Goal: Task Accomplishment & Management: Use online tool/utility

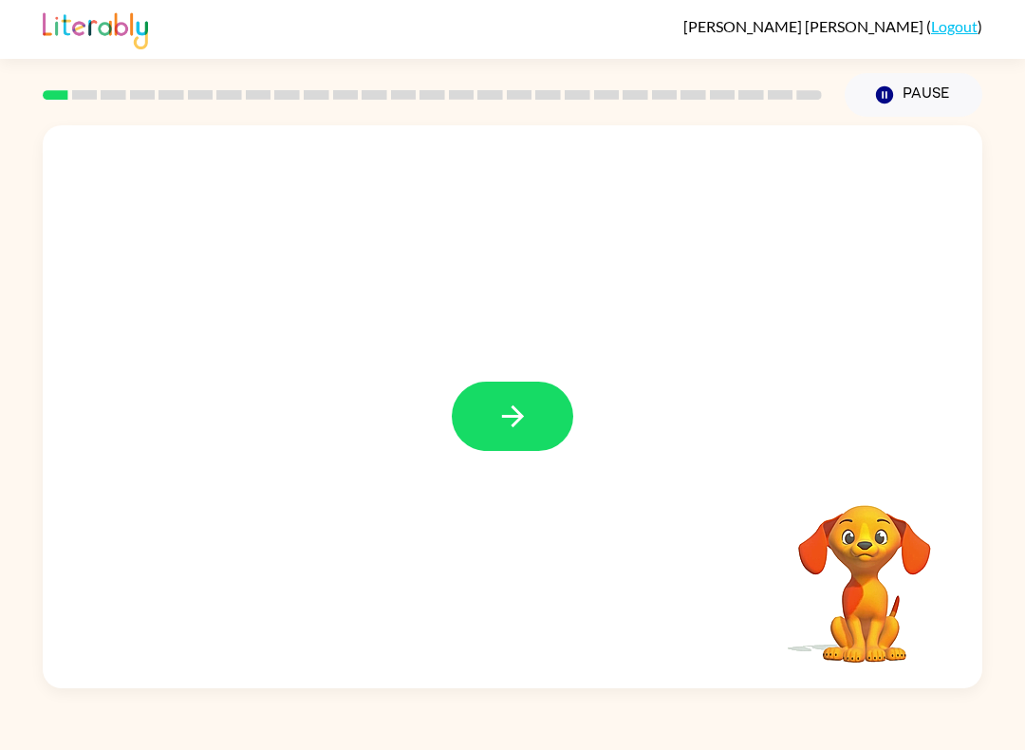
click at [506, 426] on icon "button" at bounding box center [513, 416] width 33 height 33
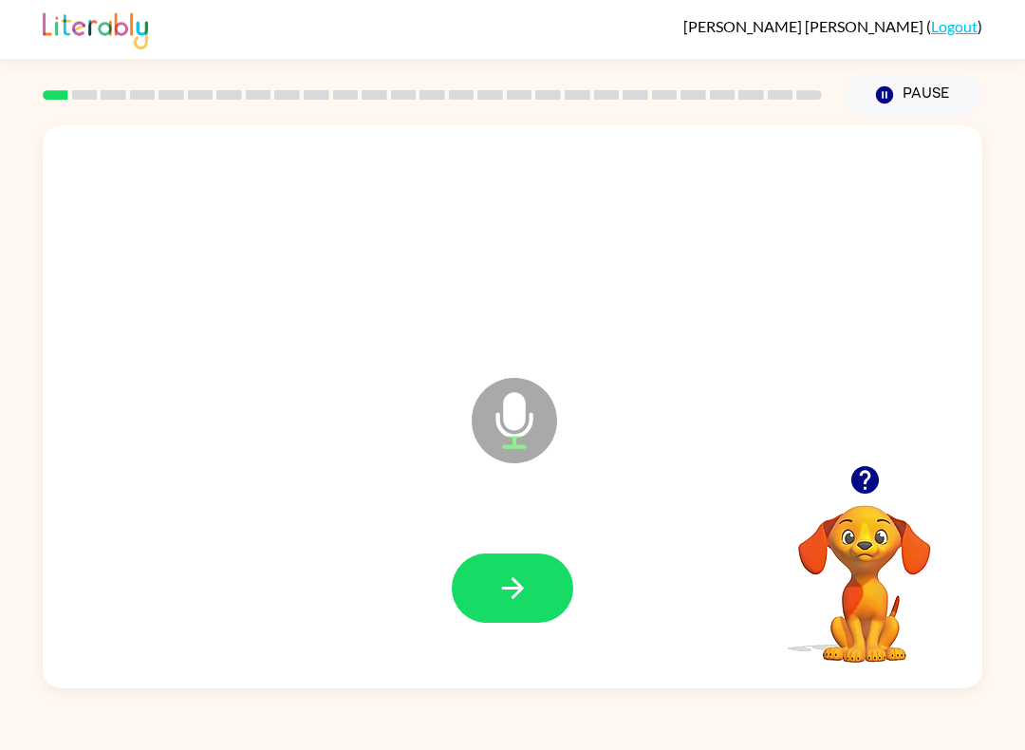
click at [494, 595] on button "button" at bounding box center [513, 587] width 122 height 69
click at [526, 589] on icon "button" at bounding box center [513, 587] width 33 height 33
click at [526, 587] on icon "button" at bounding box center [513, 587] width 33 height 33
click at [505, 595] on icon "button" at bounding box center [513, 587] width 33 height 33
click at [510, 572] on icon "button" at bounding box center [513, 587] width 33 height 33
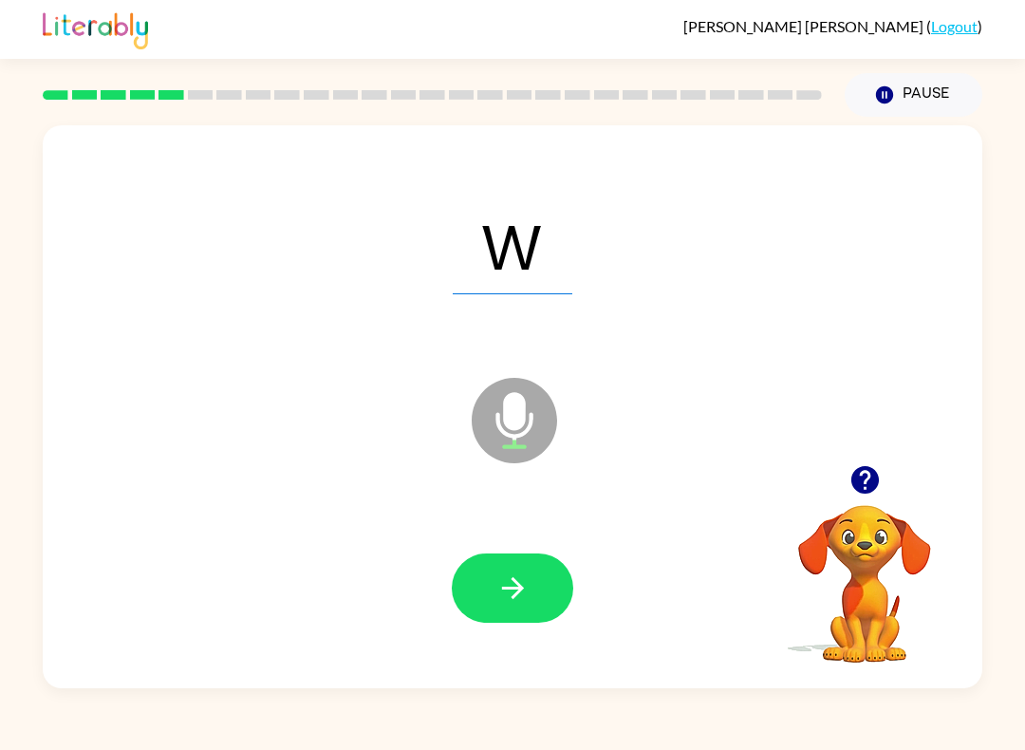
click at [512, 574] on icon "button" at bounding box center [513, 587] width 33 height 33
click at [532, 587] on button "button" at bounding box center [513, 587] width 122 height 69
click at [512, 586] on icon "button" at bounding box center [513, 587] width 33 height 33
click at [523, 599] on icon "button" at bounding box center [513, 587] width 33 height 33
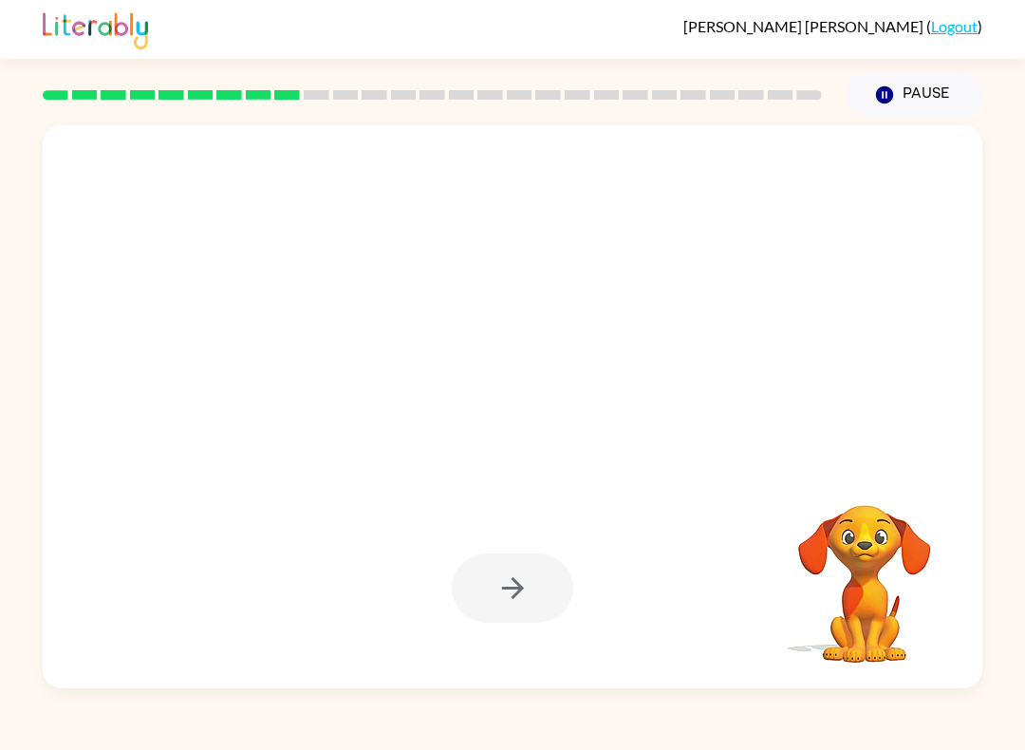
click at [893, 96] on icon "button" at bounding box center [884, 94] width 17 height 17
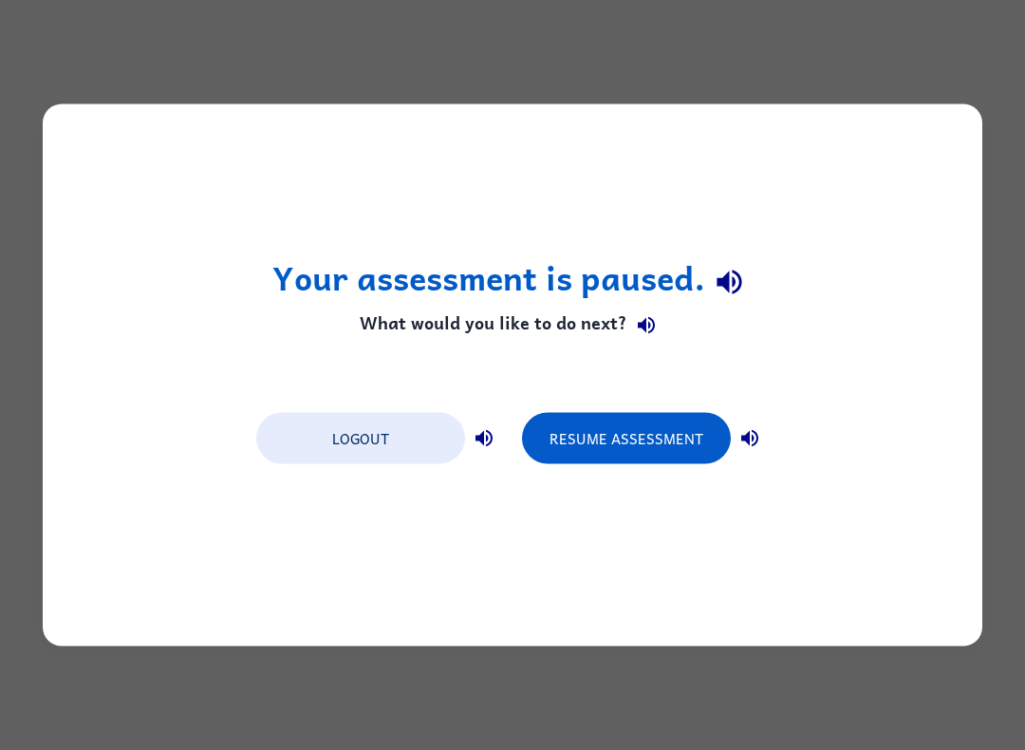
click at [654, 442] on button "Resume Assessment" at bounding box center [626, 438] width 209 height 51
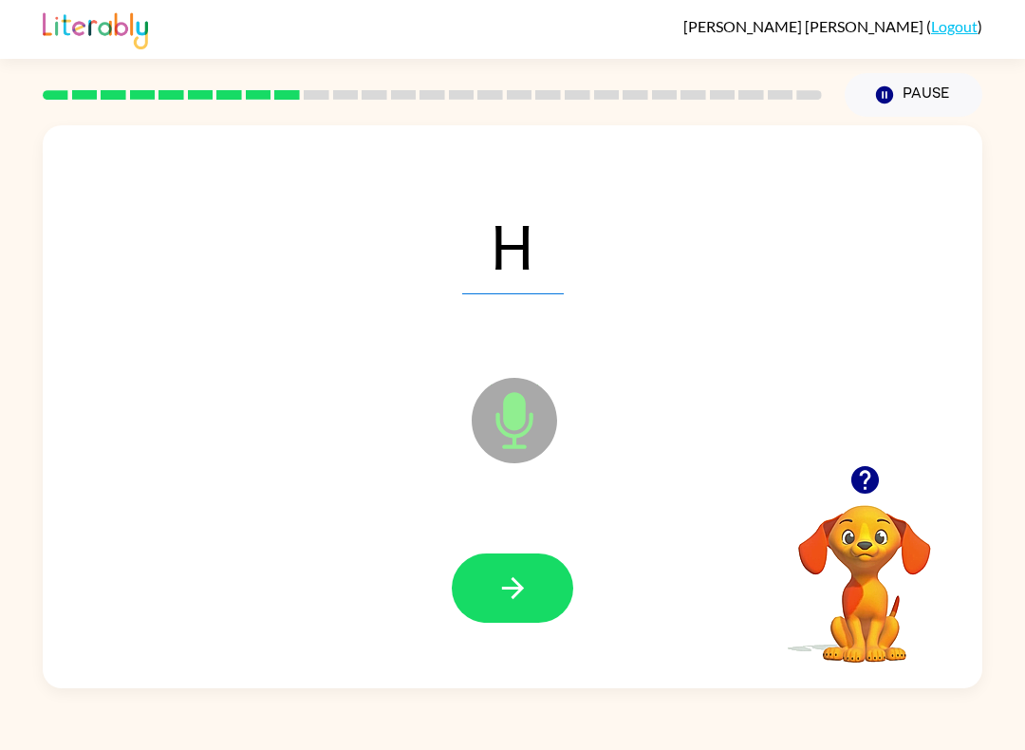
click at [490, 586] on button "button" at bounding box center [513, 587] width 122 height 69
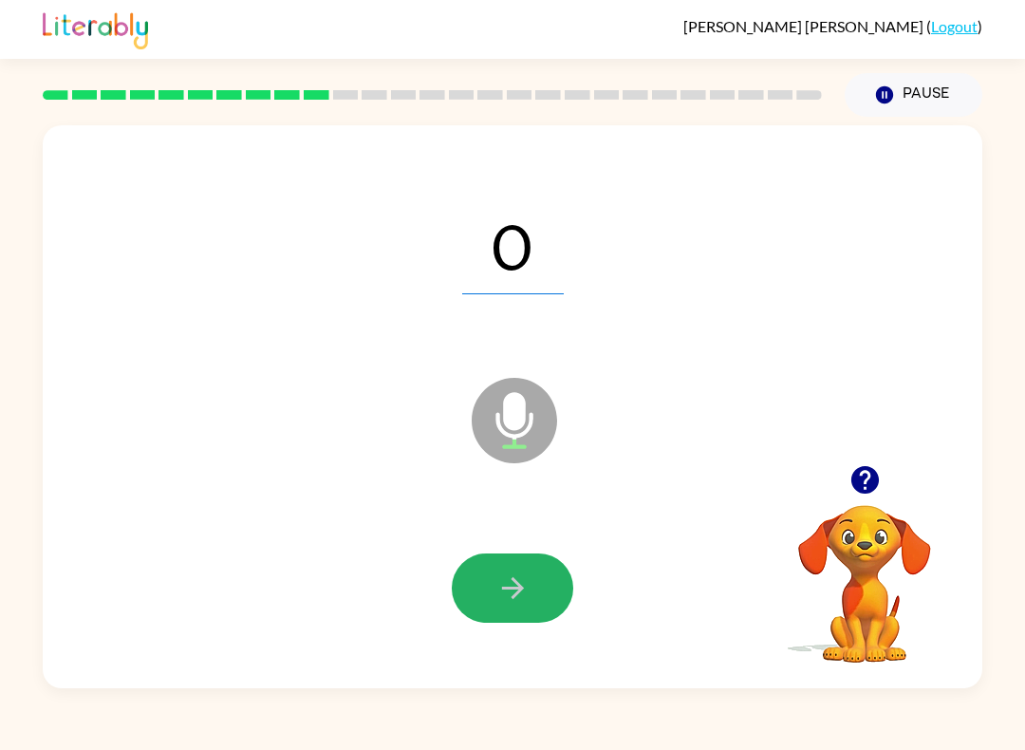
click at [527, 590] on icon "button" at bounding box center [513, 587] width 33 height 33
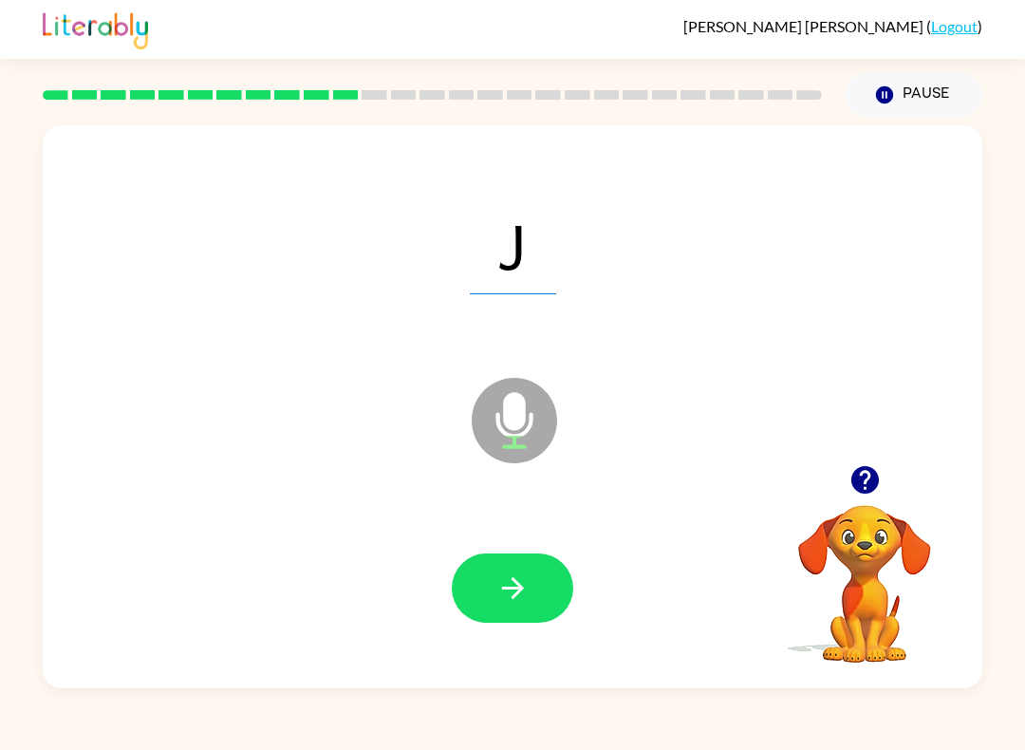
click at [526, 592] on icon "button" at bounding box center [513, 587] width 33 height 33
click at [535, 612] on button "button" at bounding box center [513, 587] width 122 height 69
click at [529, 574] on icon "button" at bounding box center [513, 587] width 33 height 33
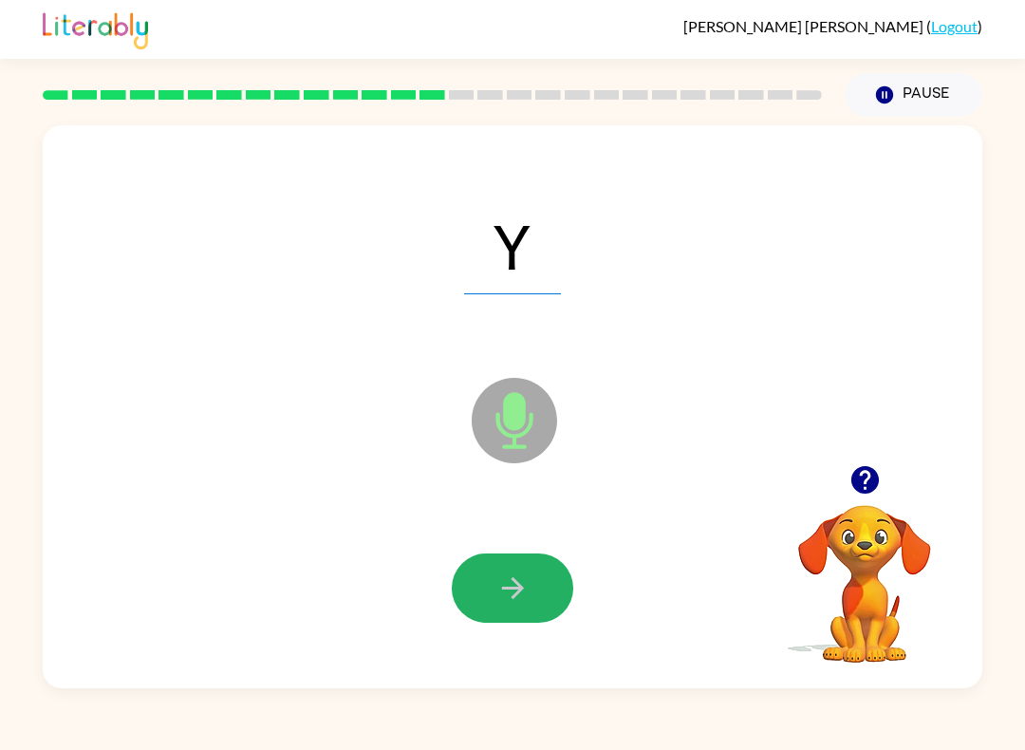
click at [527, 574] on icon "button" at bounding box center [513, 587] width 33 height 33
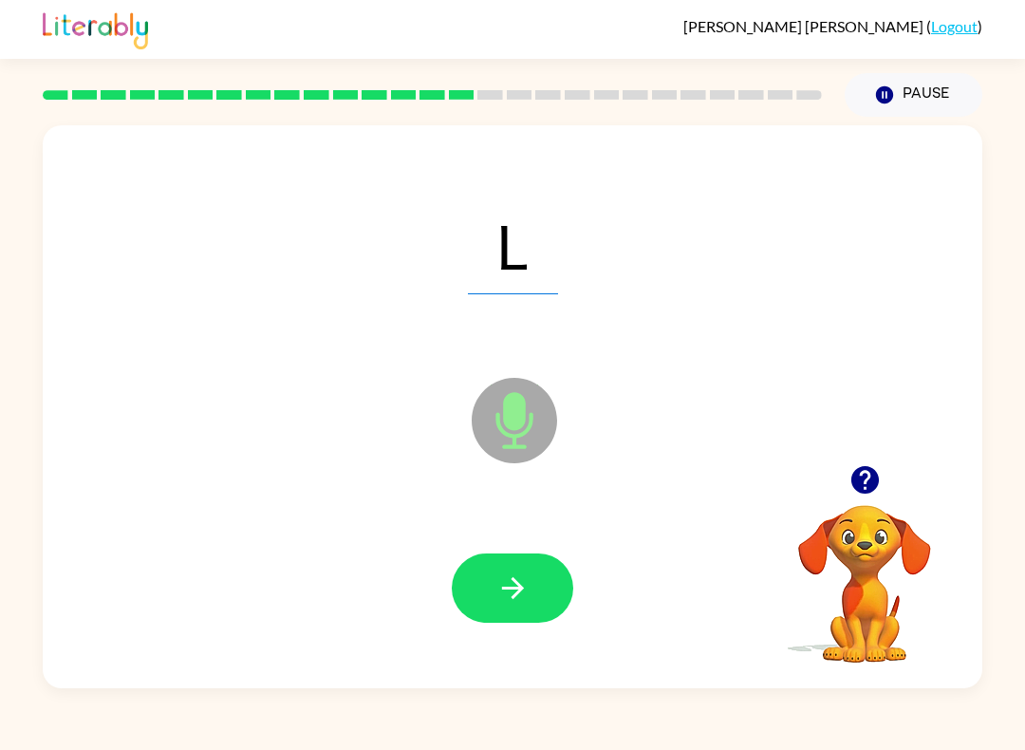
click at [531, 566] on button "button" at bounding box center [513, 587] width 122 height 69
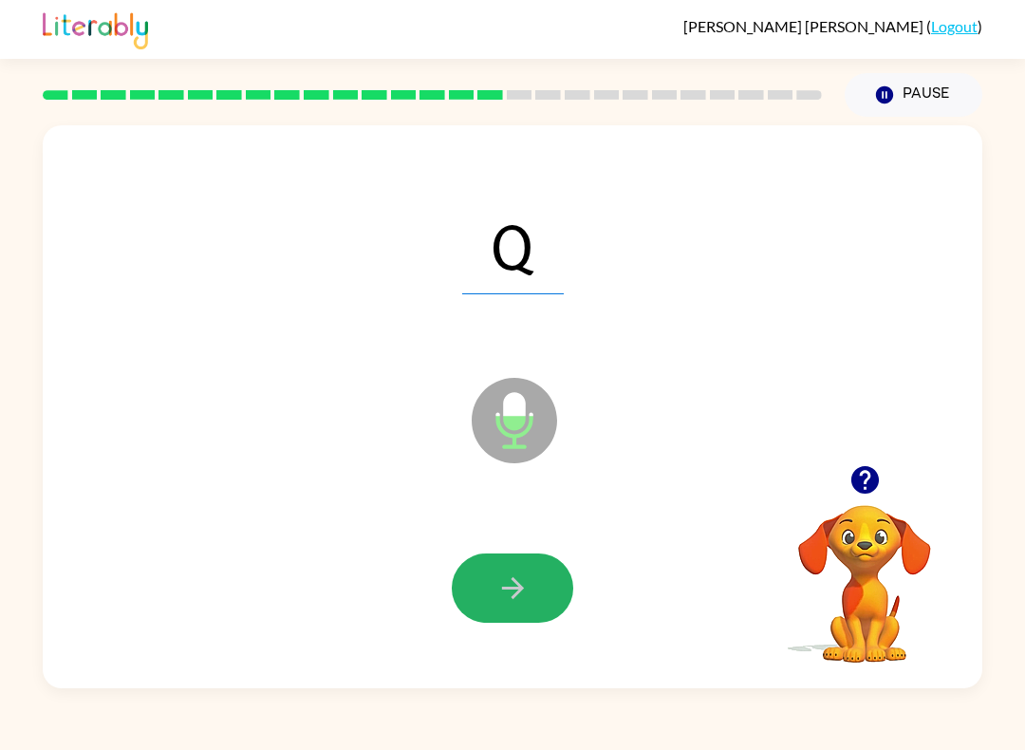
click at [533, 579] on button "button" at bounding box center [513, 587] width 122 height 69
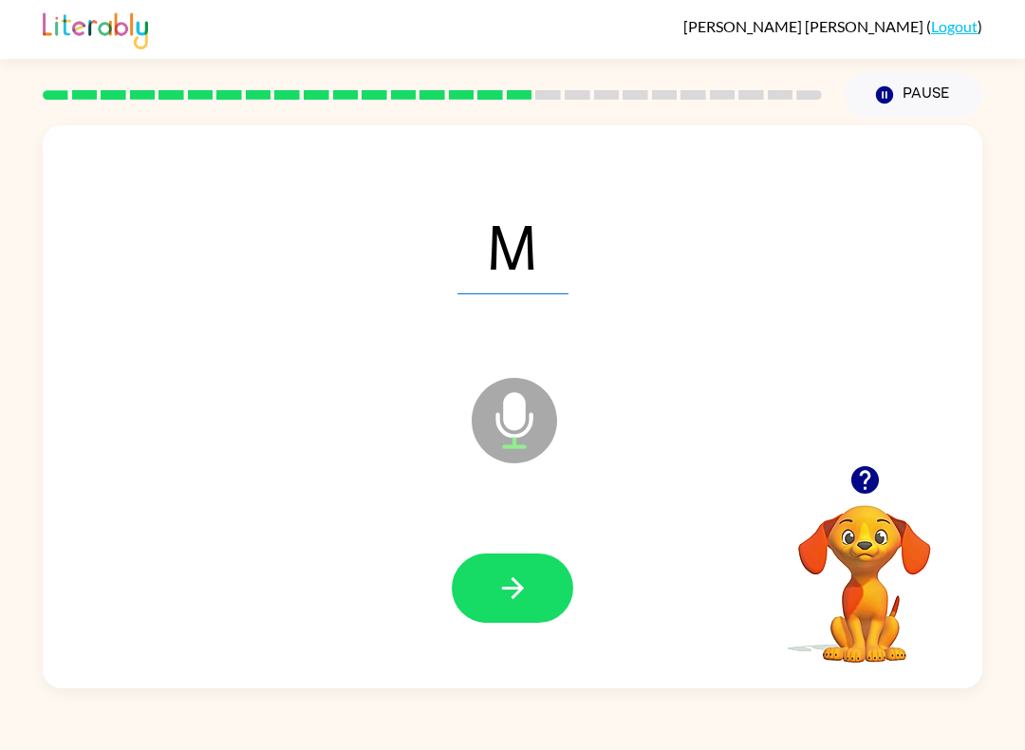
click at [541, 581] on button "button" at bounding box center [513, 587] width 122 height 69
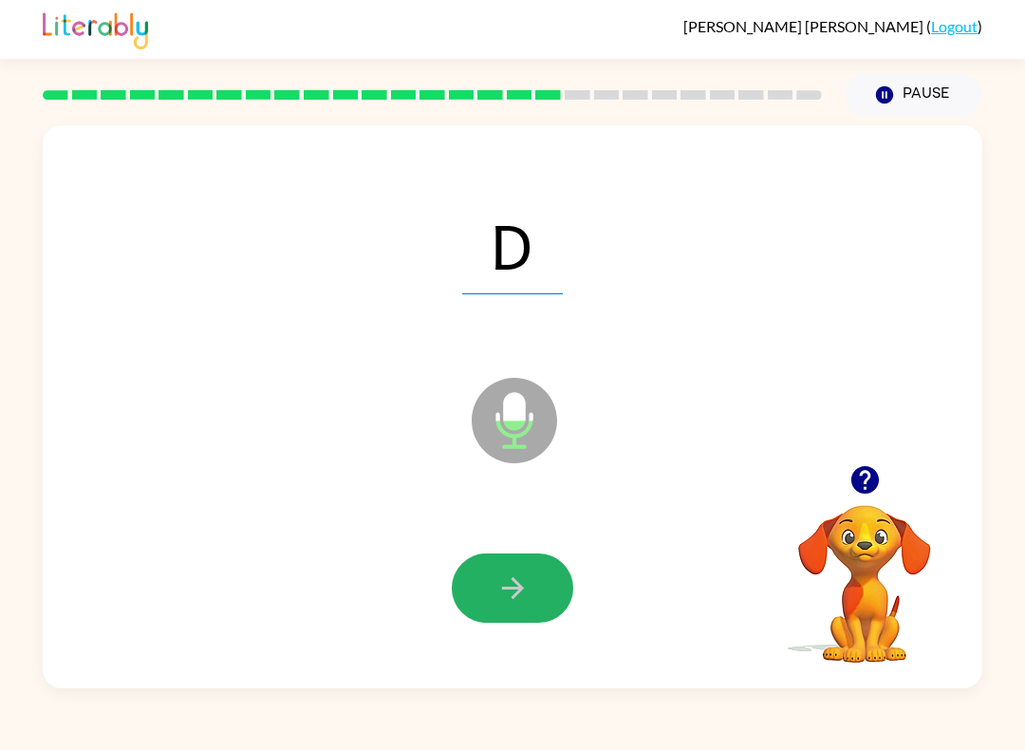
click at [534, 574] on button "button" at bounding box center [513, 587] width 122 height 69
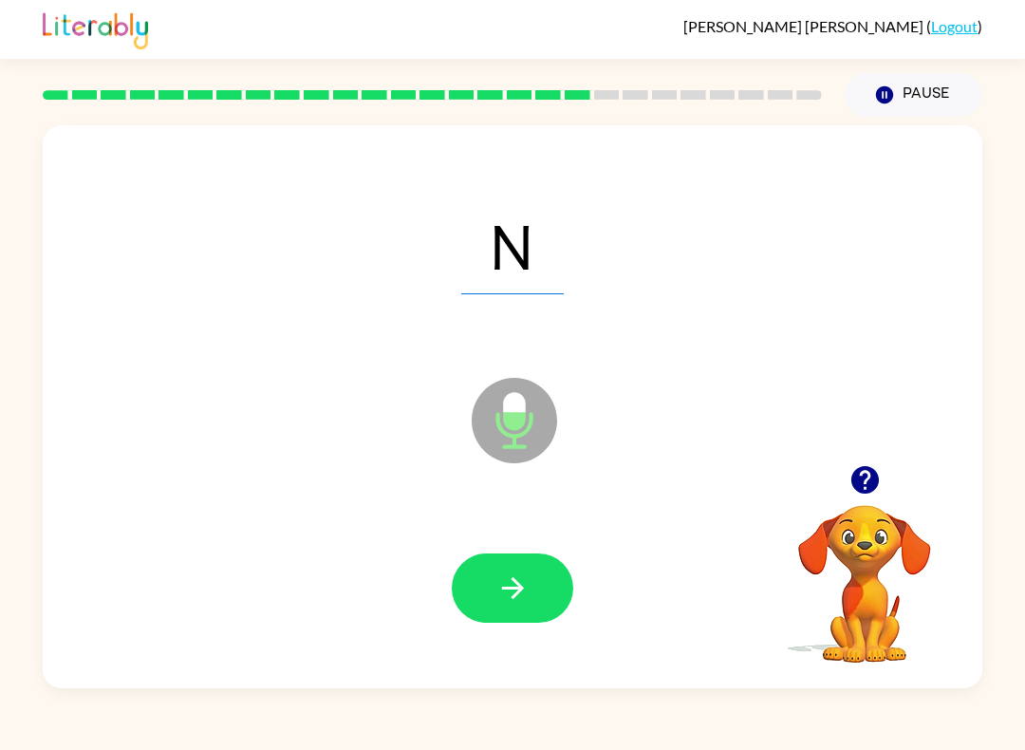
click at [525, 580] on icon "button" at bounding box center [513, 587] width 33 height 33
click at [540, 592] on button "button" at bounding box center [513, 587] width 122 height 69
click at [516, 577] on icon "button" at bounding box center [513, 587] width 33 height 33
click at [530, 576] on button "button" at bounding box center [513, 587] width 122 height 69
click at [507, 580] on icon "button" at bounding box center [513, 587] width 33 height 33
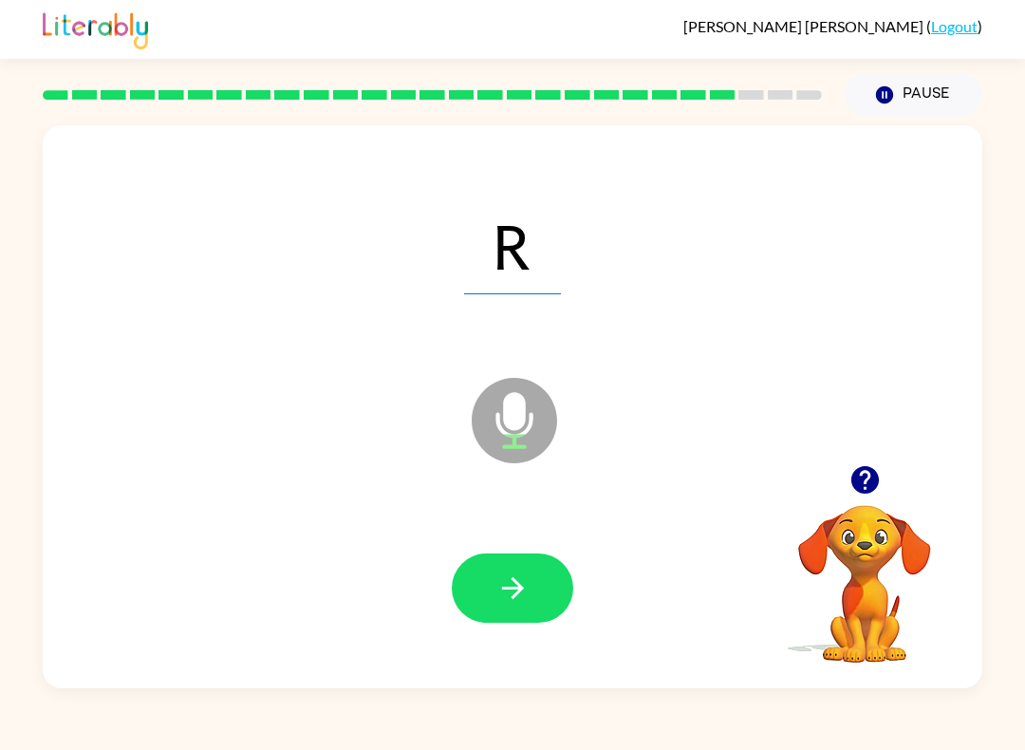
click at [520, 594] on icon "button" at bounding box center [513, 587] width 33 height 33
click at [913, 92] on button "Pause Pause" at bounding box center [914, 95] width 138 height 44
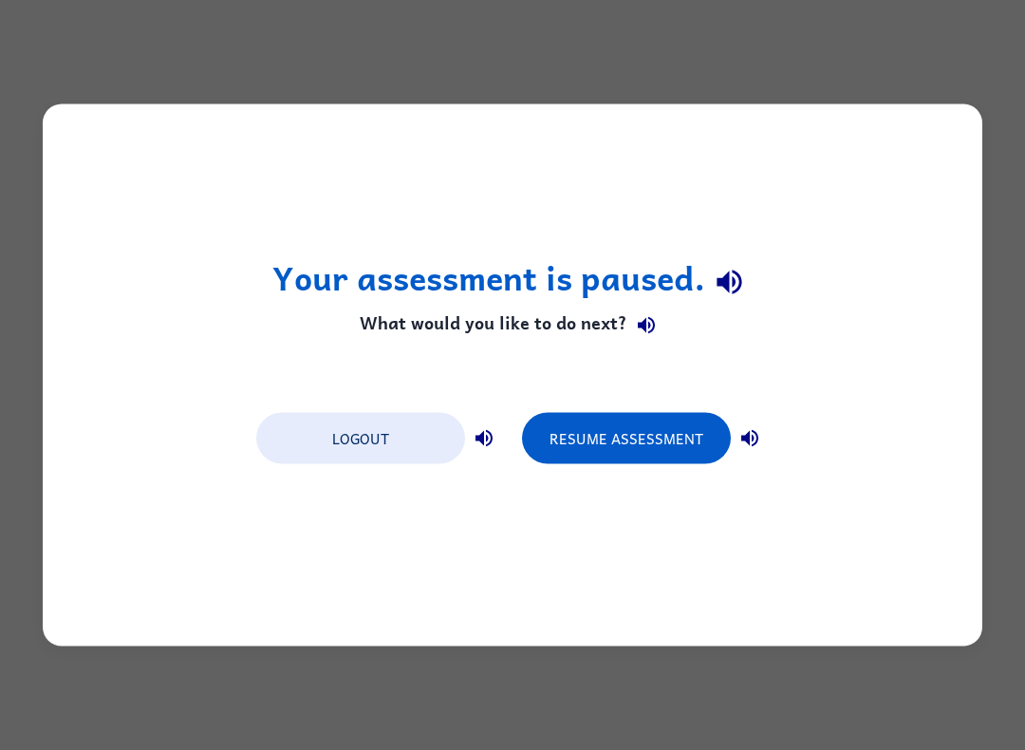
click at [611, 456] on button "Resume Assessment" at bounding box center [626, 438] width 209 height 51
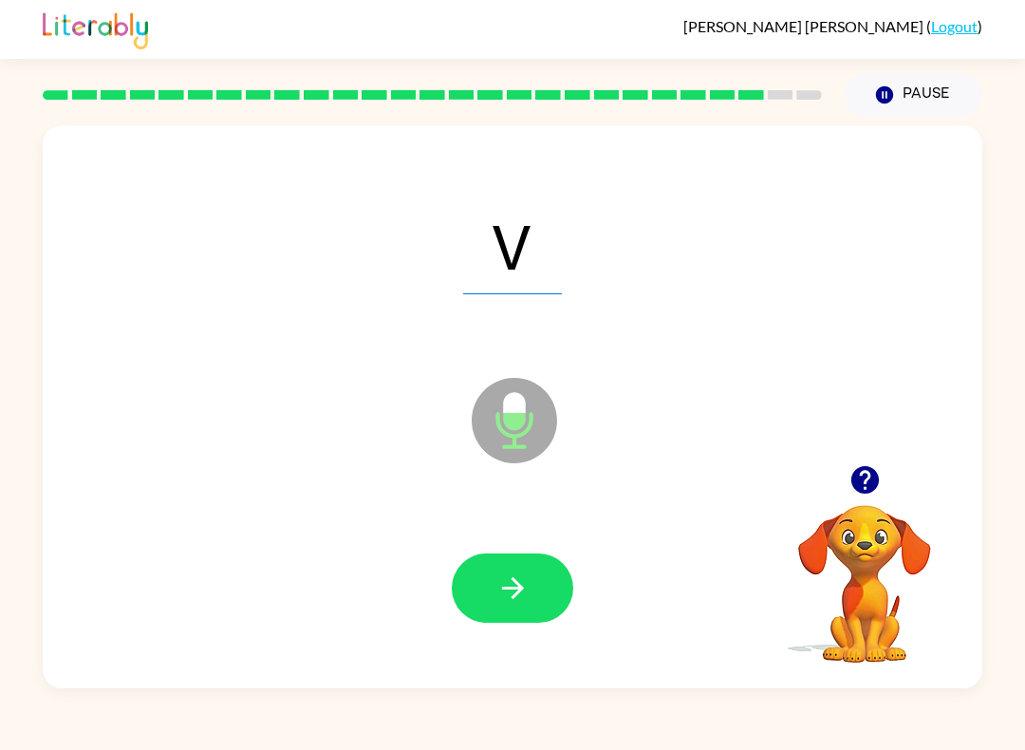
click at [551, 586] on button "button" at bounding box center [513, 587] width 122 height 69
click at [526, 594] on icon "button" at bounding box center [513, 587] width 33 height 33
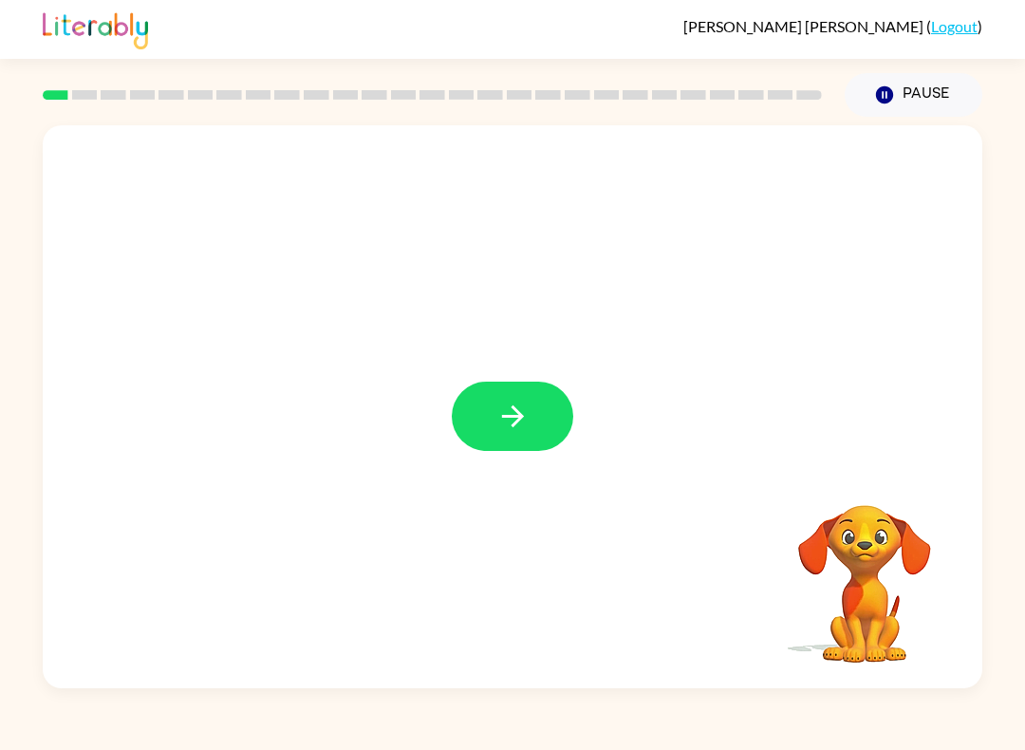
click at [539, 420] on button "button" at bounding box center [513, 416] width 122 height 69
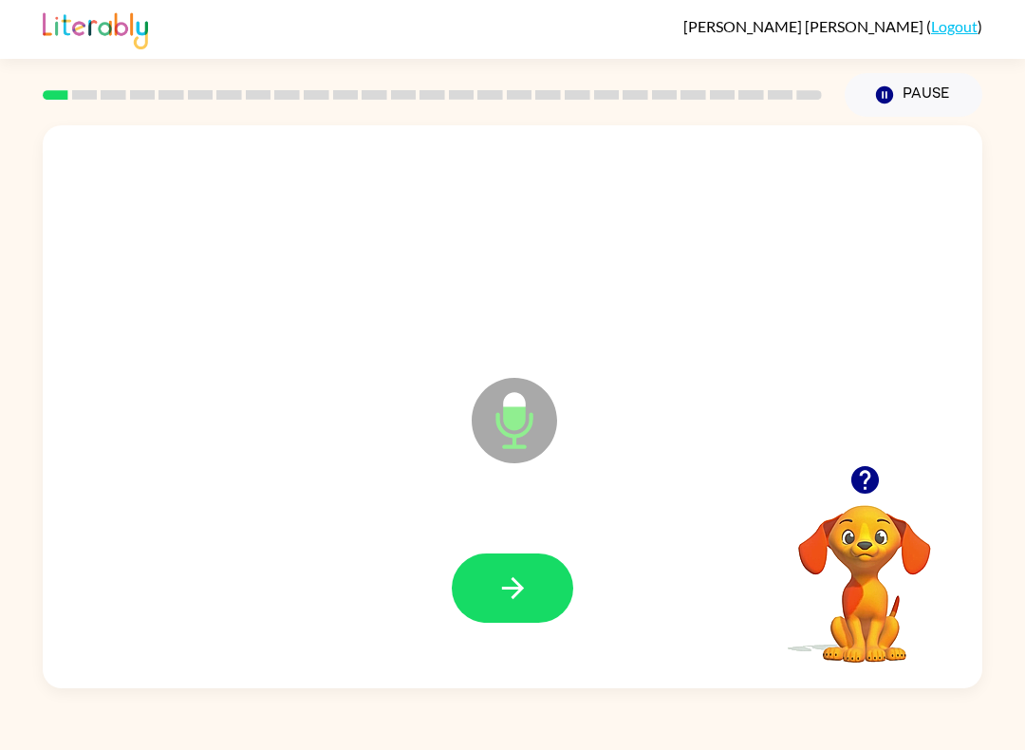
click at [535, 594] on button "button" at bounding box center [513, 587] width 122 height 69
click at [518, 578] on icon "button" at bounding box center [513, 587] width 33 height 33
click at [517, 581] on icon "button" at bounding box center [513, 587] width 33 height 33
click at [519, 584] on icon "button" at bounding box center [513, 587] width 33 height 33
click at [534, 590] on button "button" at bounding box center [513, 587] width 122 height 69
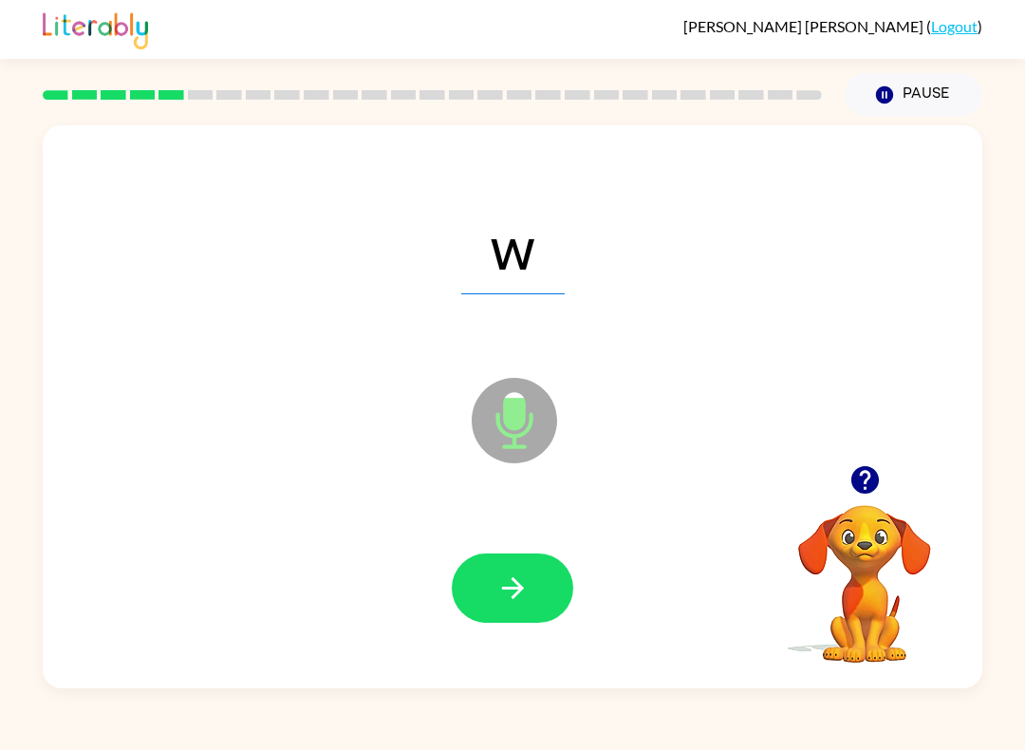
click at [522, 590] on icon "button" at bounding box center [512, 588] width 22 height 22
click at [547, 580] on button "button" at bounding box center [513, 587] width 122 height 69
click at [536, 583] on button "button" at bounding box center [513, 587] width 122 height 69
click at [545, 590] on button "button" at bounding box center [513, 587] width 122 height 69
click at [533, 585] on button "button" at bounding box center [513, 587] width 122 height 69
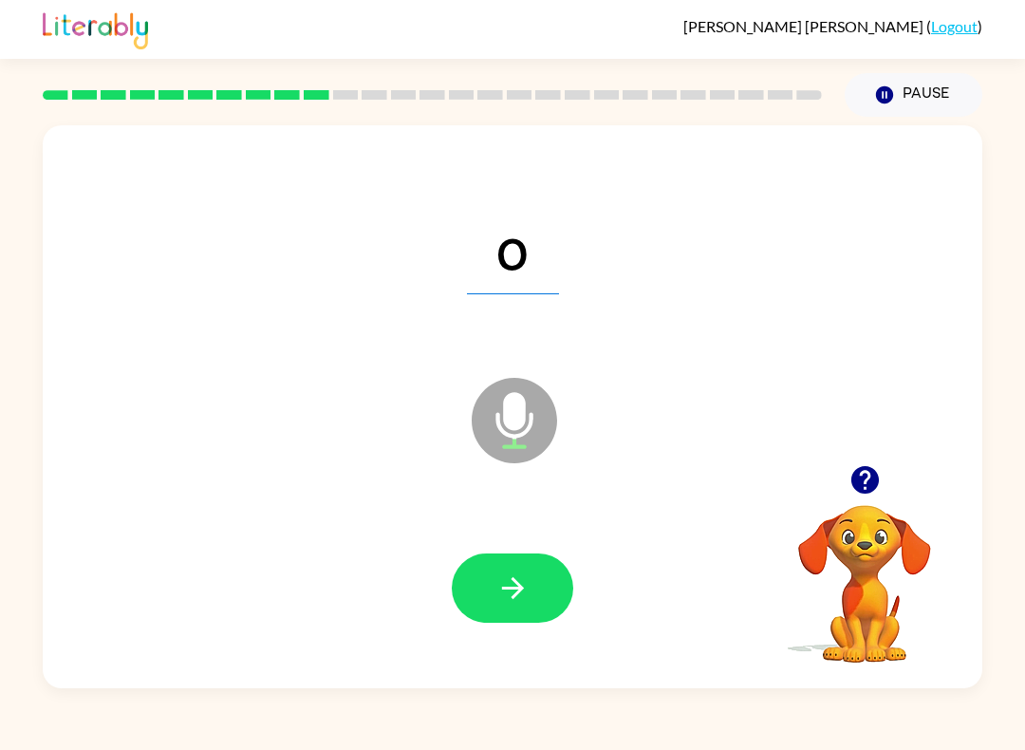
click at [536, 579] on button "button" at bounding box center [513, 587] width 122 height 69
click at [536, 585] on button "button" at bounding box center [513, 587] width 122 height 69
click at [526, 590] on icon "button" at bounding box center [513, 587] width 33 height 33
click at [522, 589] on icon "button" at bounding box center [512, 588] width 22 height 22
click at [533, 593] on button "button" at bounding box center [513, 587] width 122 height 69
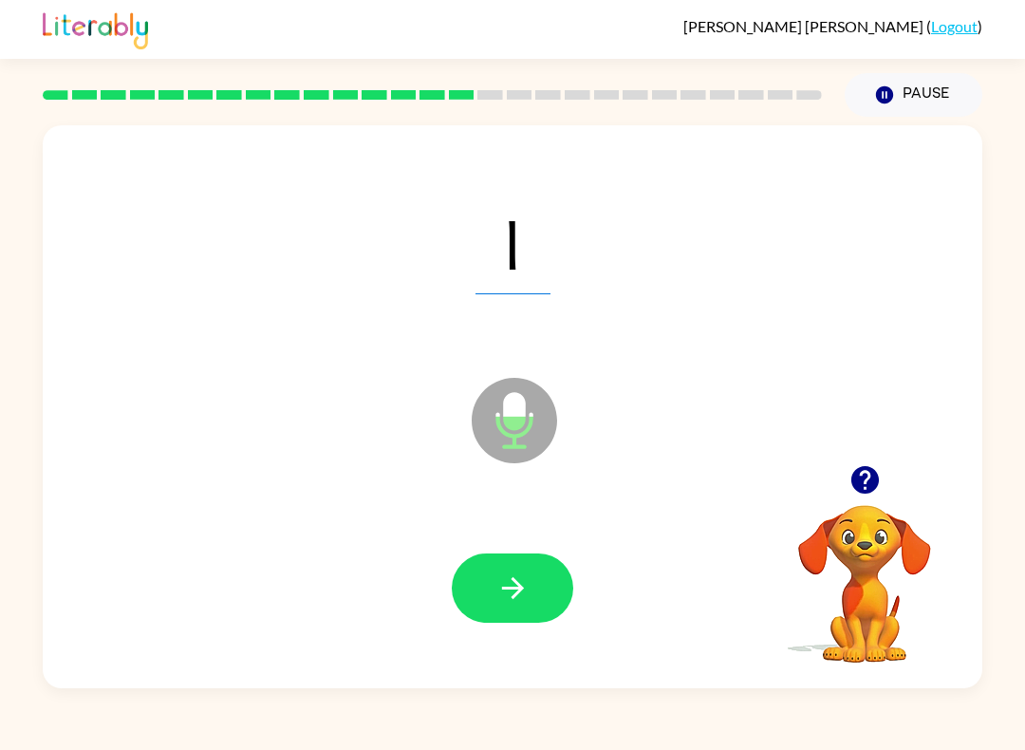
click at [531, 579] on button "button" at bounding box center [513, 587] width 122 height 69
click at [528, 590] on icon "button" at bounding box center [513, 587] width 33 height 33
click at [521, 589] on icon "button" at bounding box center [512, 588] width 22 height 22
click at [539, 585] on button "button" at bounding box center [513, 587] width 122 height 69
click at [521, 588] on icon "button" at bounding box center [512, 588] width 22 height 22
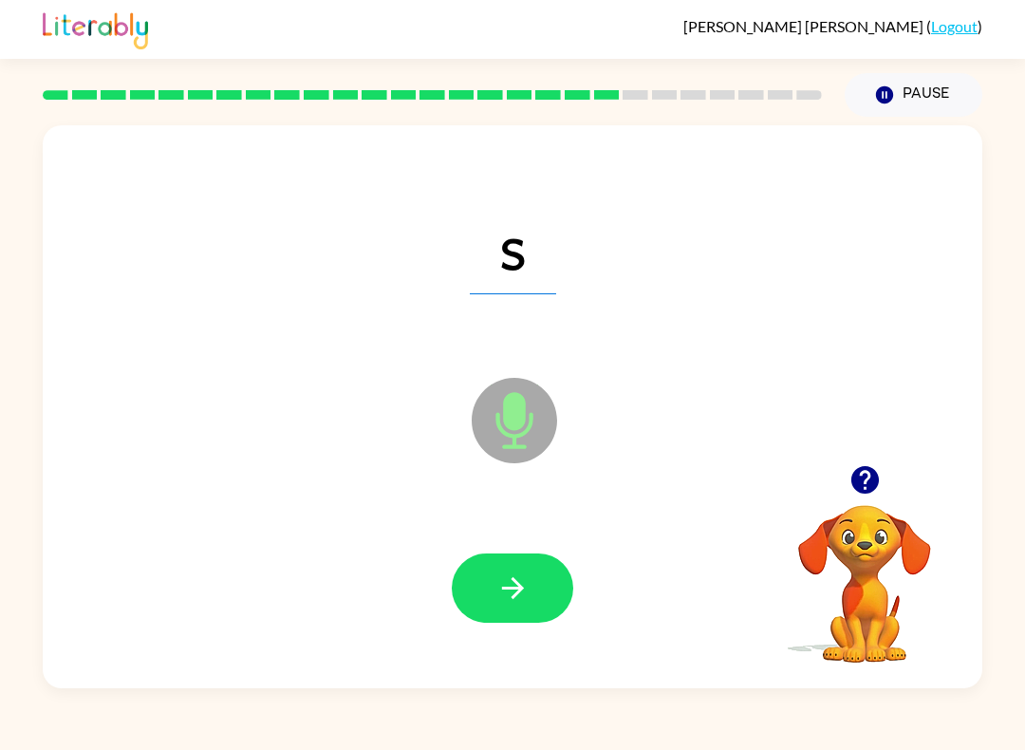
click at [534, 600] on button "button" at bounding box center [513, 587] width 122 height 69
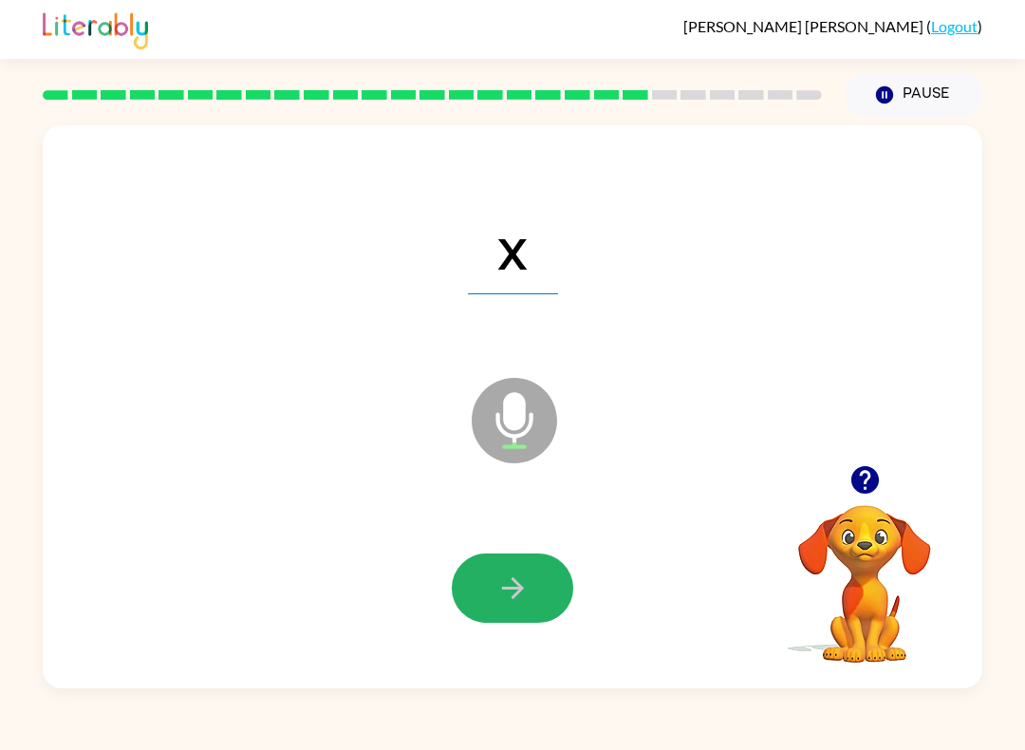
click at [527, 586] on icon "button" at bounding box center [513, 587] width 33 height 33
click at [525, 592] on icon "button" at bounding box center [513, 587] width 33 height 33
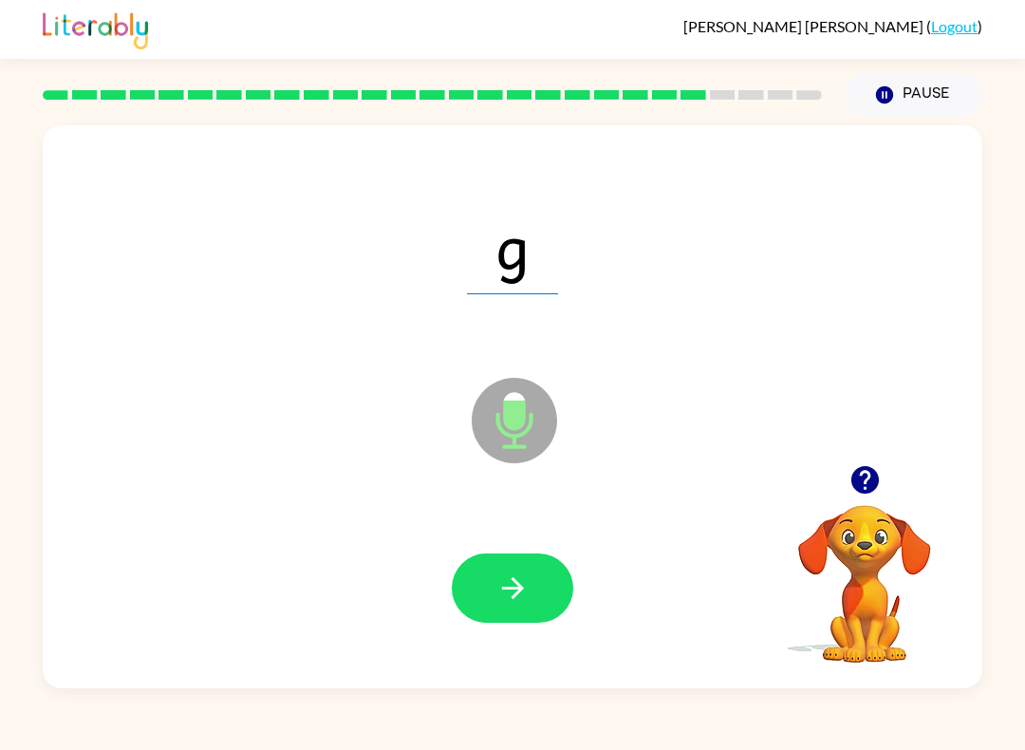
click at [519, 591] on icon "button" at bounding box center [512, 588] width 22 height 22
click at [522, 591] on icon "button" at bounding box center [513, 587] width 33 height 33
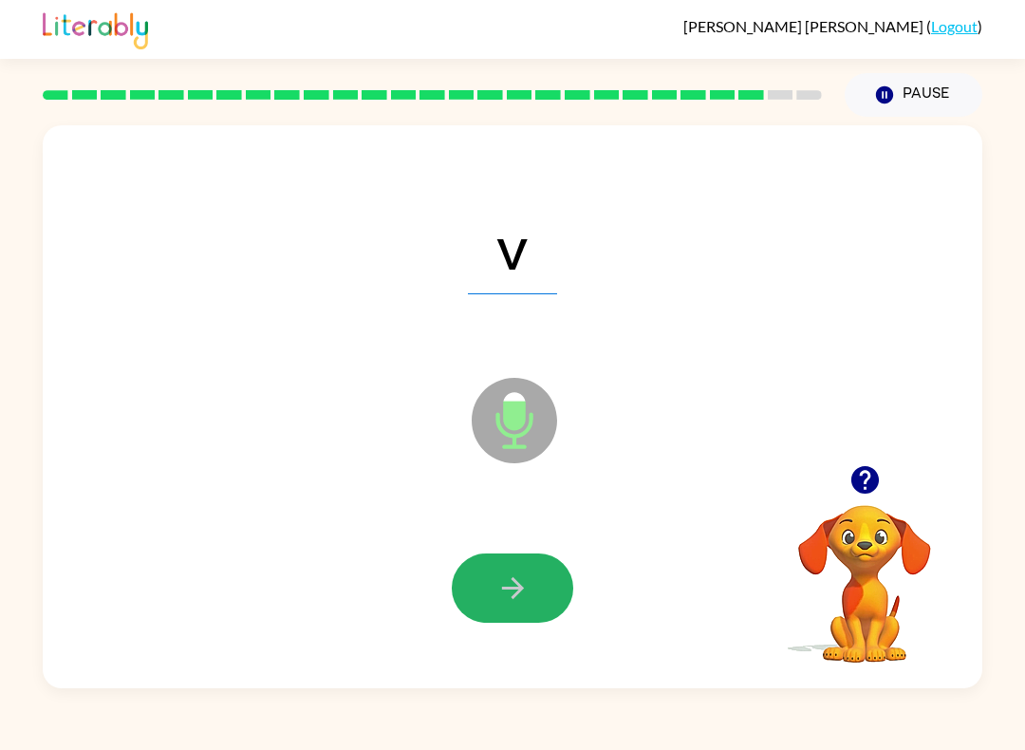
click at [534, 587] on button "button" at bounding box center [513, 587] width 122 height 69
click at [525, 590] on icon "button" at bounding box center [513, 587] width 33 height 33
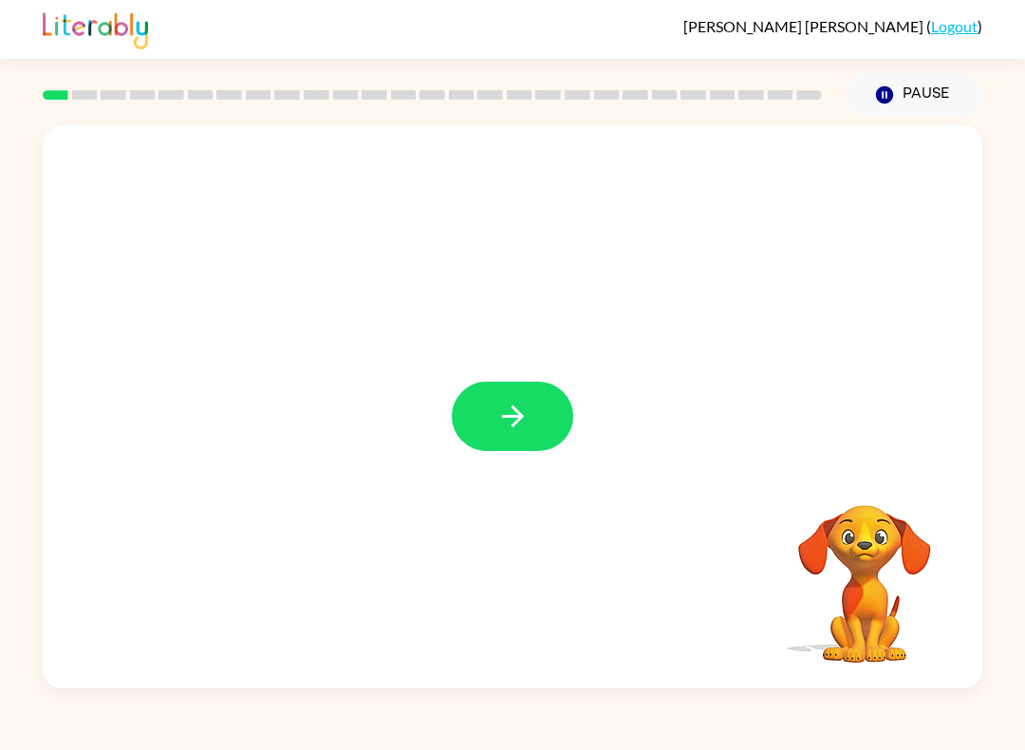
click at [527, 425] on icon "button" at bounding box center [513, 416] width 33 height 33
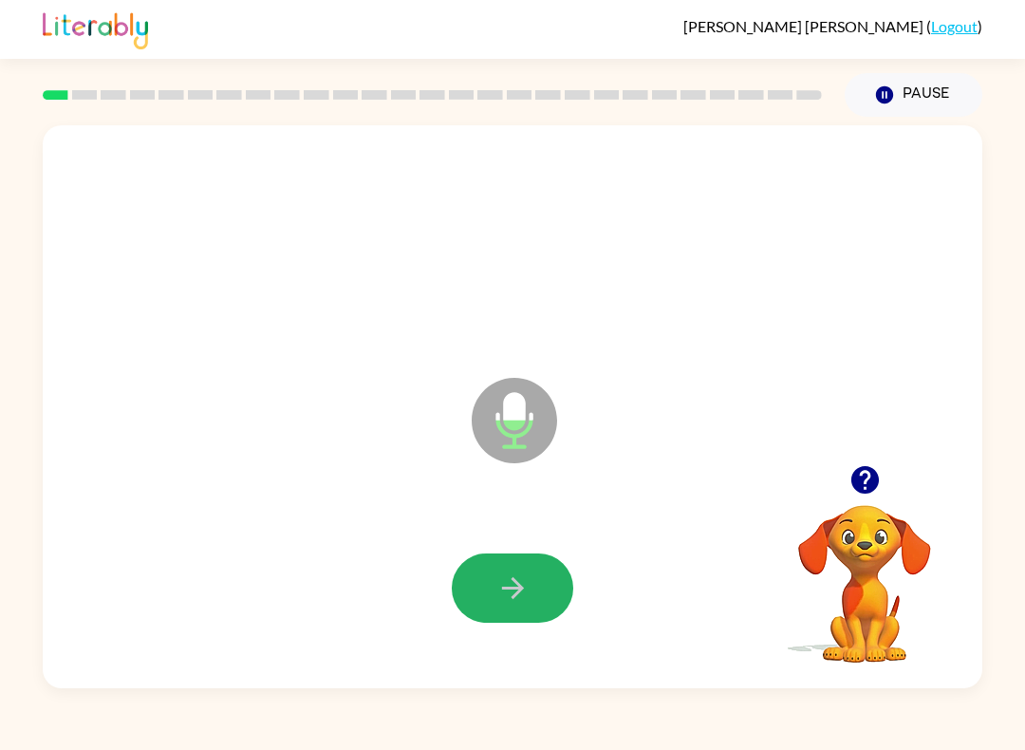
click at [518, 579] on icon "button" at bounding box center [513, 587] width 33 height 33
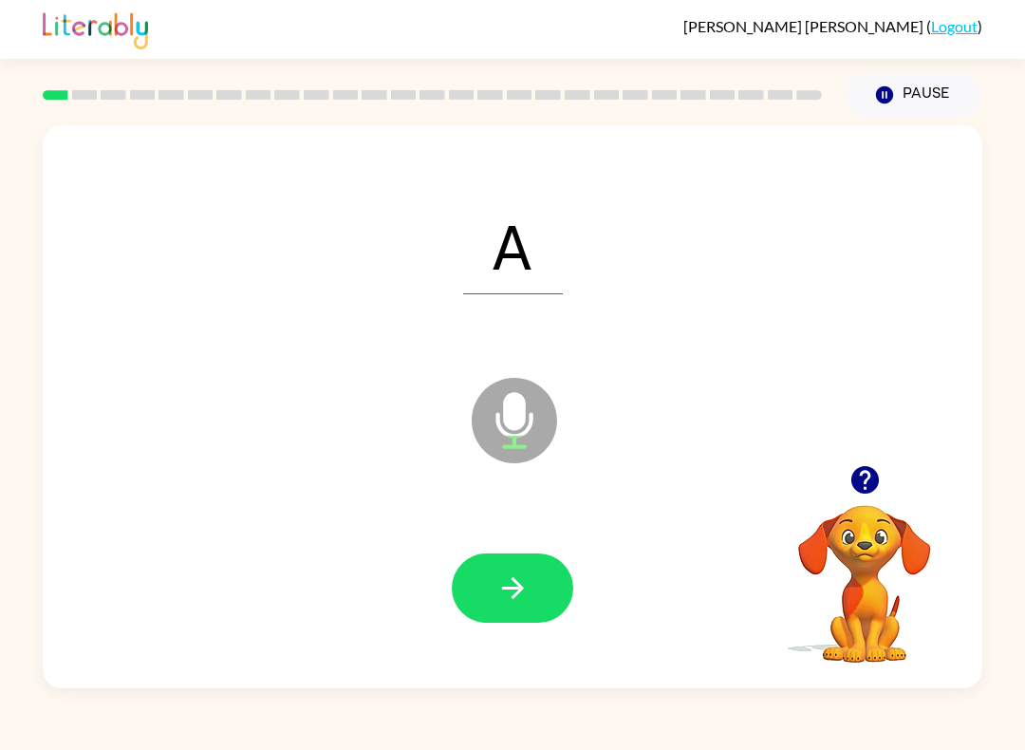
click at [510, 595] on icon "button" at bounding box center [513, 587] width 33 height 33
click at [517, 591] on icon "button" at bounding box center [513, 587] width 33 height 33
click at [498, 592] on icon "button" at bounding box center [513, 587] width 33 height 33
click at [504, 591] on icon "button" at bounding box center [513, 587] width 33 height 33
click at [493, 590] on button "button" at bounding box center [513, 587] width 122 height 69
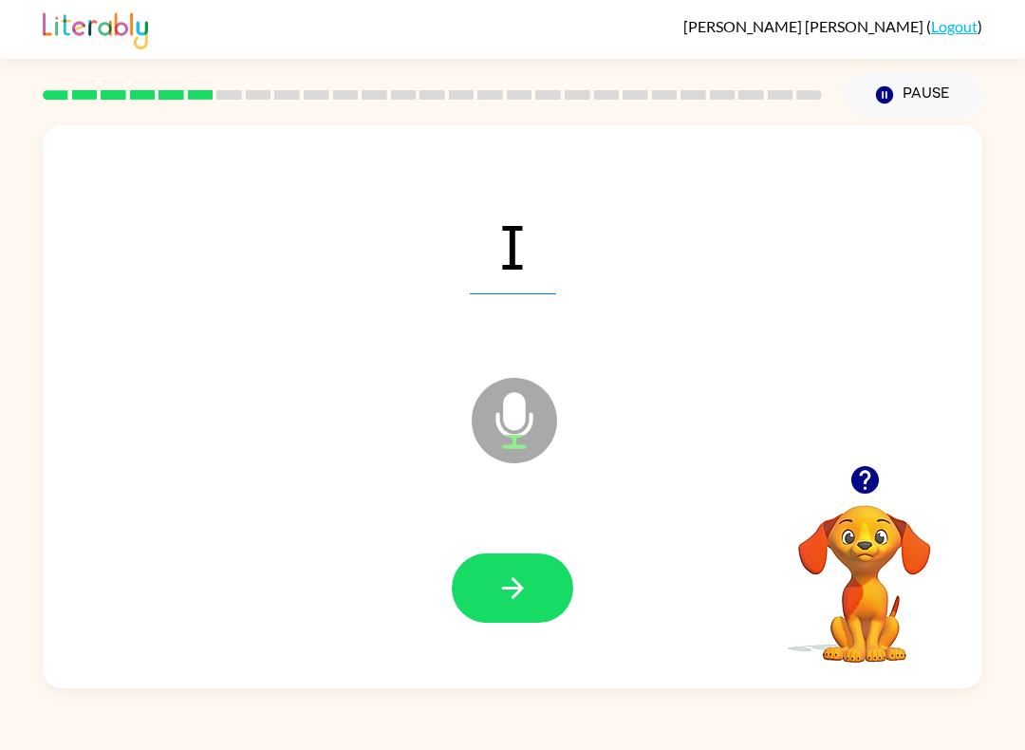
click at [500, 590] on icon "button" at bounding box center [513, 587] width 33 height 33
click at [503, 590] on icon "button" at bounding box center [513, 587] width 33 height 33
click at [497, 583] on icon "button" at bounding box center [513, 587] width 33 height 33
click at [499, 592] on icon "button" at bounding box center [513, 587] width 33 height 33
click at [533, 586] on button "button" at bounding box center [513, 587] width 122 height 69
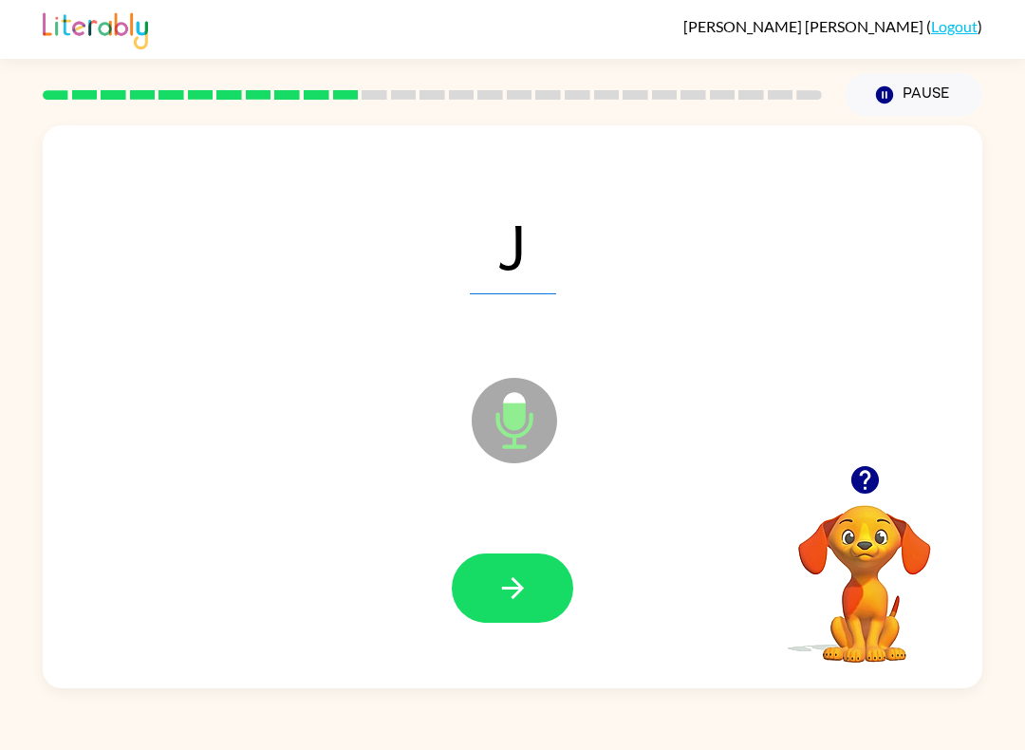
click at [536, 574] on button "button" at bounding box center [513, 587] width 122 height 69
click at [508, 589] on icon "button" at bounding box center [512, 588] width 22 height 22
click at [527, 582] on icon "button" at bounding box center [513, 587] width 33 height 33
click at [519, 568] on button "button" at bounding box center [513, 587] width 122 height 69
click at [493, 591] on button "button" at bounding box center [513, 587] width 122 height 69
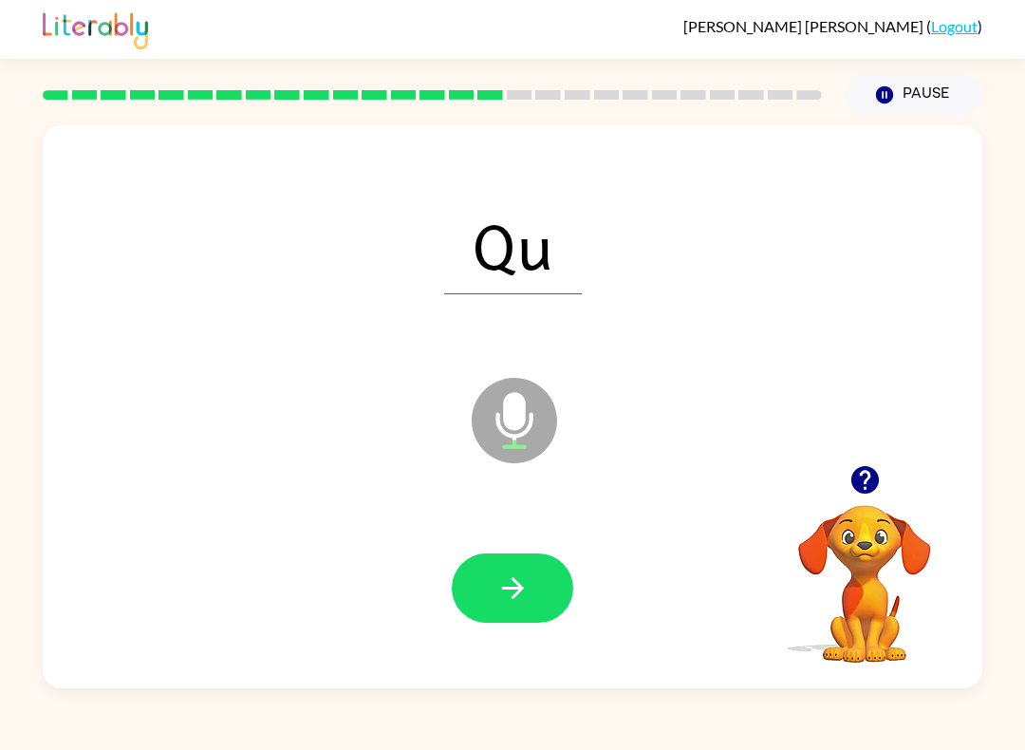
click at [534, 601] on button "button" at bounding box center [513, 587] width 122 height 69
click at [526, 584] on icon "button" at bounding box center [513, 587] width 33 height 33
click at [503, 587] on icon "button" at bounding box center [513, 587] width 33 height 33
click at [517, 580] on icon "button" at bounding box center [513, 587] width 33 height 33
click at [532, 593] on button "button" at bounding box center [513, 587] width 122 height 69
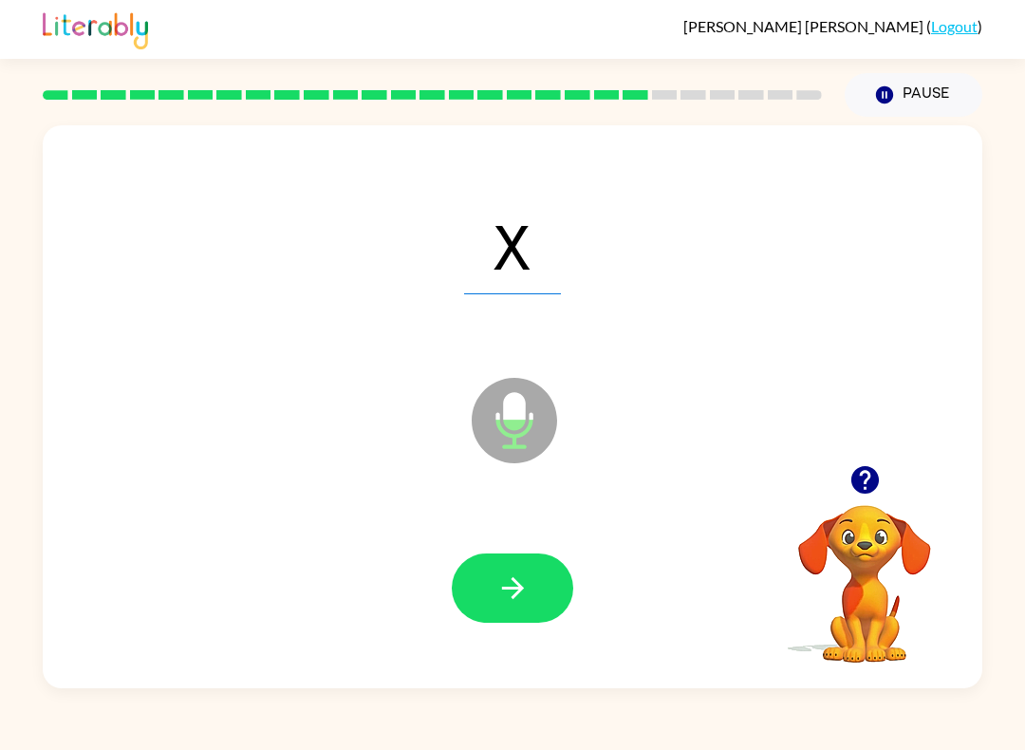
click at [515, 570] on button "button" at bounding box center [513, 587] width 122 height 69
click at [503, 597] on icon "button" at bounding box center [513, 587] width 33 height 33
click at [510, 588] on icon "button" at bounding box center [513, 587] width 33 height 33
click at [515, 577] on icon "button" at bounding box center [513, 587] width 33 height 33
click at [538, 559] on button "button" at bounding box center [513, 587] width 122 height 69
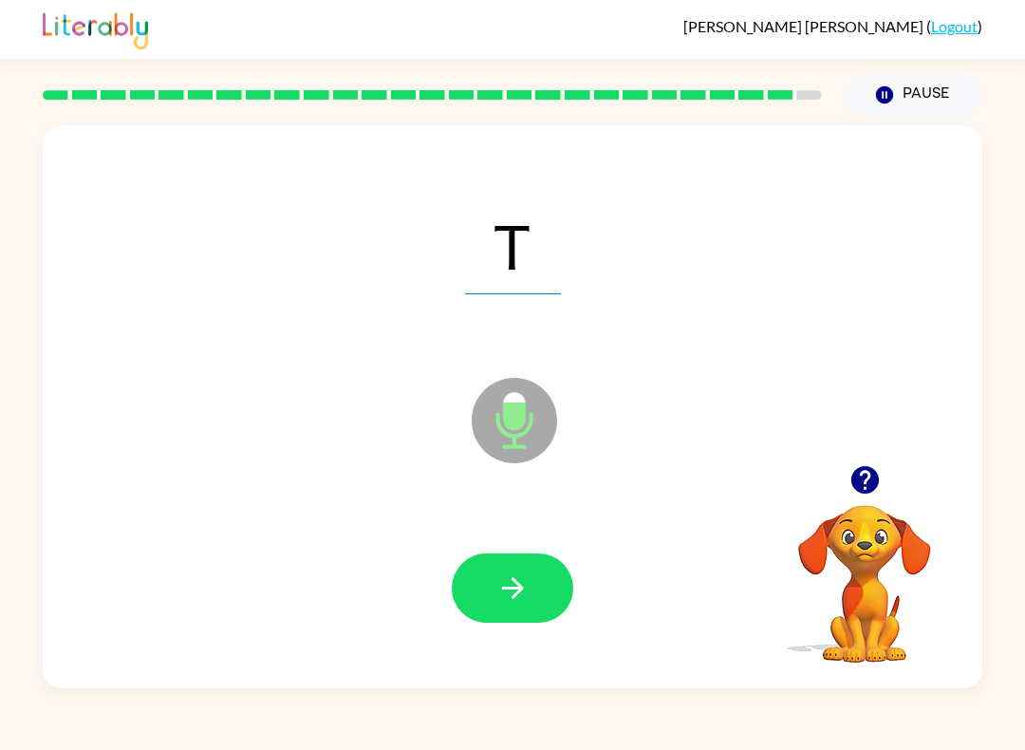
click at [533, 565] on button "button" at bounding box center [513, 587] width 122 height 69
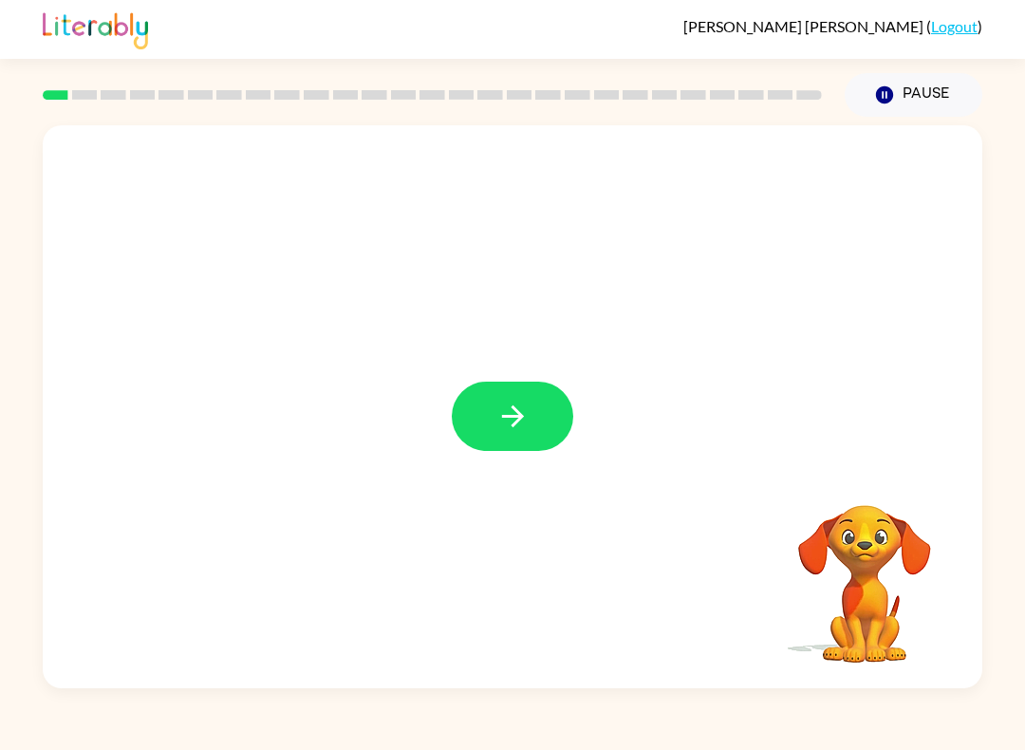
click at [539, 415] on button "button" at bounding box center [513, 416] width 122 height 69
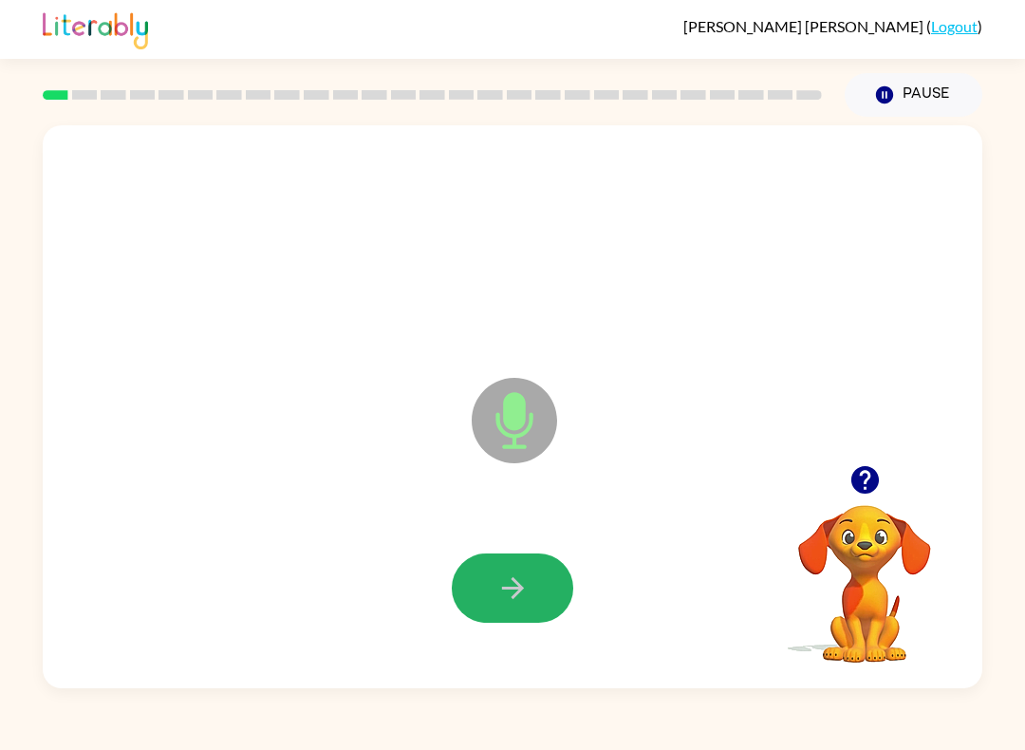
click at [515, 579] on icon "button" at bounding box center [513, 587] width 33 height 33
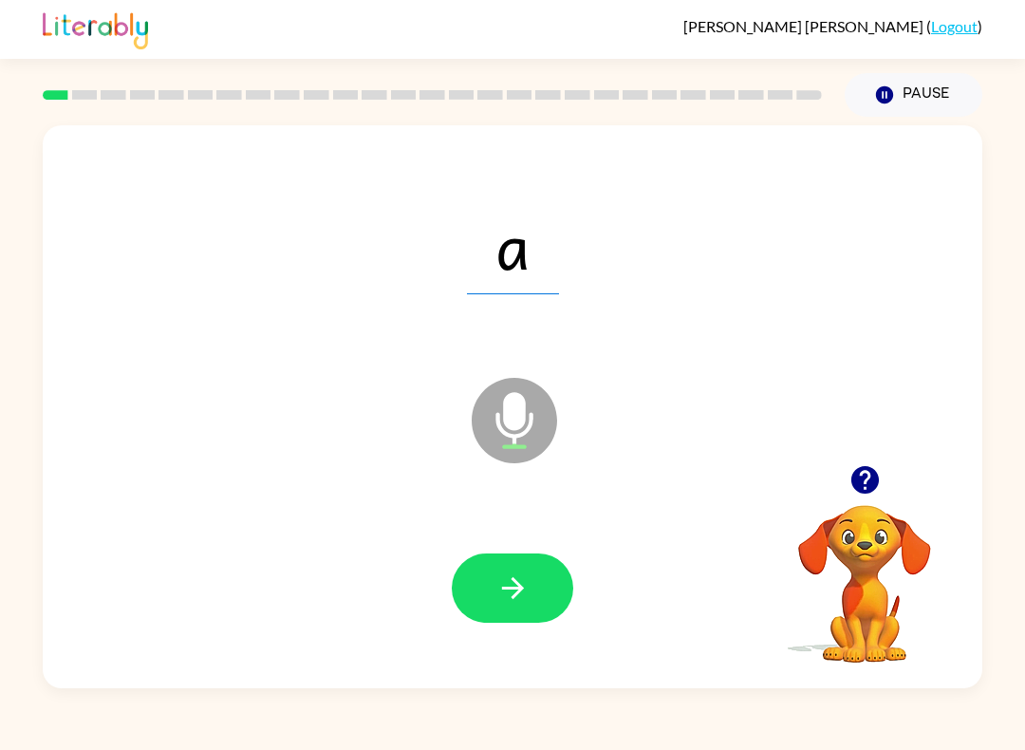
click at [546, 568] on button "button" at bounding box center [513, 587] width 122 height 69
click at [534, 582] on button "button" at bounding box center [513, 587] width 122 height 69
click at [517, 596] on icon "button" at bounding box center [513, 587] width 33 height 33
click at [531, 590] on button "button" at bounding box center [513, 587] width 122 height 69
click at [530, 600] on button "button" at bounding box center [513, 587] width 122 height 69
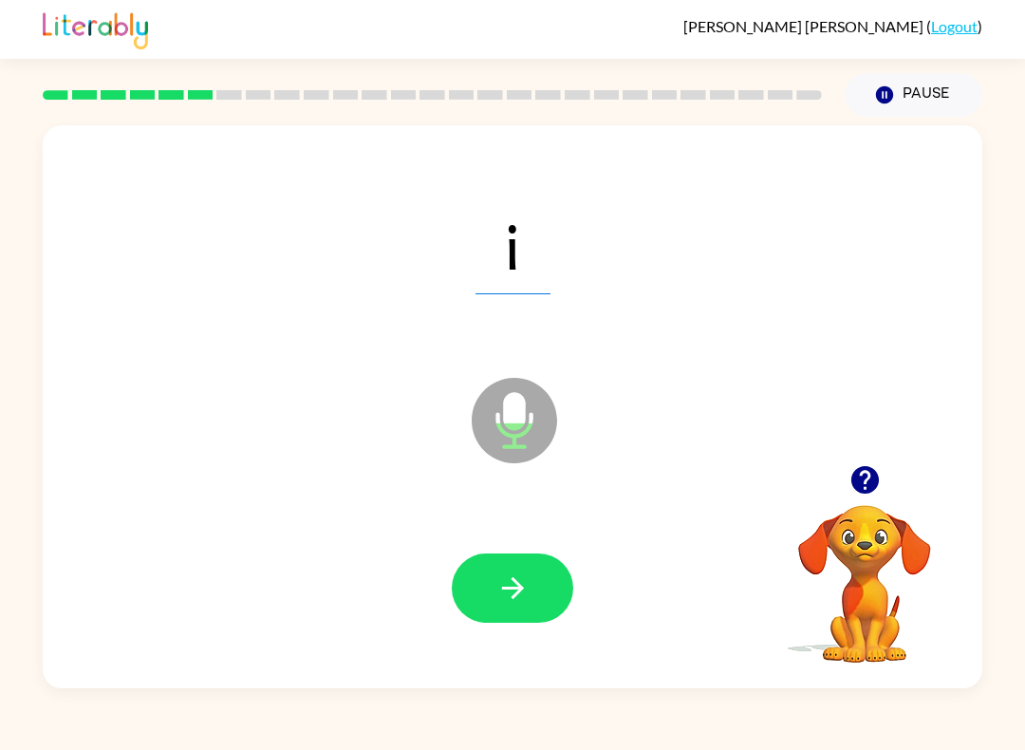
click at [526, 595] on icon "button" at bounding box center [513, 587] width 33 height 33
click at [533, 587] on button "button" at bounding box center [513, 587] width 122 height 69
click at [546, 587] on button "button" at bounding box center [513, 587] width 122 height 69
click at [542, 593] on button "button" at bounding box center [513, 587] width 122 height 69
click at [542, 598] on button "button" at bounding box center [513, 587] width 122 height 69
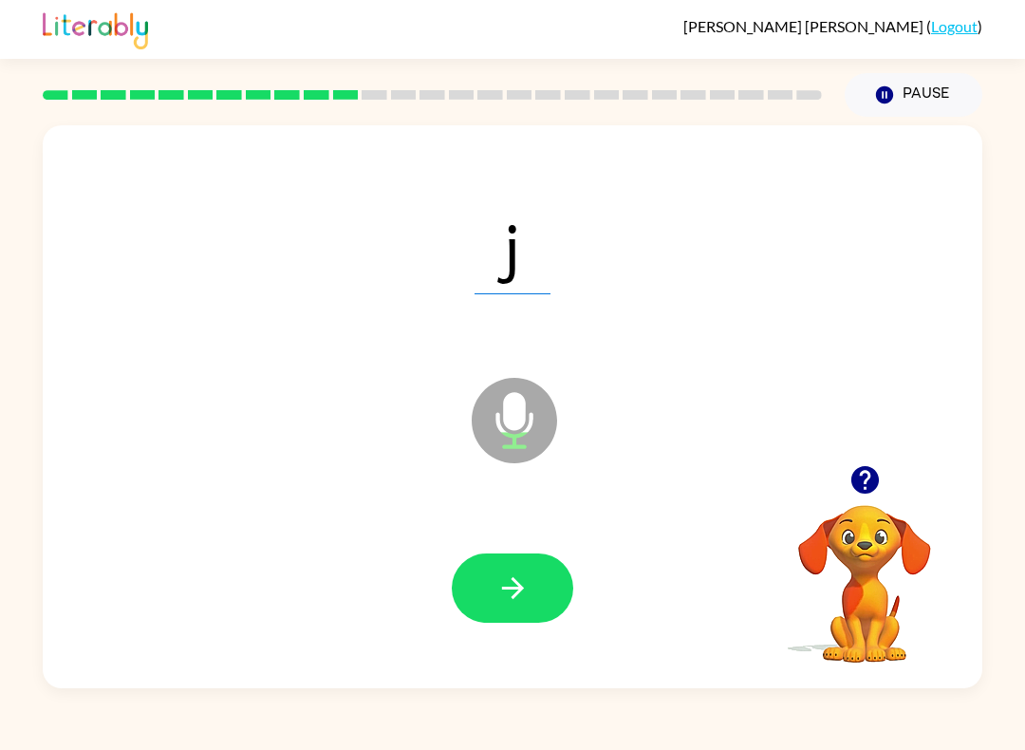
click at [553, 576] on button "button" at bounding box center [513, 587] width 122 height 69
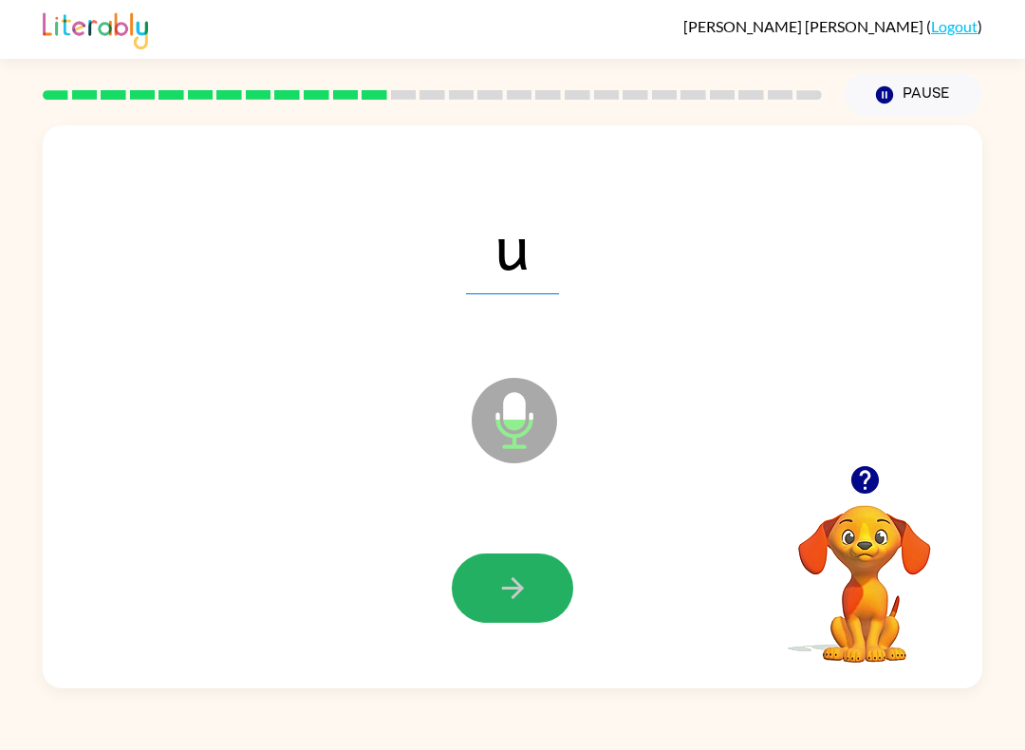
click at [549, 582] on button "button" at bounding box center [513, 587] width 122 height 69
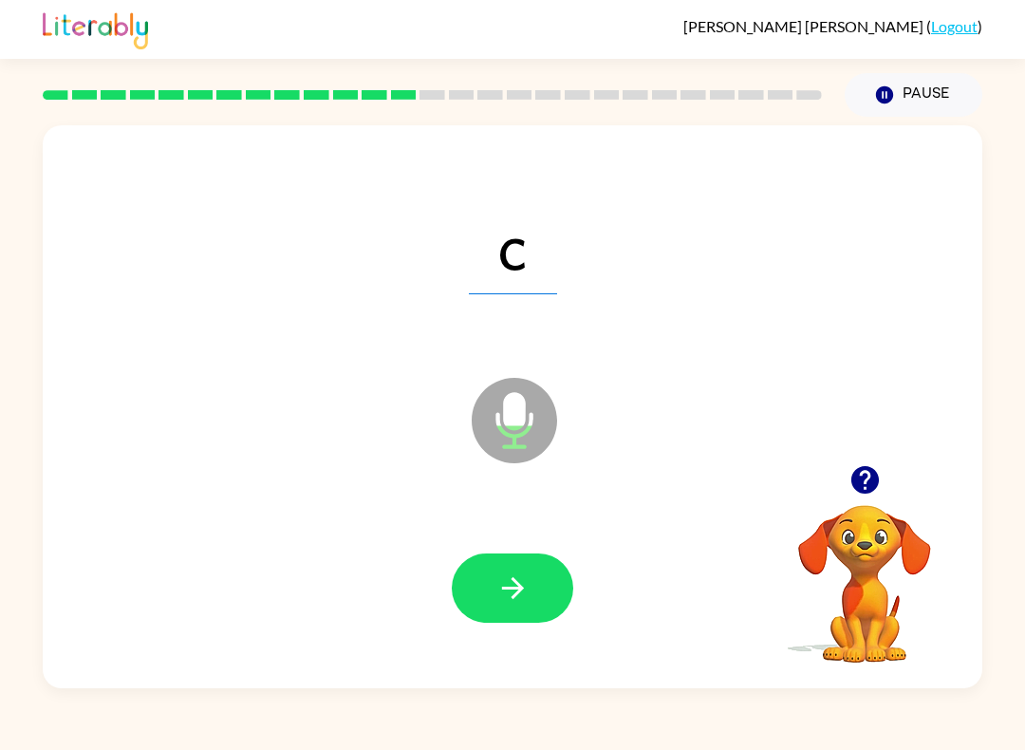
click at [539, 577] on button "button" at bounding box center [513, 587] width 122 height 69
click at [498, 590] on icon "button" at bounding box center [513, 587] width 33 height 33
click at [525, 578] on icon "button" at bounding box center [513, 587] width 33 height 33
click at [534, 576] on button "button" at bounding box center [513, 587] width 122 height 69
click at [523, 576] on icon "button" at bounding box center [513, 587] width 33 height 33
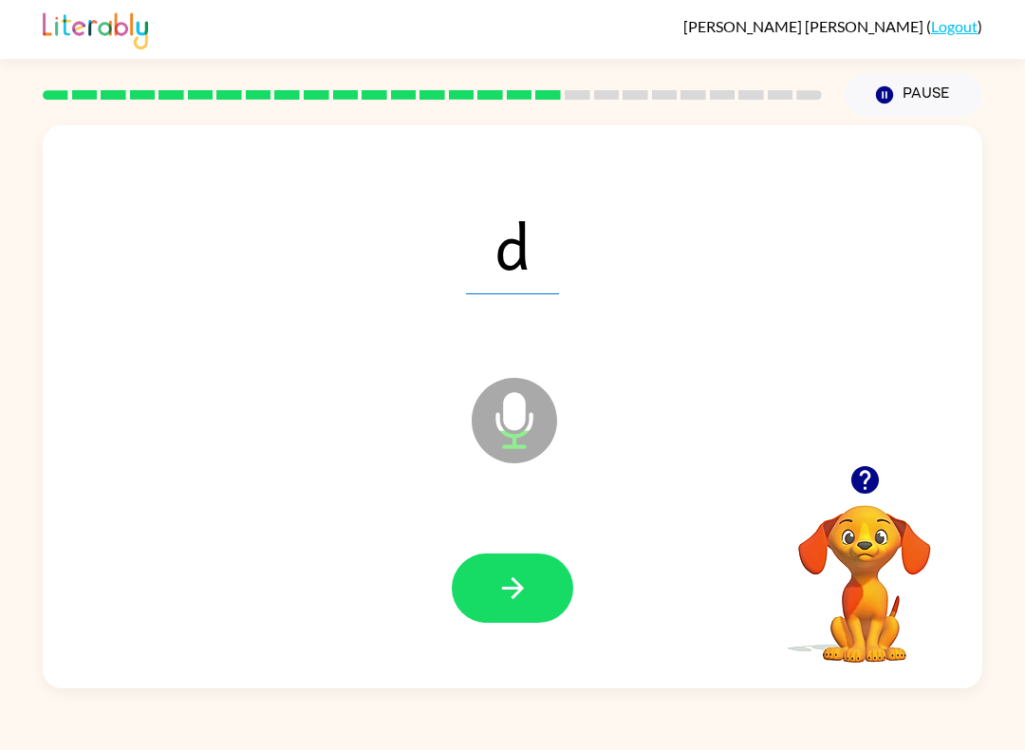
click at [526, 578] on icon "button" at bounding box center [513, 587] width 33 height 33
click at [522, 582] on icon "button" at bounding box center [513, 587] width 33 height 33
click at [525, 588] on icon "button" at bounding box center [513, 587] width 33 height 33
click at [521, 591] on icon "button" at bounding box center [512, 588] width 22 height 22
click at [521, 586] on icon "button" at bounding box center [513, 587] width 33 height 33
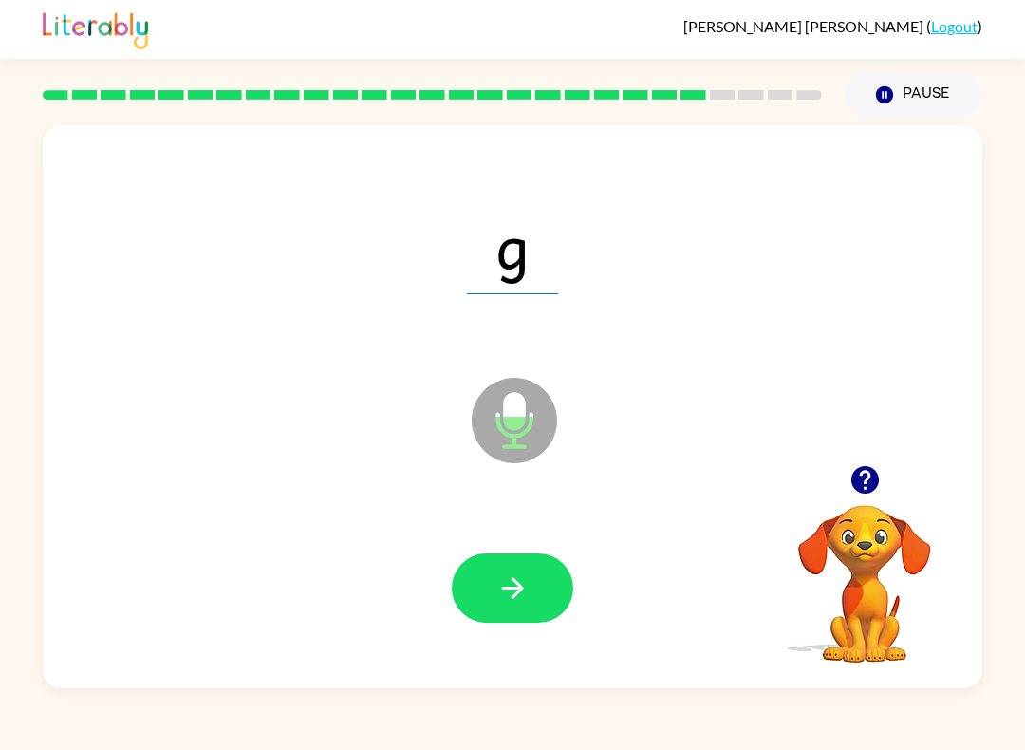
click at [523, 584] on icon "button" at bounding box center [513, 587] width 33 height 33
click at [528, 563] on button "button" at bounding box center [513, 587] width 122 height 69
click at [522, 604] on icon "button" at bounding box center [513, 587] width 33 height 33
click at [516, 595] on icon "button" at bounding box center [512, 588] width 22 height 22
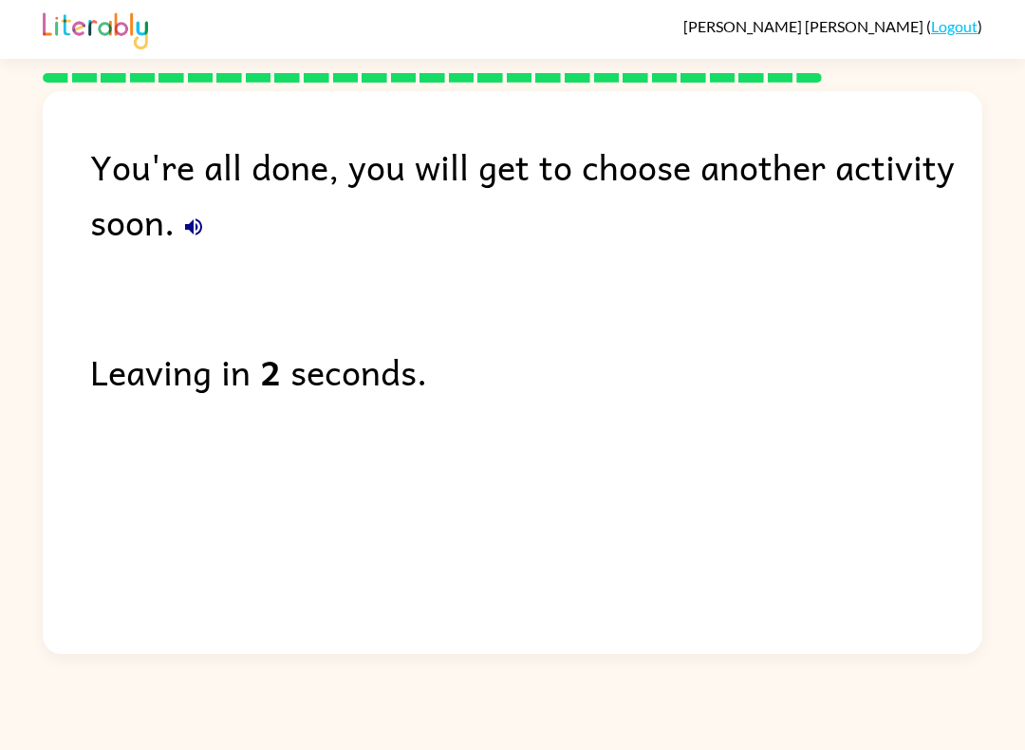
click at [950, 21] on link "Logout" at bounding box center [954, 26] width 47 height 18
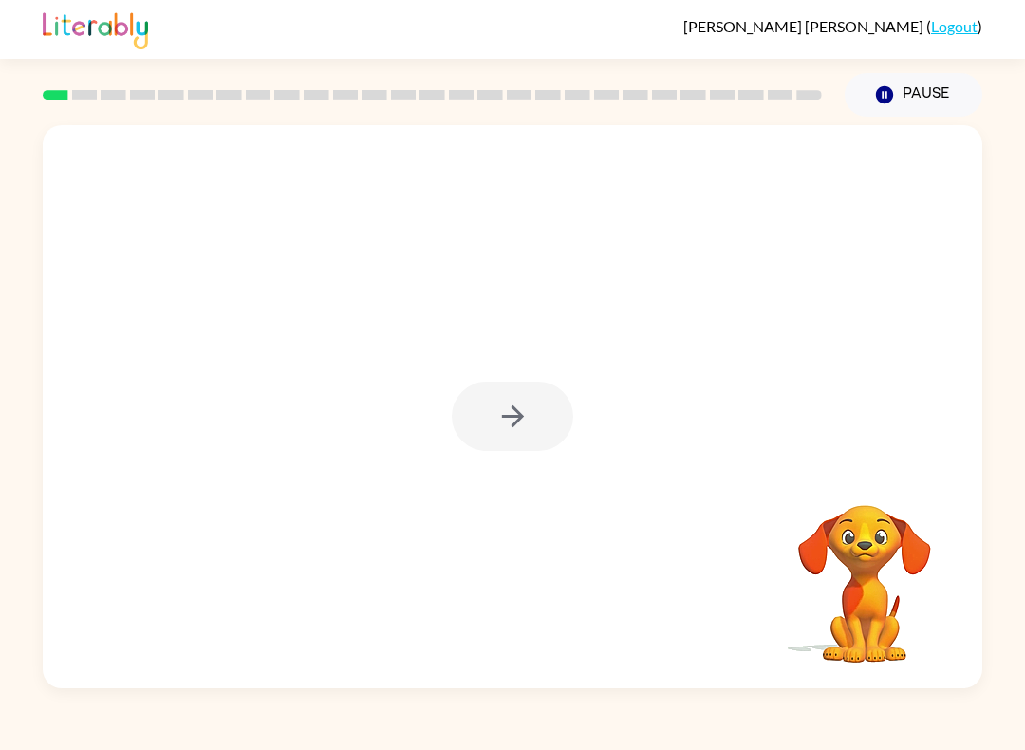
click at [498, 423] on div at bounding box center [513, 416] width 122 height 69
click at [524, 413] on icon "button" at bounding box center [513, 416] width 33 height 33
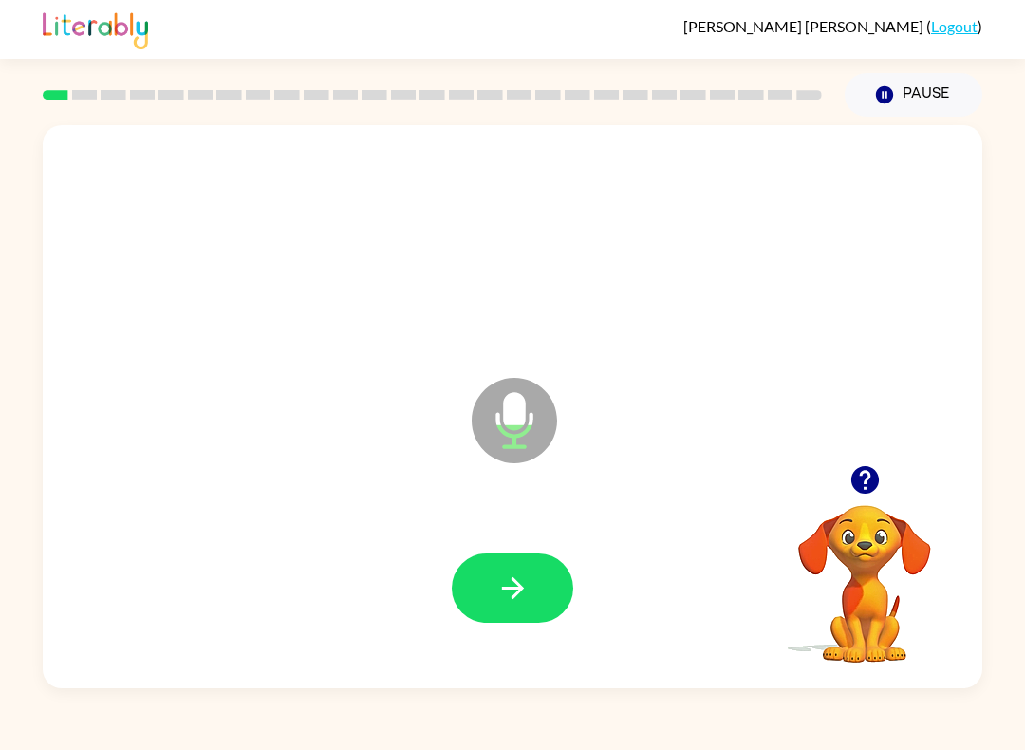
click at [510, 606] on button "button" at bounding box center [513, 587] width 122 height 69
click at [535, 590] on button "button" at bounding box center [513, 587] width 122 height 69
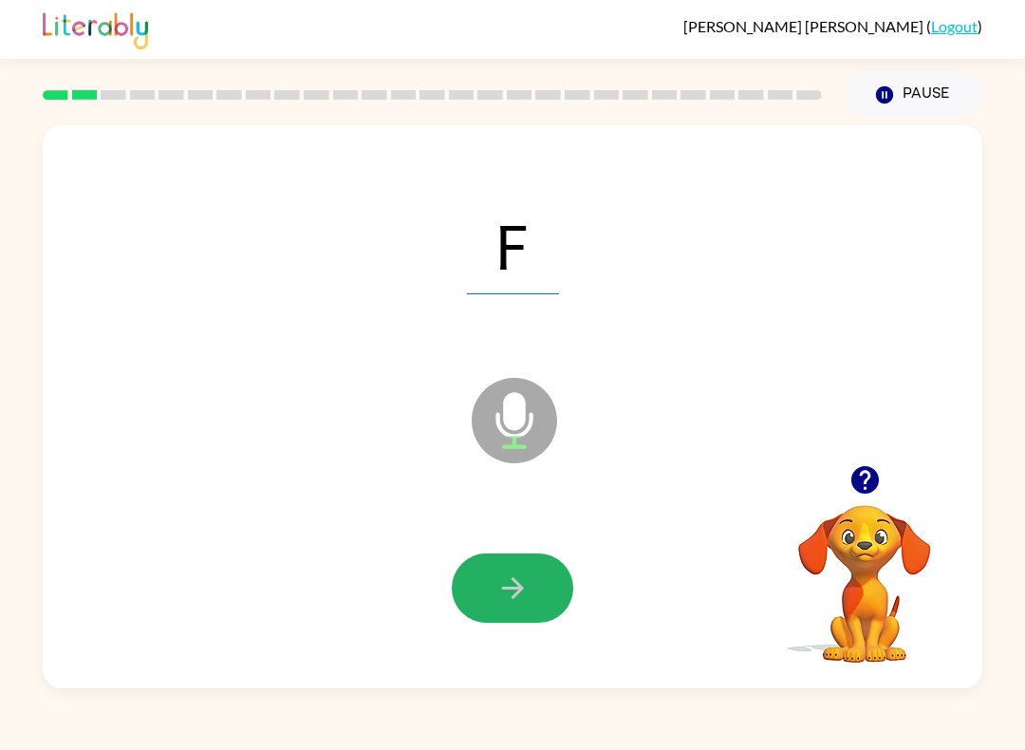
click at [548, 577] on button "button" at bounding box center [513, 587] width 122 height 69
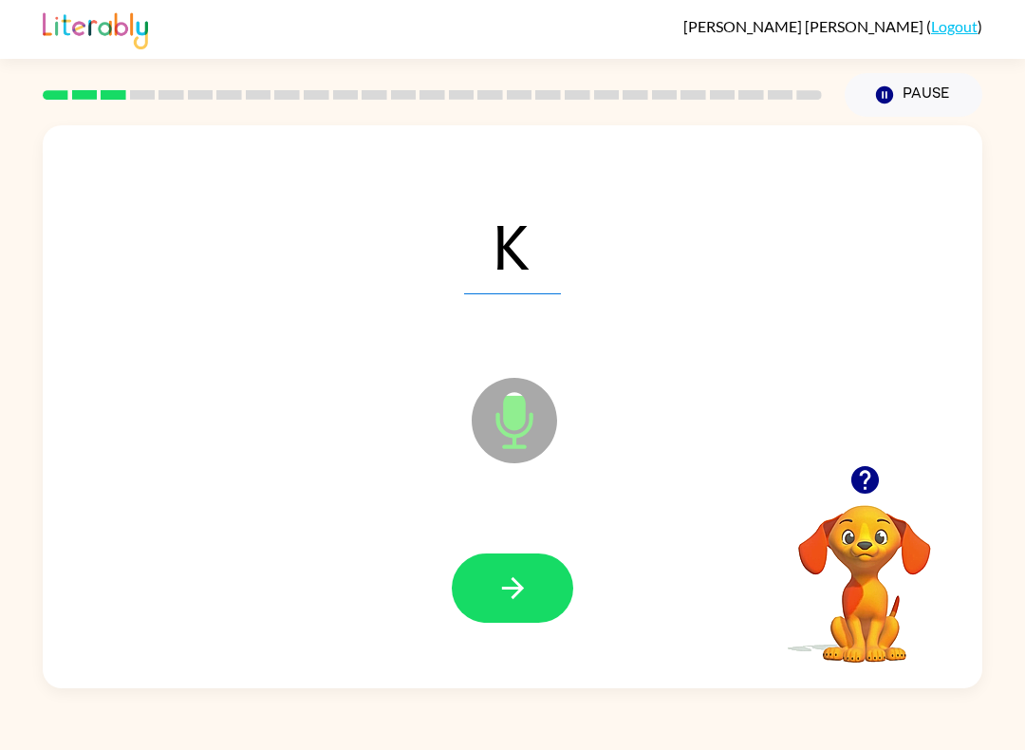
click at [534, 601] on button "button" at bounding box center [513, 587] width 122 height 69
click at [557, 577] on button "button" at bounding box center [513, 587] width 122 height 69
click at [527, 585] on icon "button" at bounding box center [513, 587] width 33 height 33
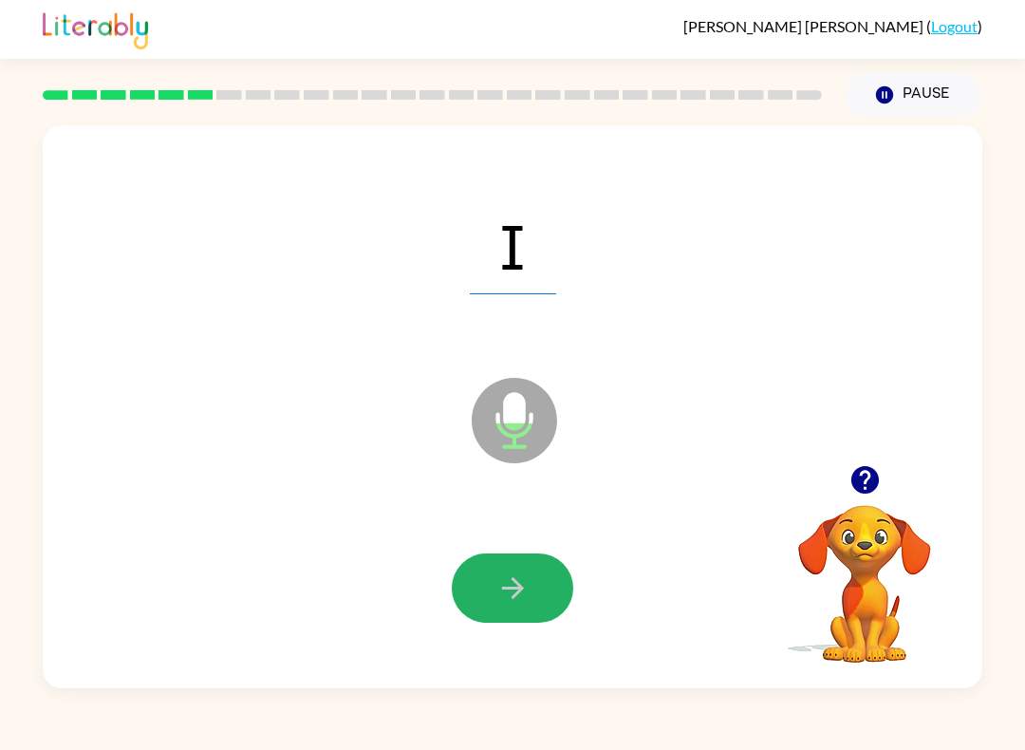
click at [531, 597] on button "button" at bounding box center [513, 587] width 122 height 69
click at [505, 602] on icon "button" at bounding box center [513, 587] width 33 height 33
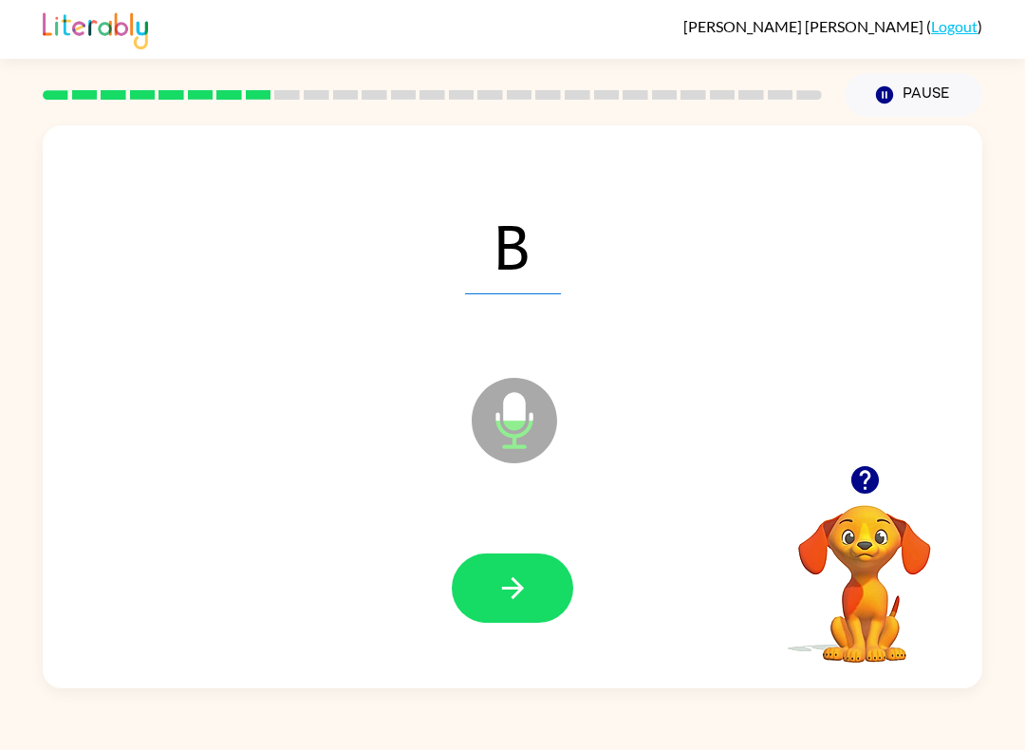
click at [523, 579] on icon "button" at bounding box center [513, 587] width 33 height 33
click at [533, 587] on button "button" at bounding box center [513, 587] width 122 height 69
click at [546, 583] on button "button" at bounding box center [513, 587] width 122 height 69
click at [557, 605] on button "button" at bounding box center [513, 587] width 122 height 69
click at [532, 581] on button "button" at bounding box center [513, 587] width 122 height 69
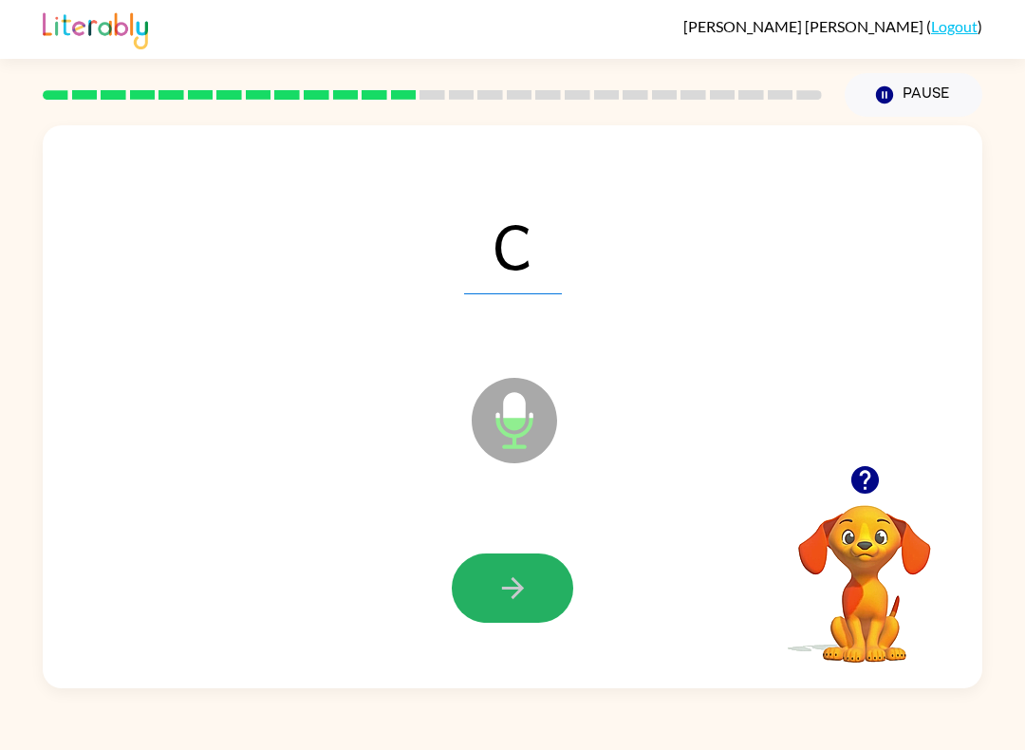
click at [549, 576] on button "button" at bounding box center [513, 587] width 122 height 69
click at [545, 586] on button "button" at bounding box center [513, 587] width 122 height 69
click at [551, 590] on button "button" at bounding box center [513, 587] width 122 height 69
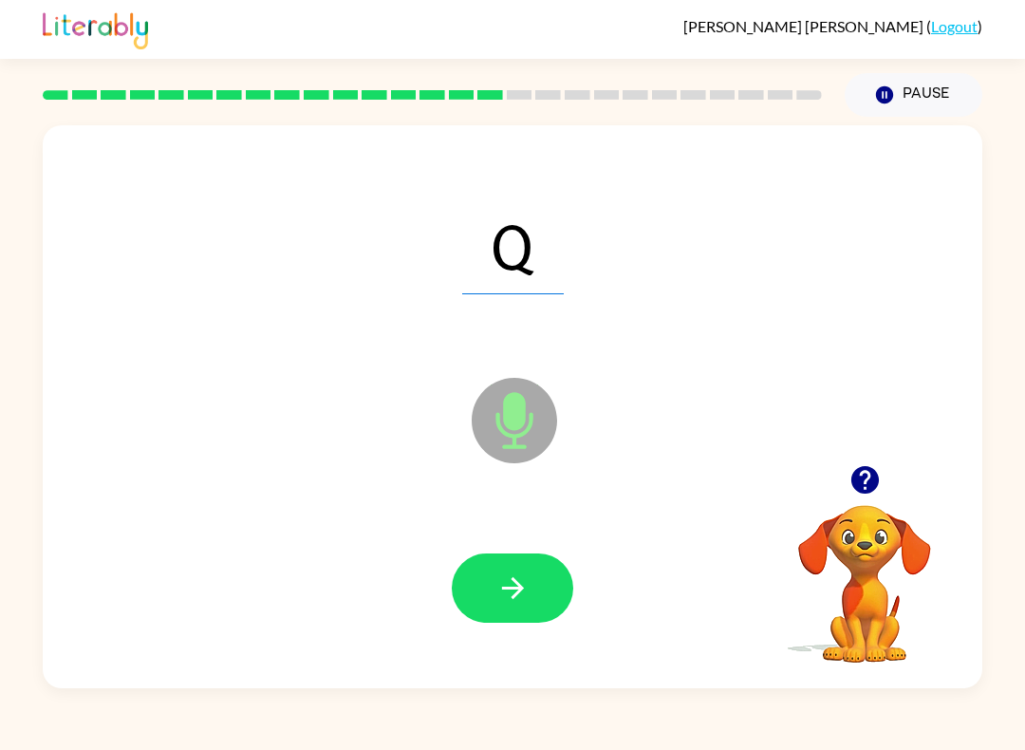
click at [516, 586] on icon "button" at bounding box center [513, 587] width 33 height 33
click at [540, 592] on button "button" at bounding box center [513, 587] width 122 height 69
click at [523, 581] on icon "button" at bounding box center [513, 587] width 33 height 33
click at [518, 582] on icon "button" at bounding box center [513, 587] width 33 height 33
click at [515, 595] on icon "button" at bounding box center [512, 588] width 22 height 22
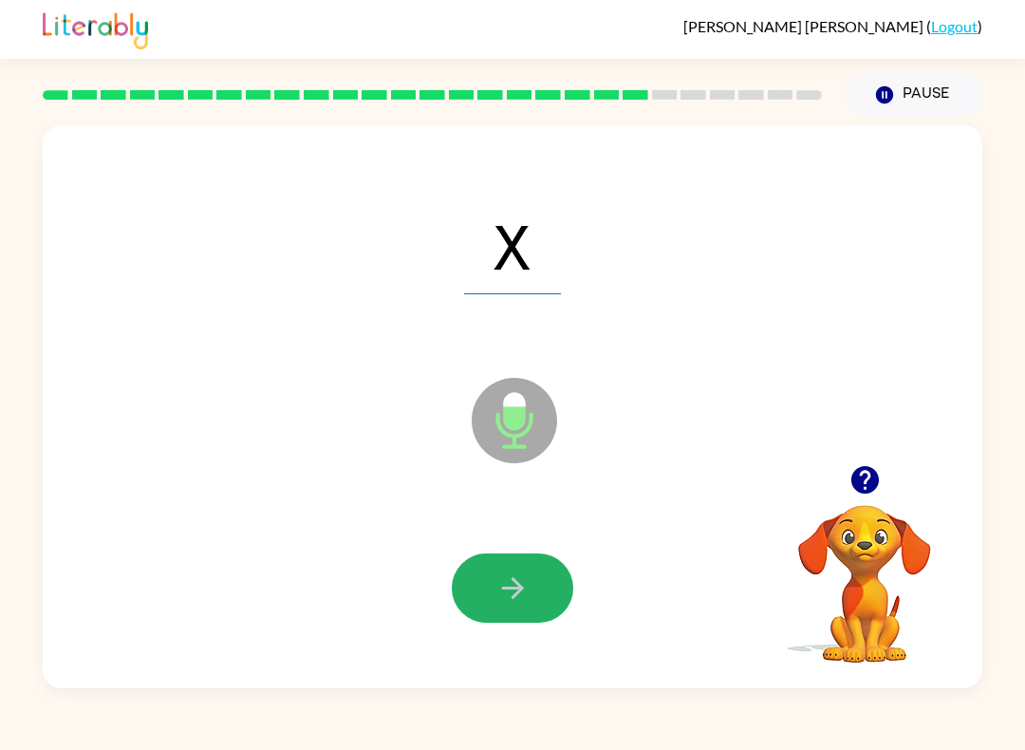
click at [519, 586] on icon "button" at bounding box center [512, 588] width 22 height 22
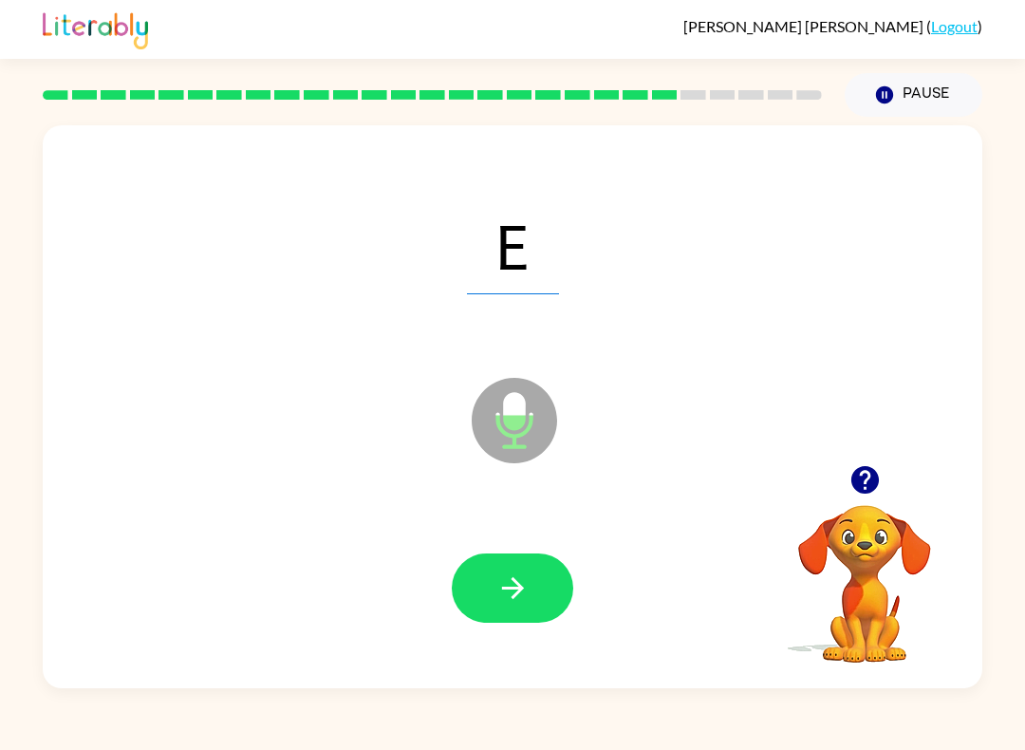
click at [542, 590] on button "button" at bounding box center [513, 587] width 122 height 69
click at [527, 588] on icon "button" at bounding box center [513, 587] width 33 height 33
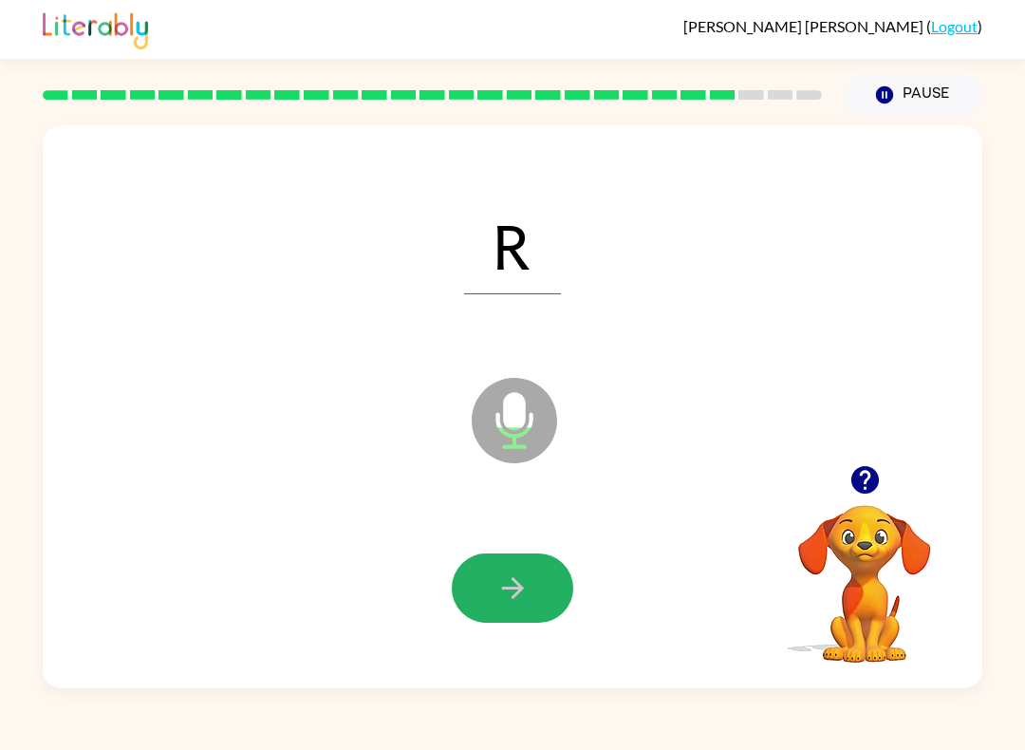
click at [530, 593] on button "button" at bounding box center [513, 587] width 122 height 69
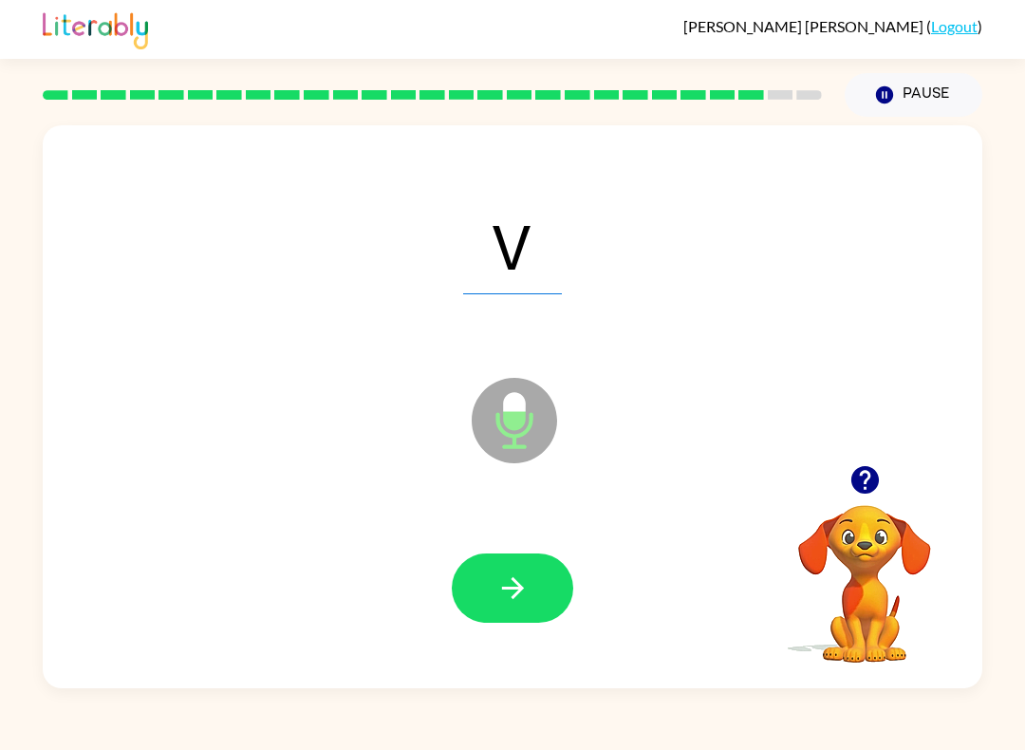
click at [528, 599] on icon "button" at bounding box center [513, 587] width 33 height 33
click at [514, 609] on button "button" at bounding box center [513, 587] width 122 height 69
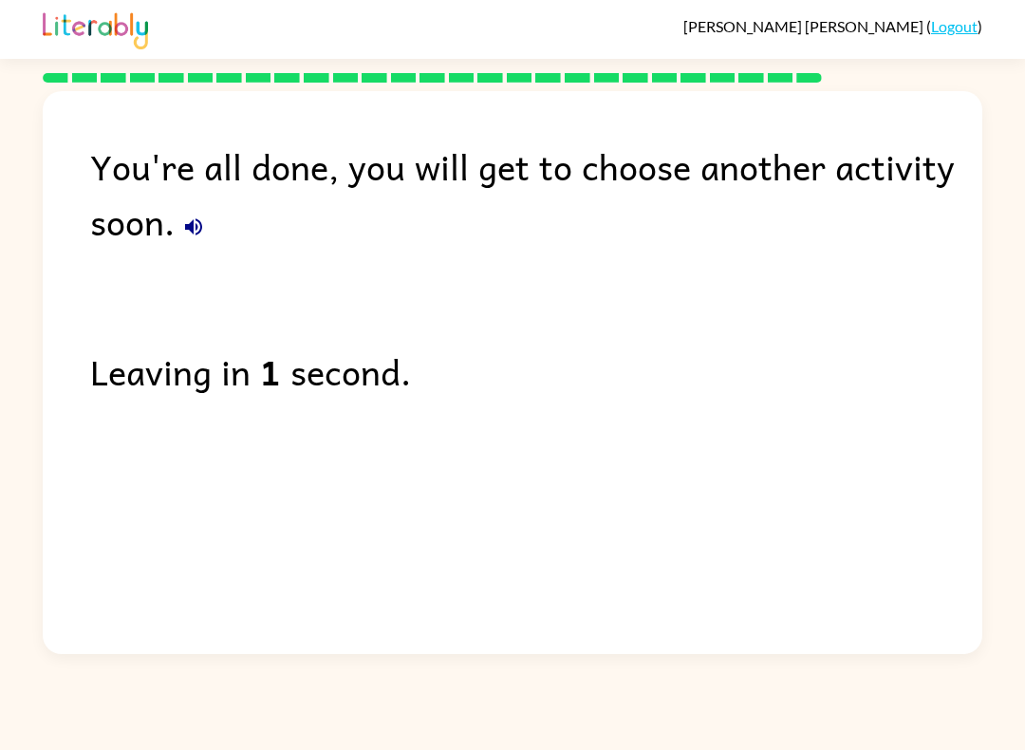
click at [965, 33] on link "Logout" at bounding box center [954, 26] width 47 height 18
click at [967, 56] on div "Mateo Guzman-Nochetto ( Logout )" at bounding box center [513, 29] width 940 height 59
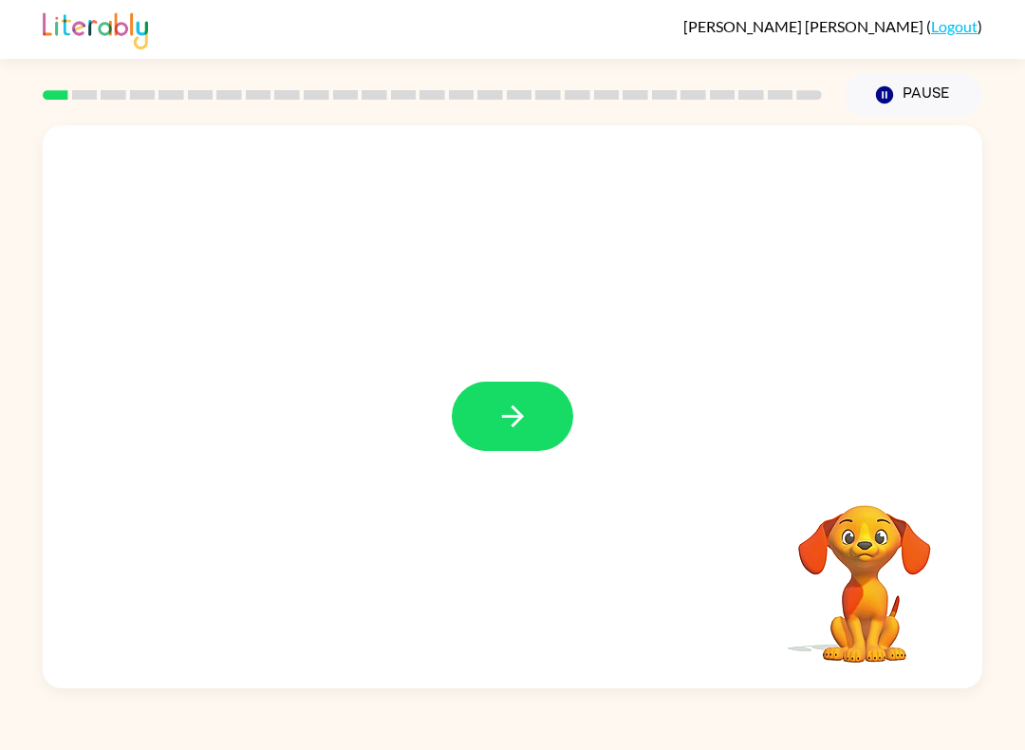
click at [525, 430] on icon "button" at bounding box center [513, 416] width 33 height 33
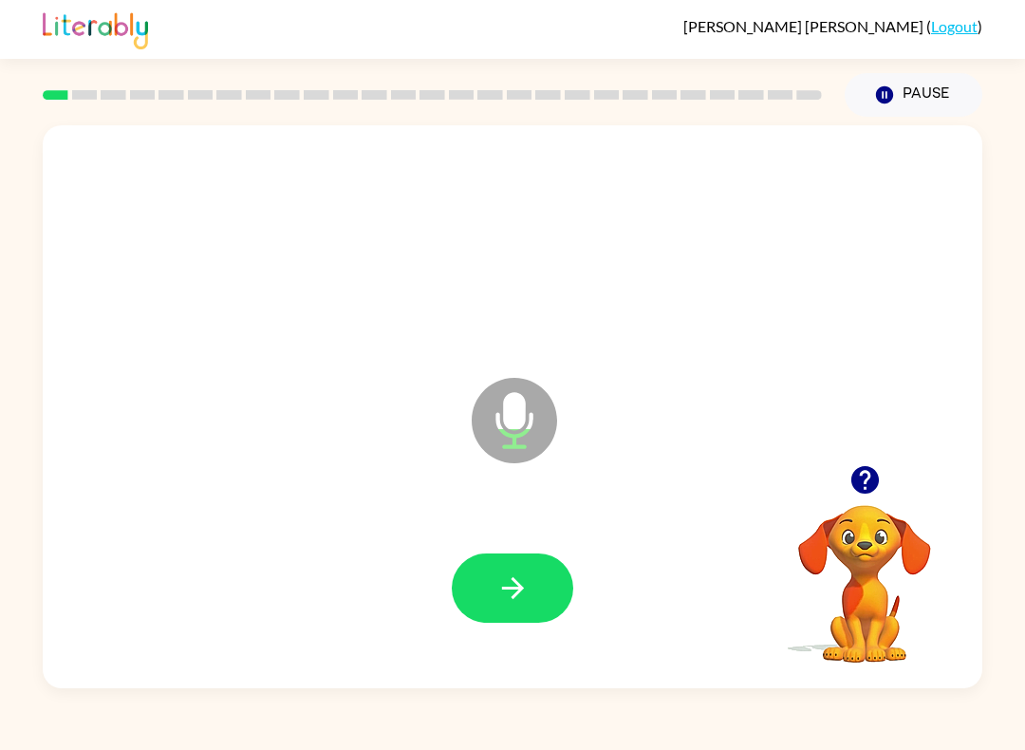
click at [504, 584] on icon "button" at bounding box center [513, 587] width 33 height 33
click at [515, 598] on icon "button" at bounding box center [513, 587] width 33 height 33
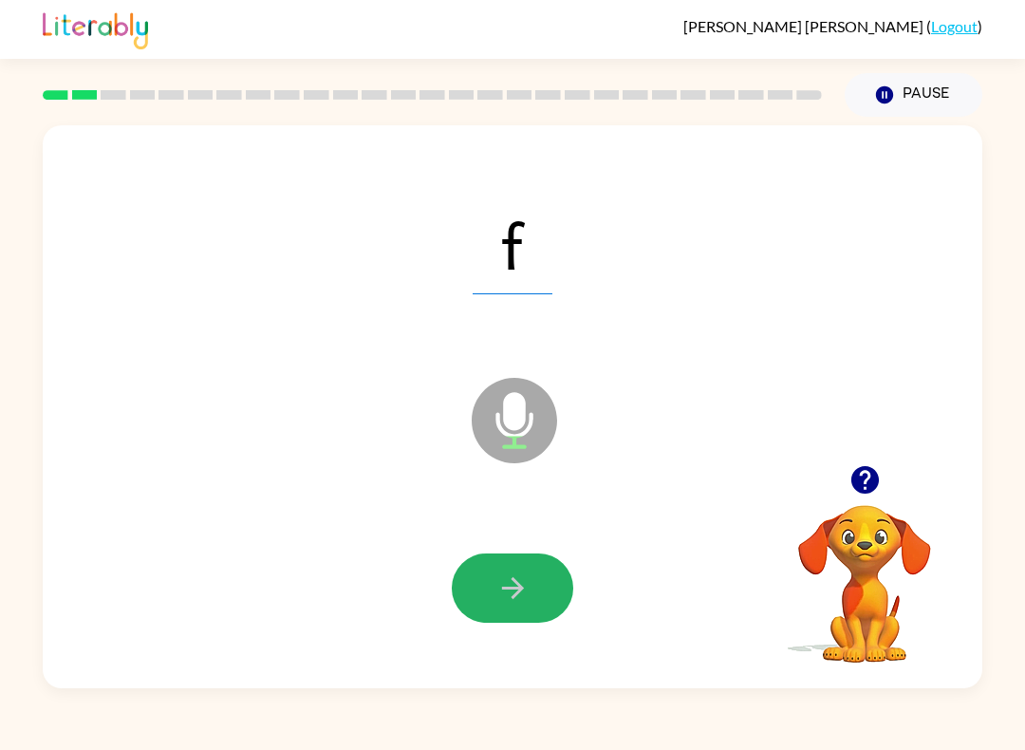
click at [537, 585] on button "button" at bounding box center [513, 587] width 122 height 69
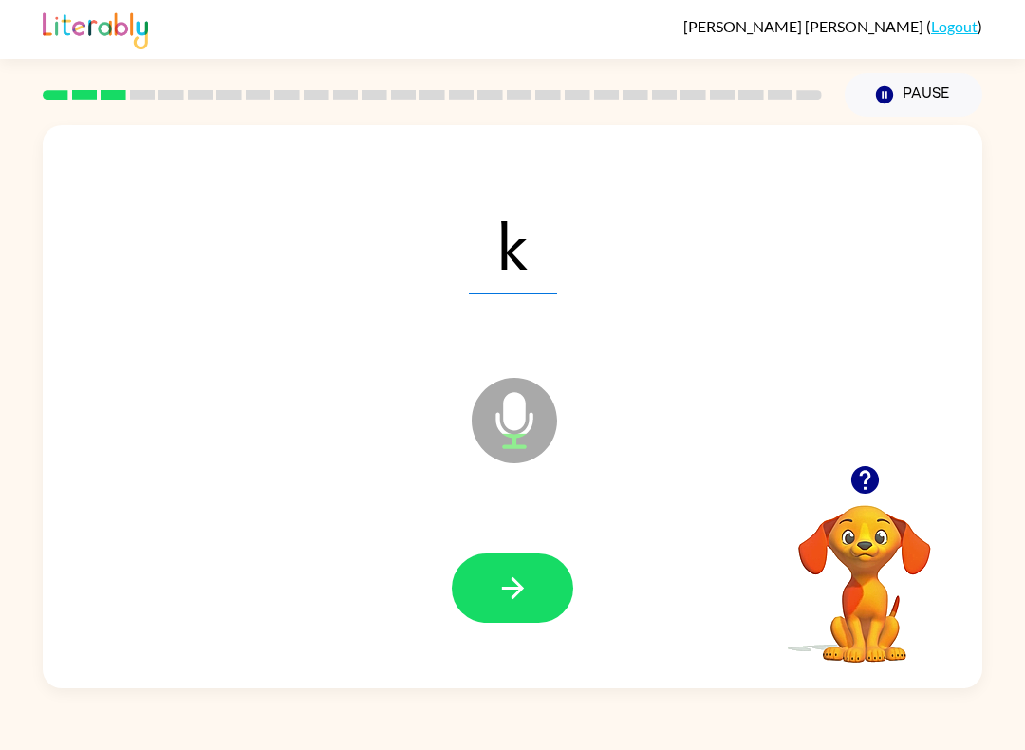
click at [531, 587] on button "button" at bounding box center [513, 587] width 122 height 69
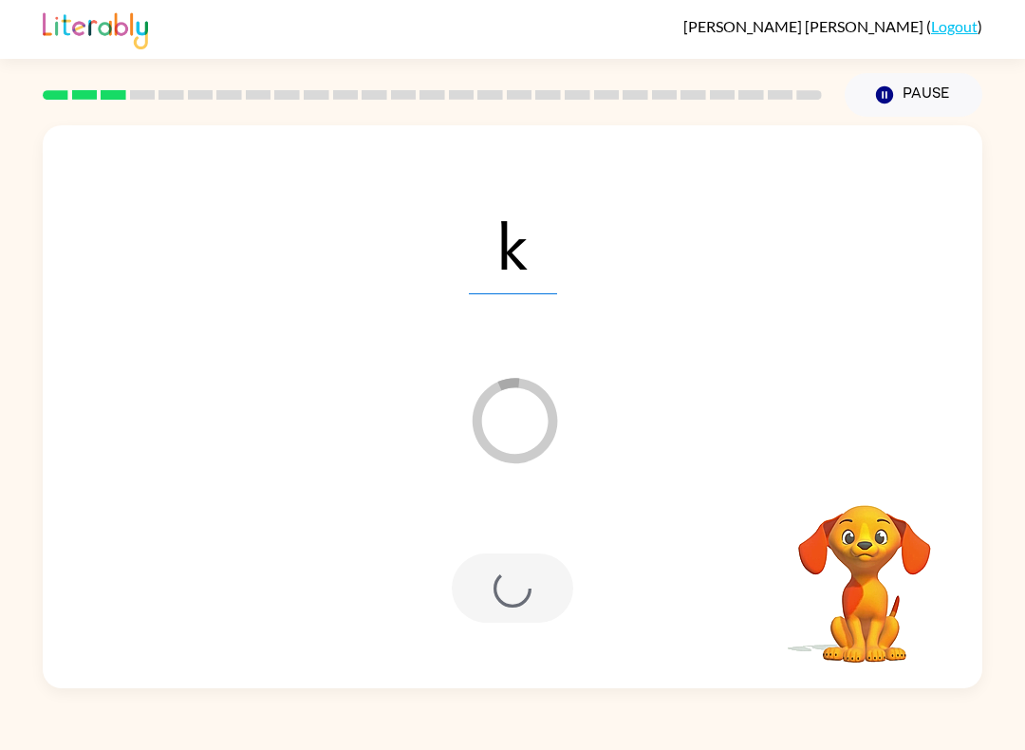
click at [921, 98] on button "Pause Pause" at bounding box center [914, 95] width 138 height 44
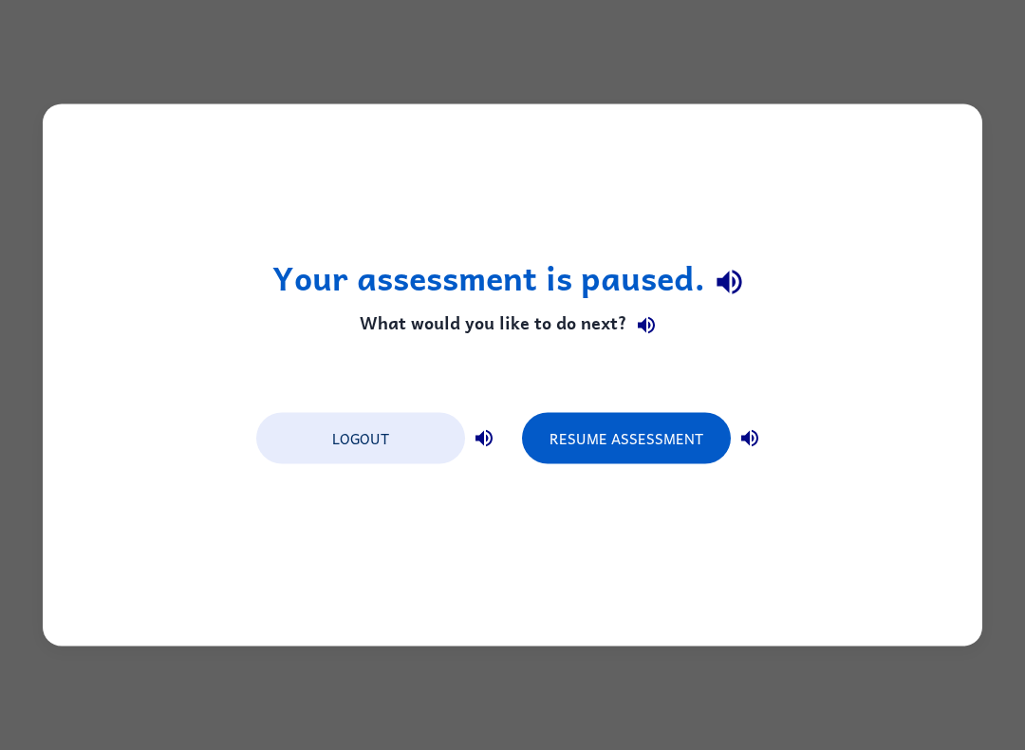
click at [599, 425] on button "Resume Assessment" at bounding box center [626, 438] width 209 height 51
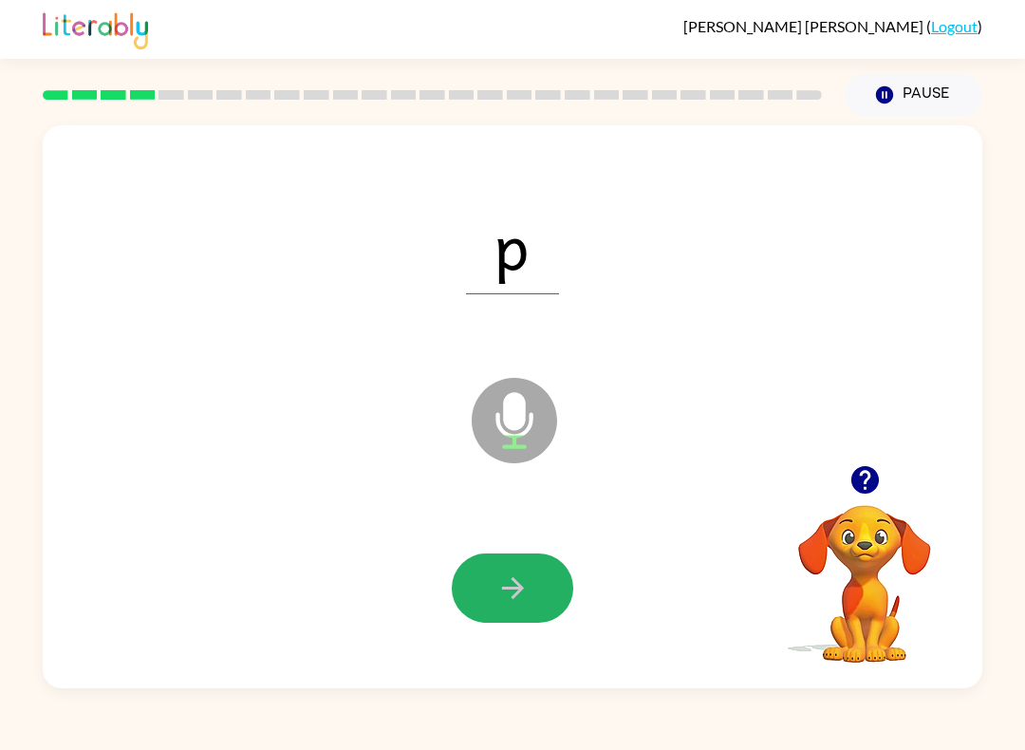
click at [530, 586] on button "button" at bounding box center [513, 587] width 122 height 69
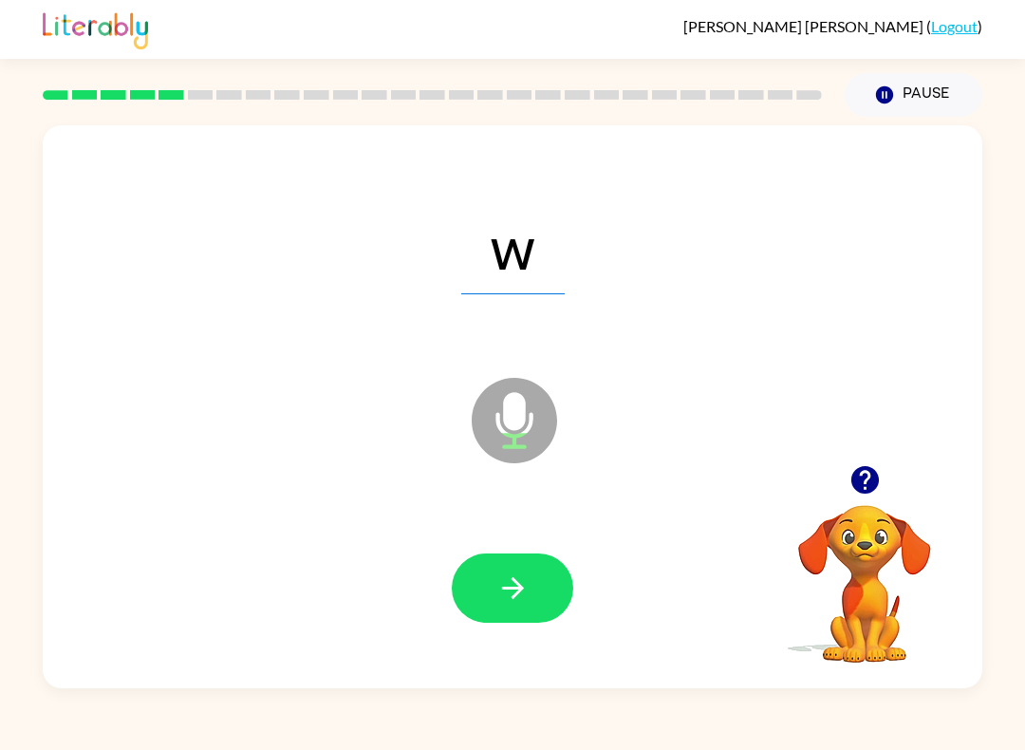
click at [516, 591] on icon "button" at bounding box center [513, 587] width 33 height 33
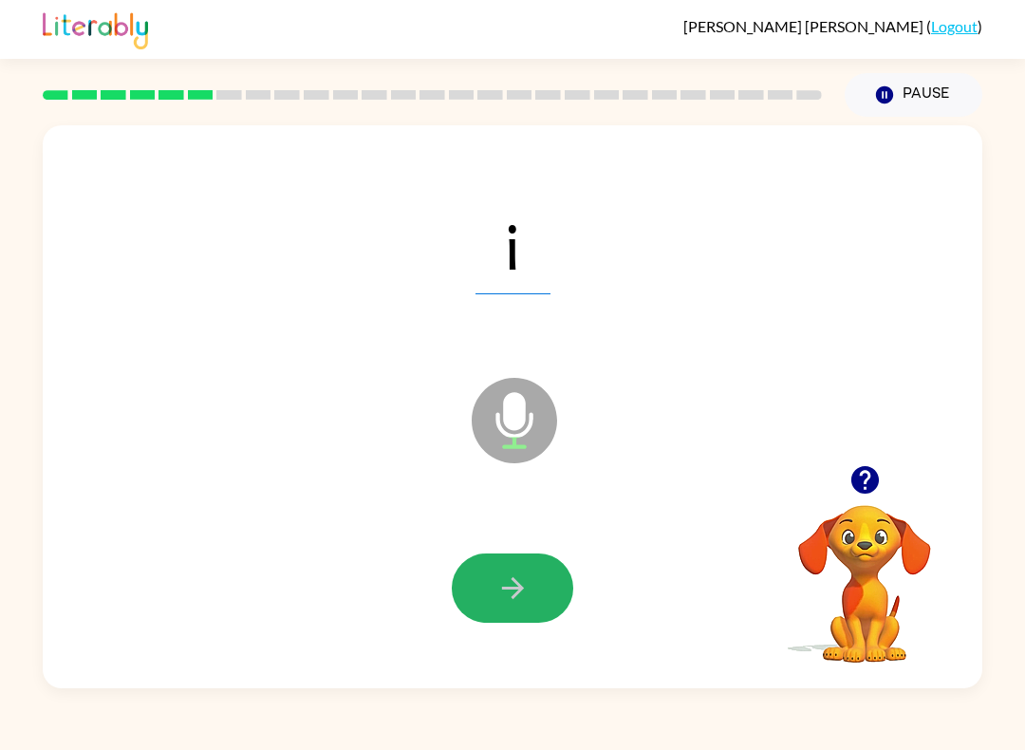
click at [508, 598] on icon "button" at bounding box center [513, 587] width 33 height 33
click at [524, 593] on icon "button" at bounding box center [513, 587] width 33 height 33
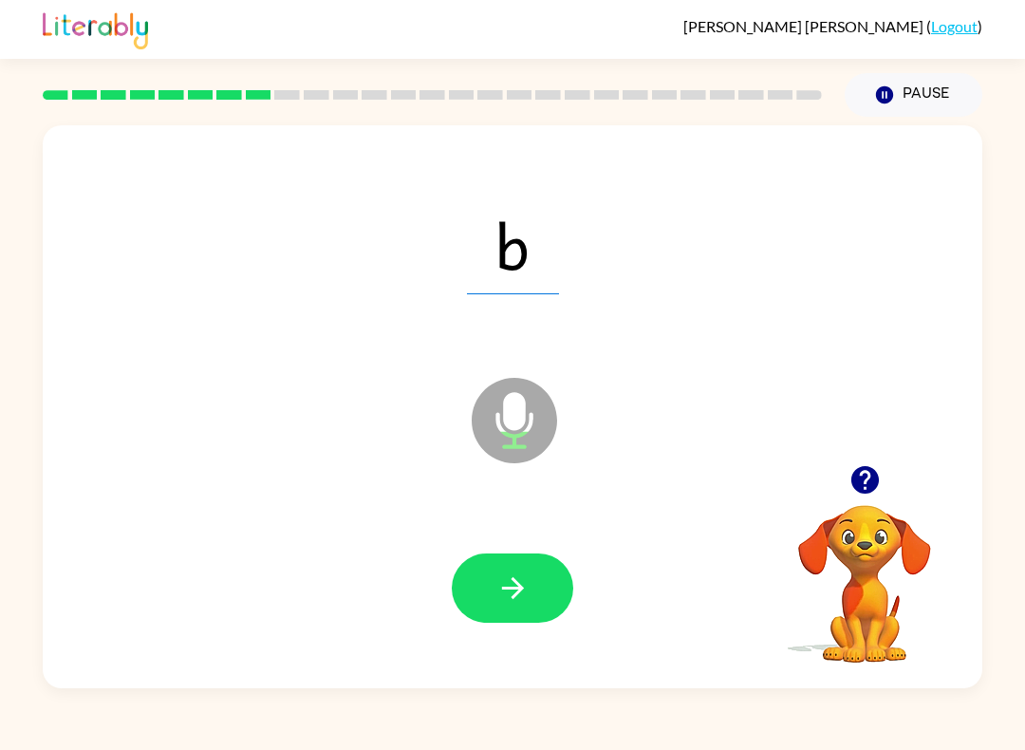
click at [523, 604] on icon "button" at bounding box center [513, 587] width 33 height 33
click at [542, 587] on button "button" at bounding box center [513, 587] width 122 height 69
click at [533, 601] on button "button" at bounding box center [513, 587] width 122 height 69
click at [499, 614] on button "button" at bounding box center [513, 587] width 122 height 69
click at [509, 605] on icon "button" at bounding box center [513, 587] width 33 height 33
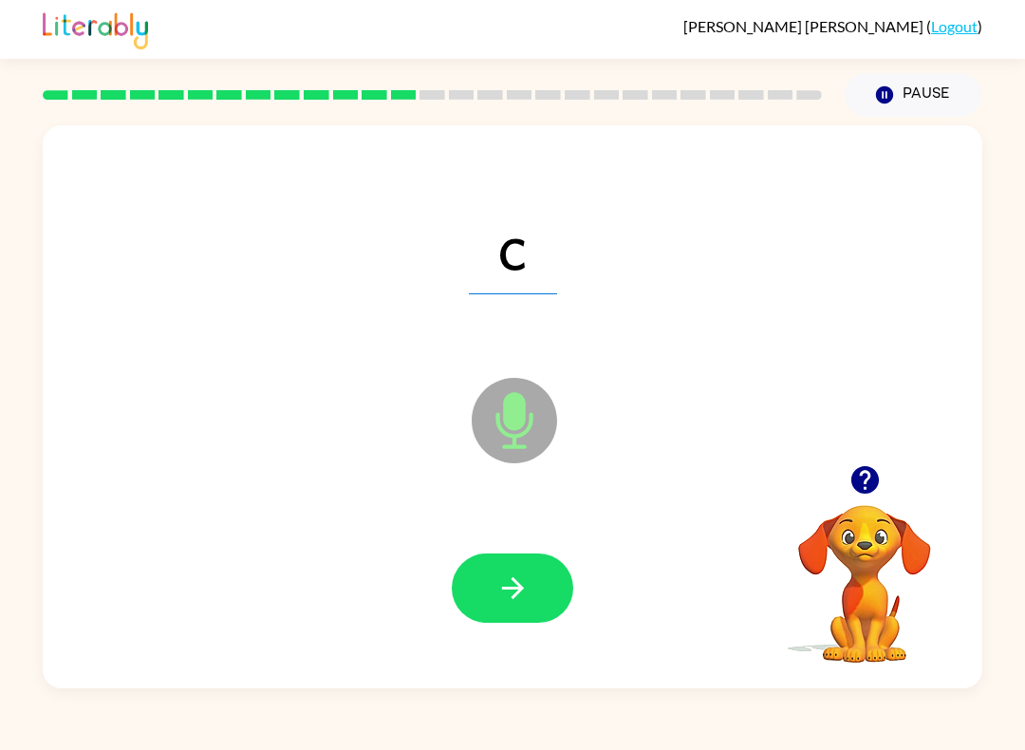
click at [530, 589] on button "button" at bounding box center [513, 587] width 122 height 69
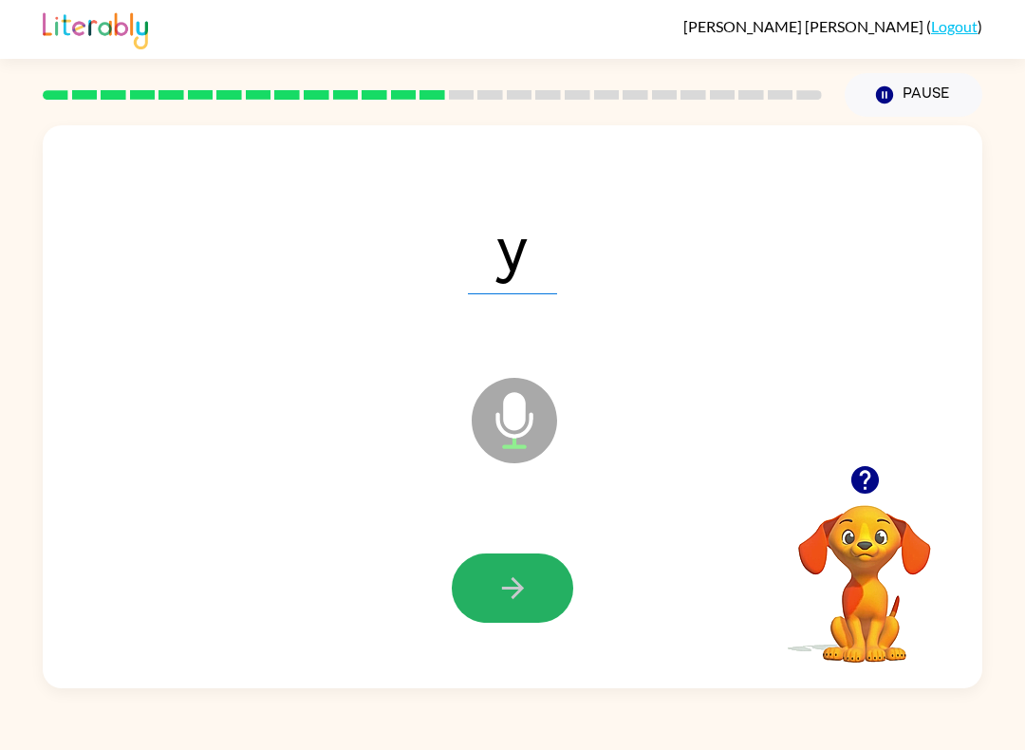
click at [534, 612] on button "button" at bounding box center [513, 587] width 122 height 69
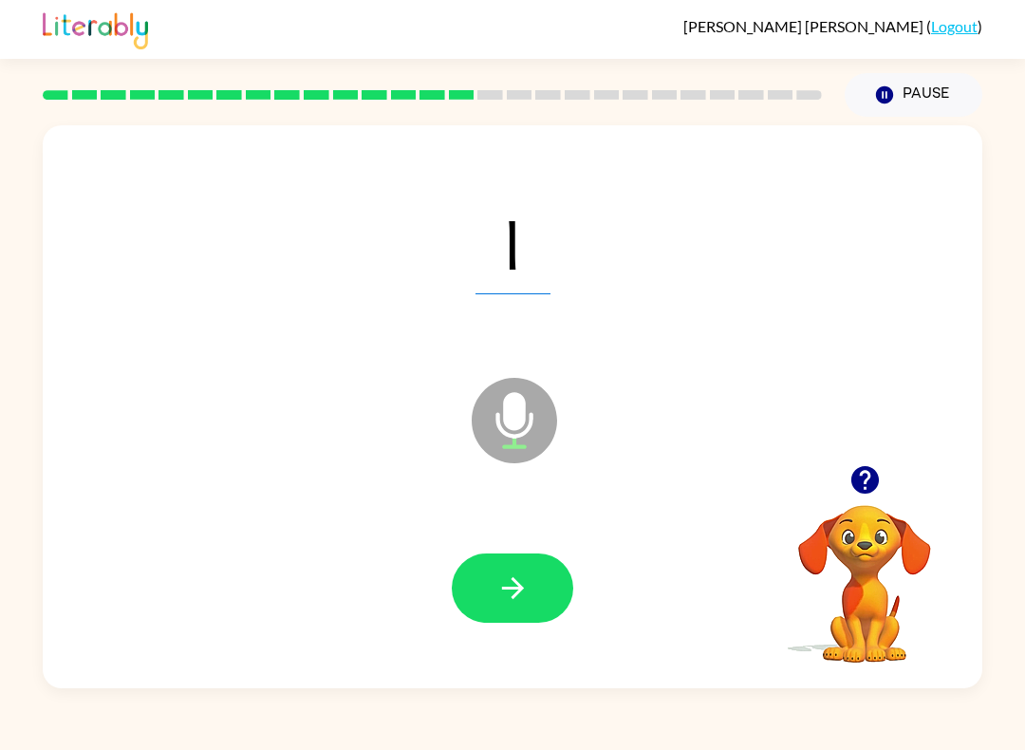
click at [553, 585] on button "button" at bounding box center [513, 587] width 122 height 69
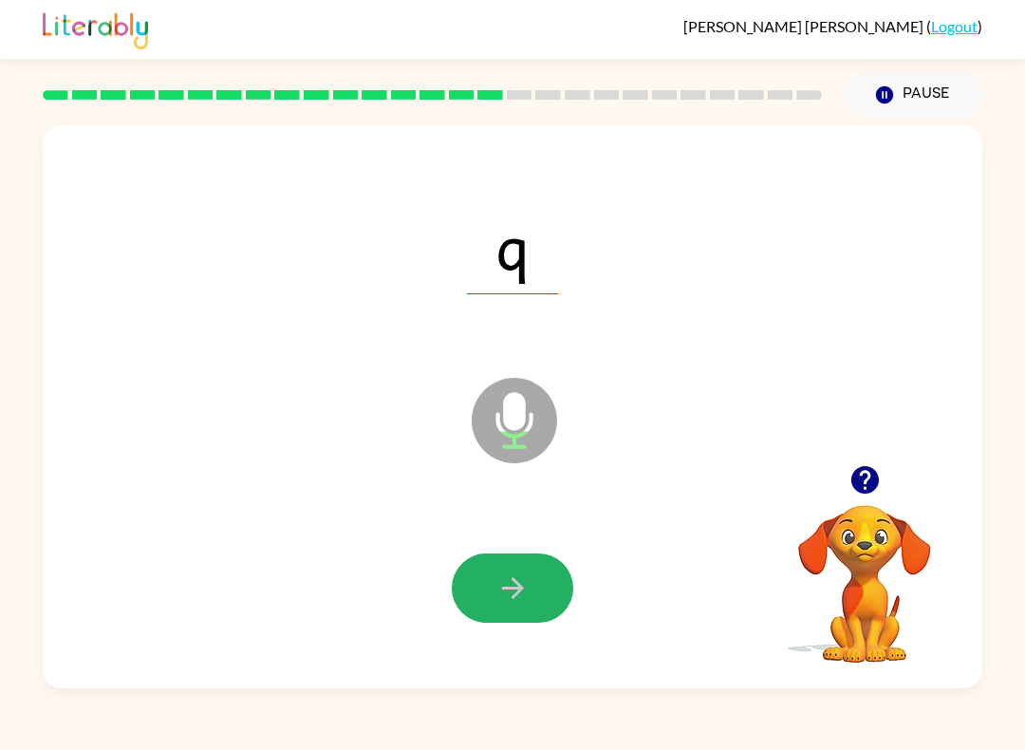
click at [545, 600] on button "button" at bounding box center [513, 587] width 122 height 69
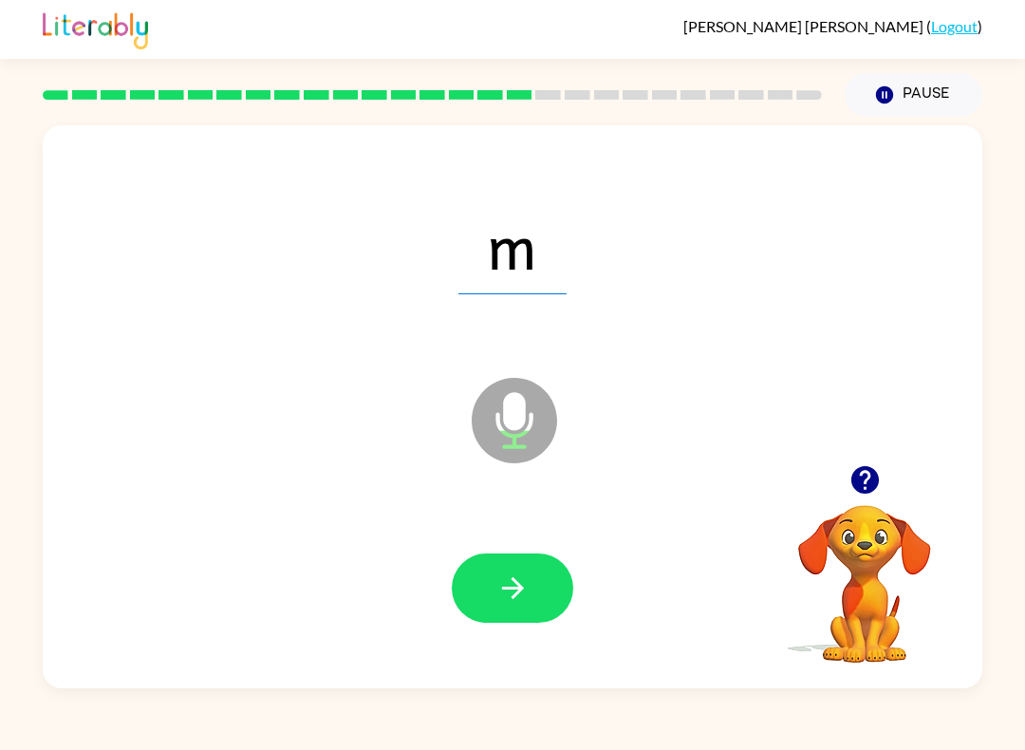
click at [516, 591] on icon "button" at bounding box center [513, 587] width 33 height 33
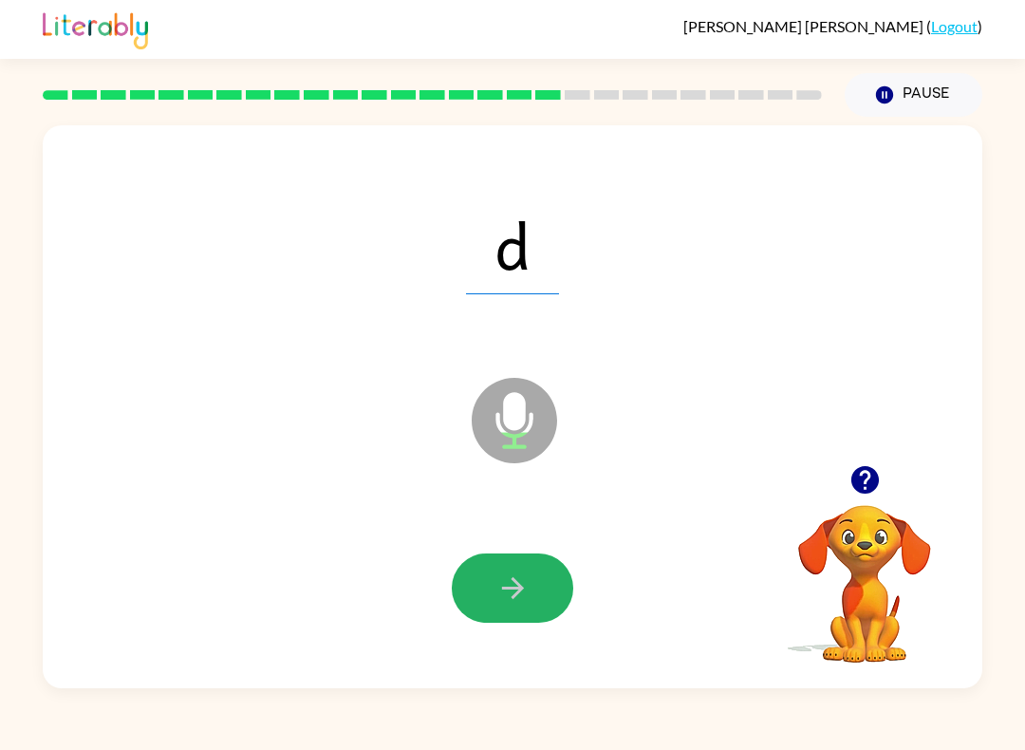
click at [550, 583] on button "button" at bounding box center [513, 587] width 122 height 69
click at [534, 583] on button "button" at bounding box center [513, 587] width 122 height 69
click at [537, 585] on button "button" at bounding box center [513, 587] width 122 height 69
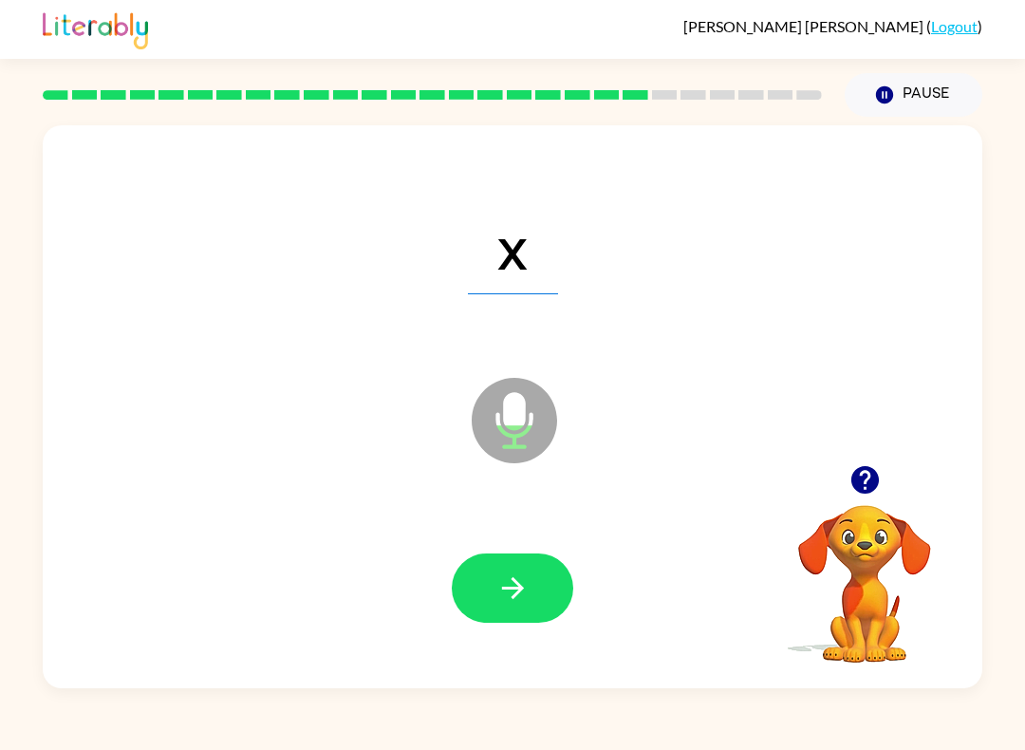
click at [533, 594] on button "button" at bounding box center [513, 587] width 122 height 69
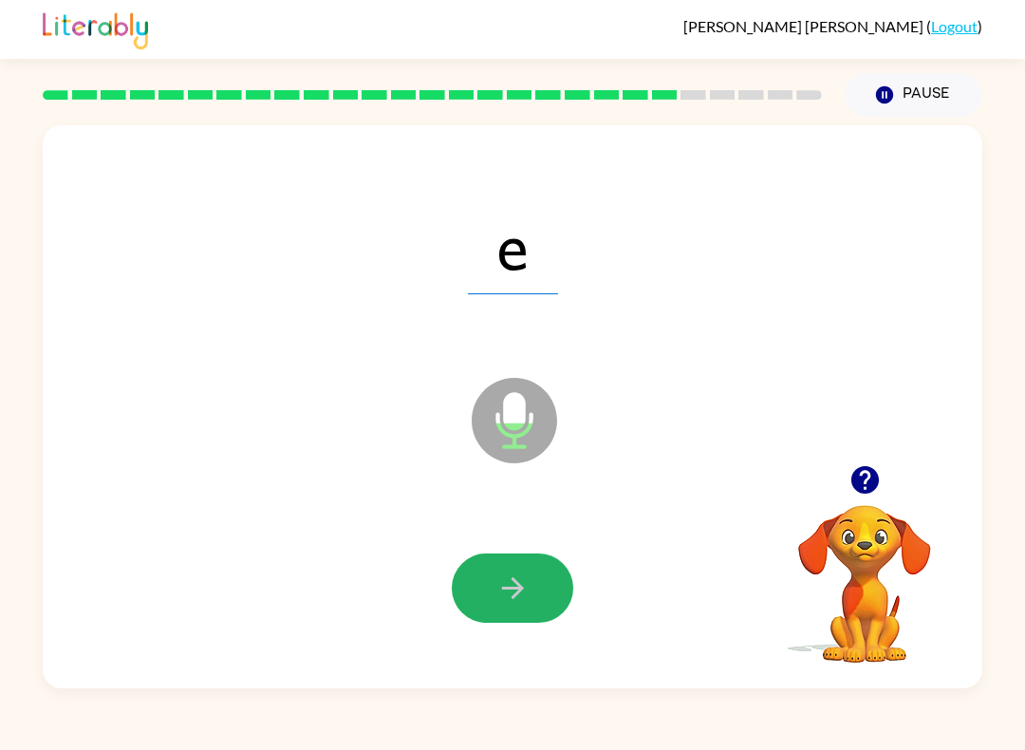
click at [532, 606] on button "button" at bounding box center [513, 587] width 122 height 69
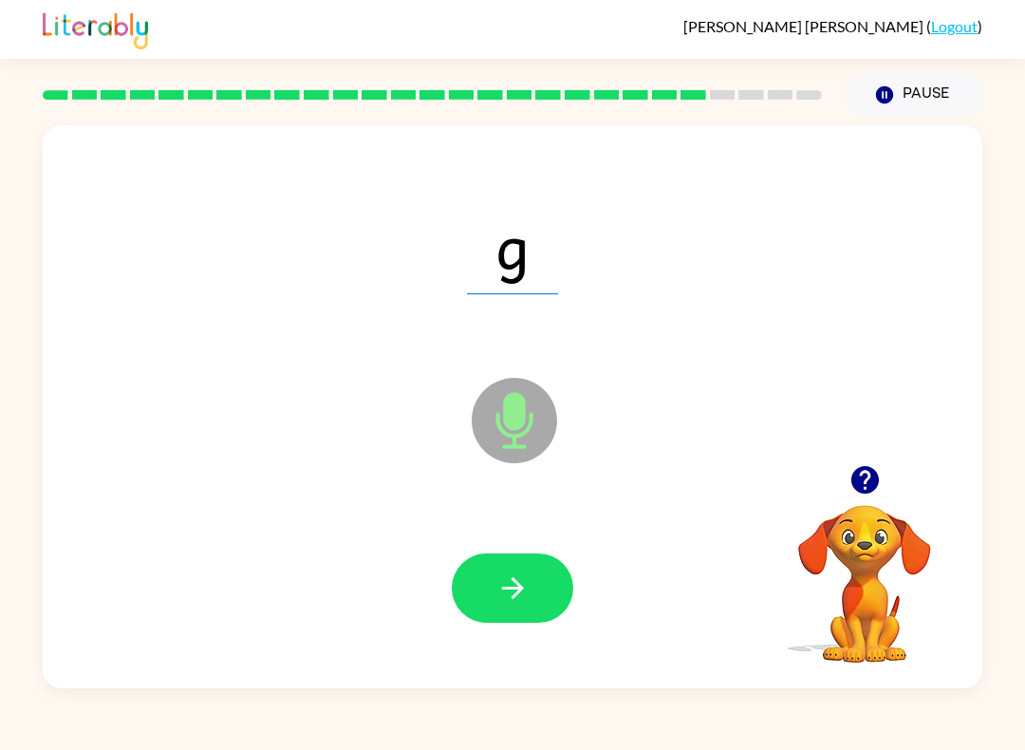
click at [521, 596] on icon "button" at bounding box center [513, 587] width 33 height 33
click at [517, 585] on icon "button" at bounding box center [512, 588] width 22 height 22
click at [515, 595] on icon "button" at bounding box center [512, 588] width 22 height 22
click at [517, 596] on icon "button" at bounding box center [513, 587] width 33 height 33
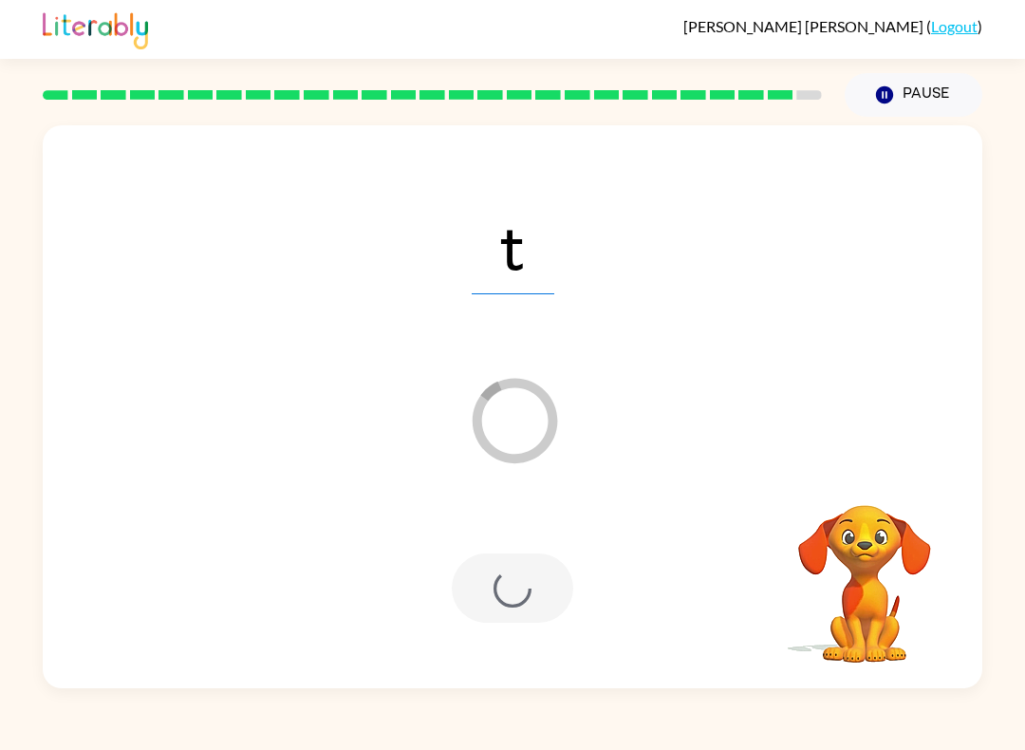
click at [604, 635] on div at bounding box center [513, 588] width 902 height 162
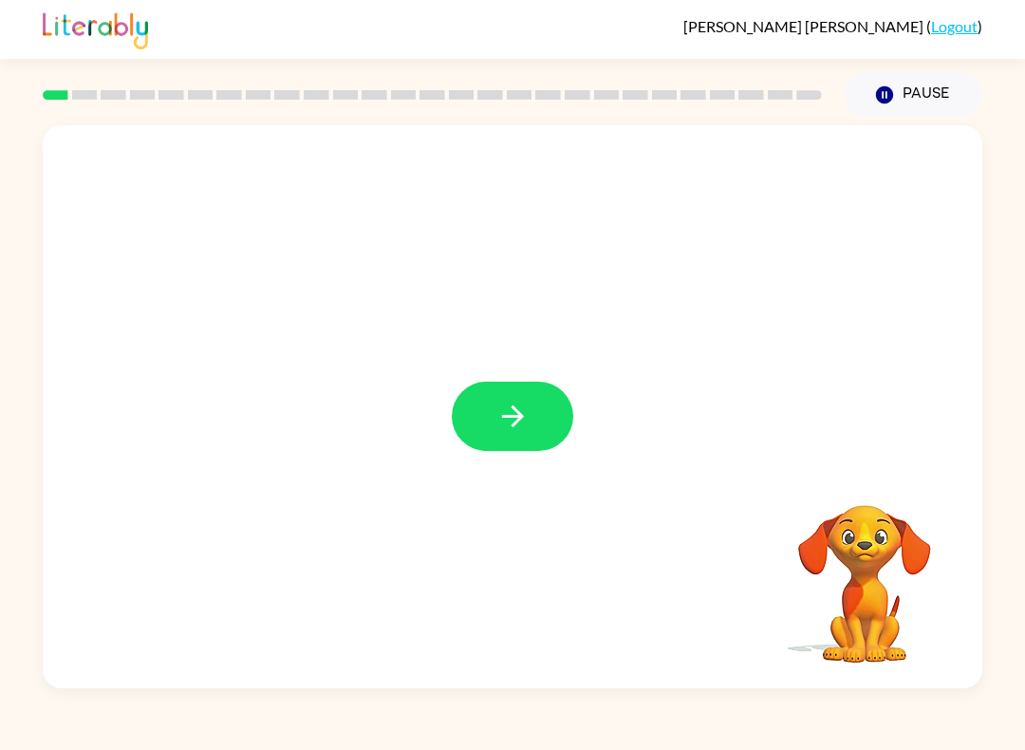
click at [553, 403] on button "button" at bounding box center [513, 416] width 122 height 69
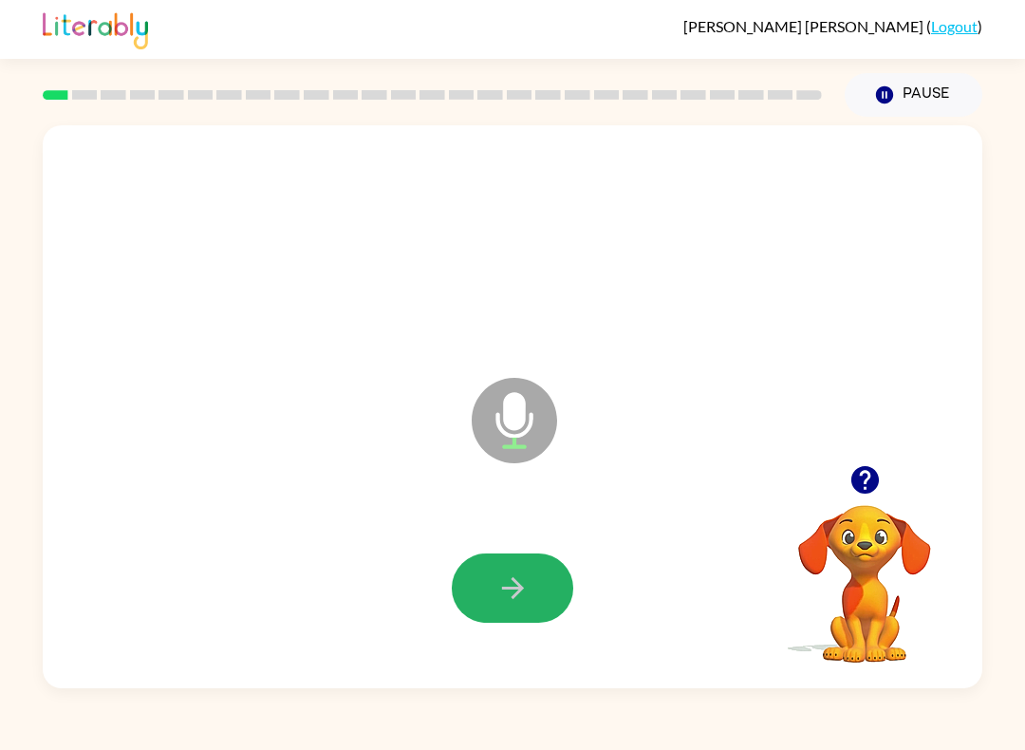
click at [496, 612] on button "button" at bounding box center [513, 587] width 122 height 69
click at [544, 584] on button "button" at bounding box center [513, 587] width 122 height 69
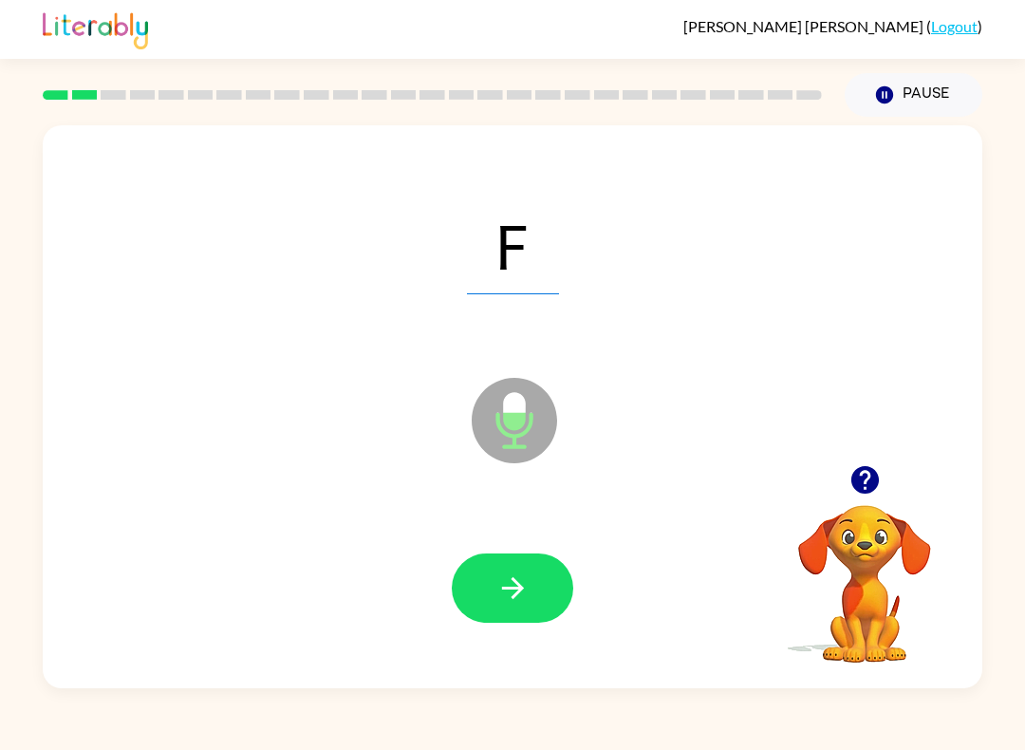
click at [538, 575] on button "button" at bounding box center [513, 587] width 122 height 69
click at [524, 585] on icon "button" at bounding box center [513, 587] width 33 height 33
click at [531, 574] on button "button" at bounding box center [513, 587] width 122 height 69
click at [501, 587] on icon "button" at bounding box center [513, 587] width 33 height 33
click at [500, 586] on div at bounding box center [513, 587] width 122 height 69
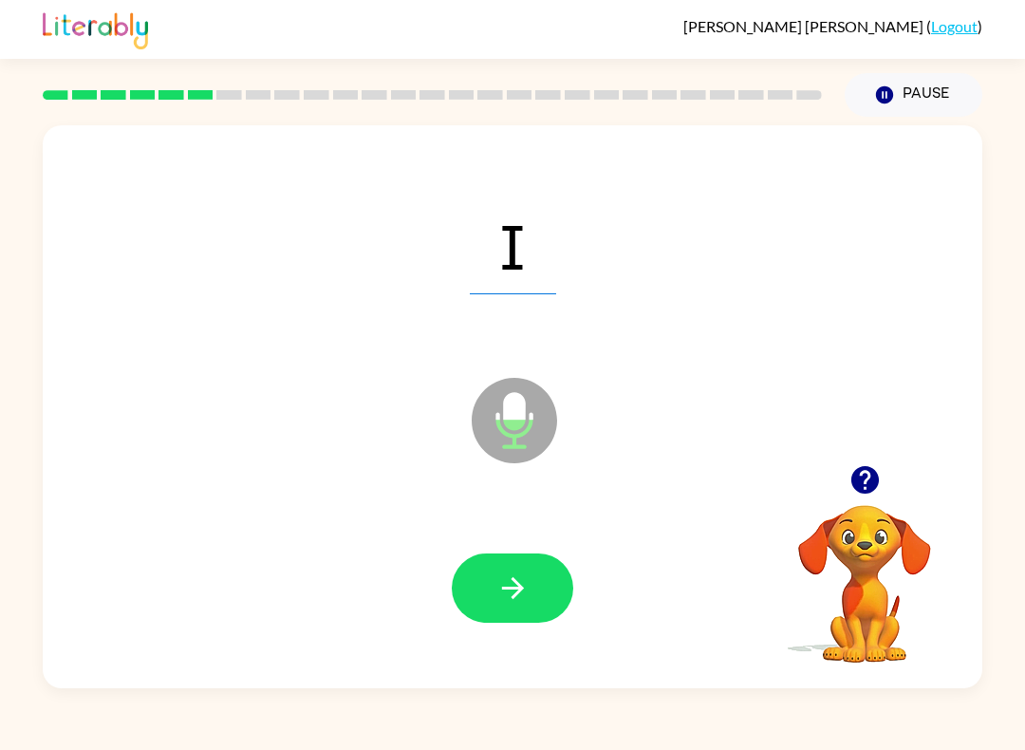
click at [515, 603] on icon "button" at bounding box center [513, 587] width 33 height 33
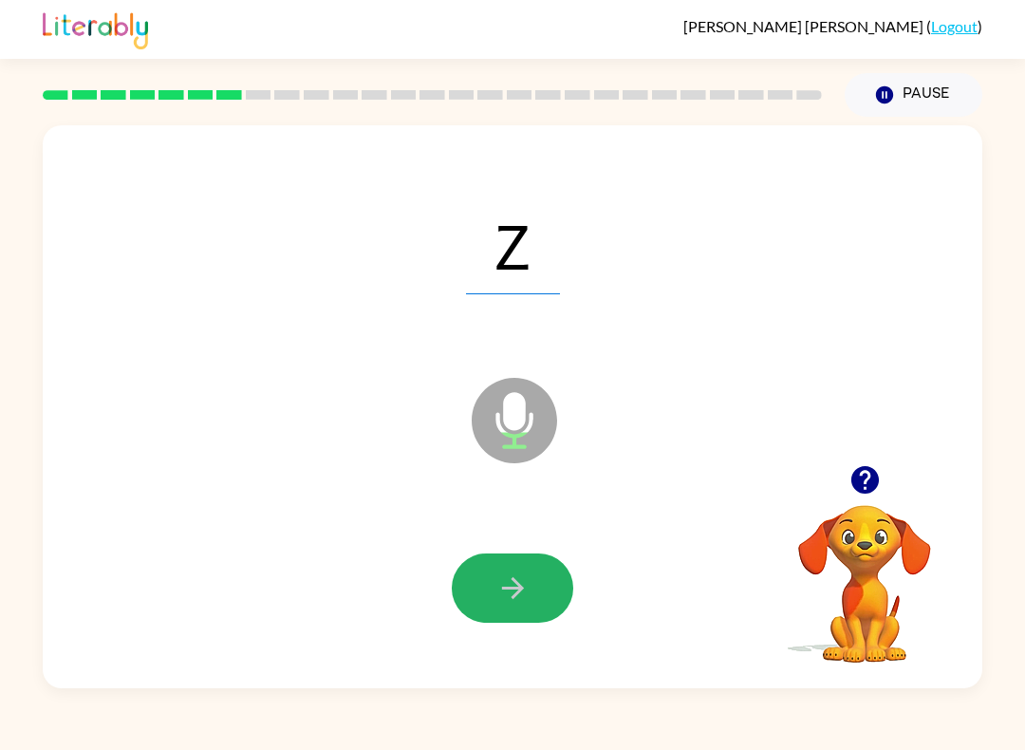
click at [539, 577] on button "button" at bounding box center [513, 587] width 122 height 69
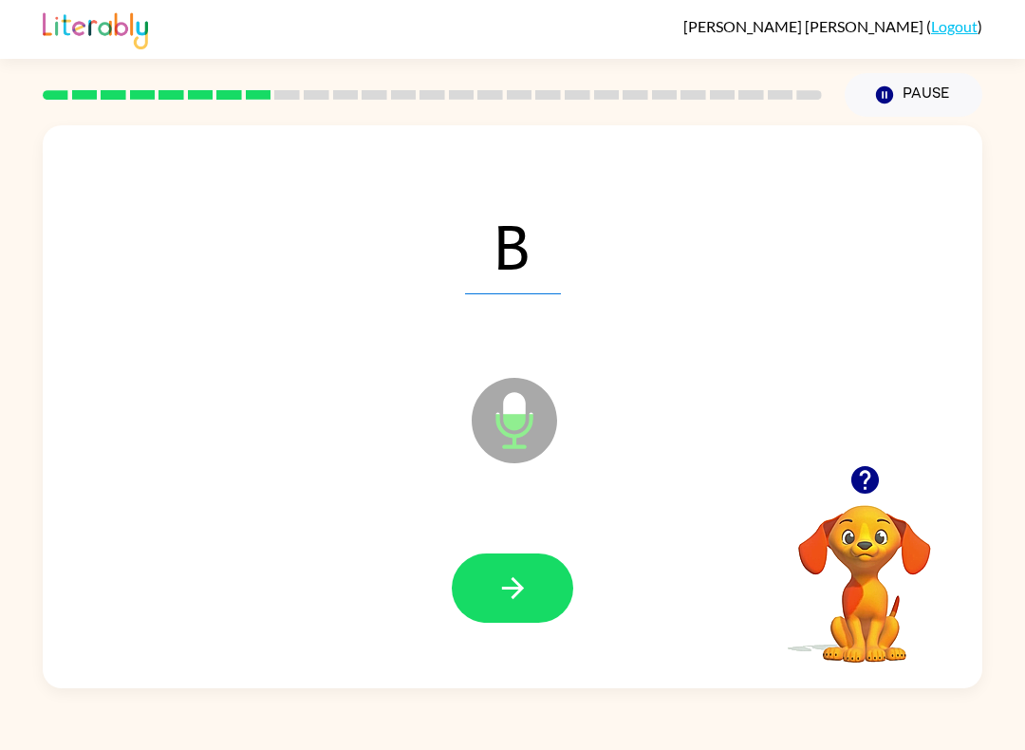
click at [529, 592] on icon "button" at bounding box center [513, 587] width 33 height 33
click at [526, 570] on button "button" at bounding box center [513, 587] width 122 height 69
click at [522, 594] on icon "button" at bounding box center [513, 587] width 33 height 33
click at [873, 701] on div "Mateo Guzman-Nochetto ( Logout ) Pause Pause J Microphone The Microphone is her…" at bounding box center [512, 375] width 1025 height 750
click at [536, 563] on button "button" at bounding box center [513, 587] width 122 height 69
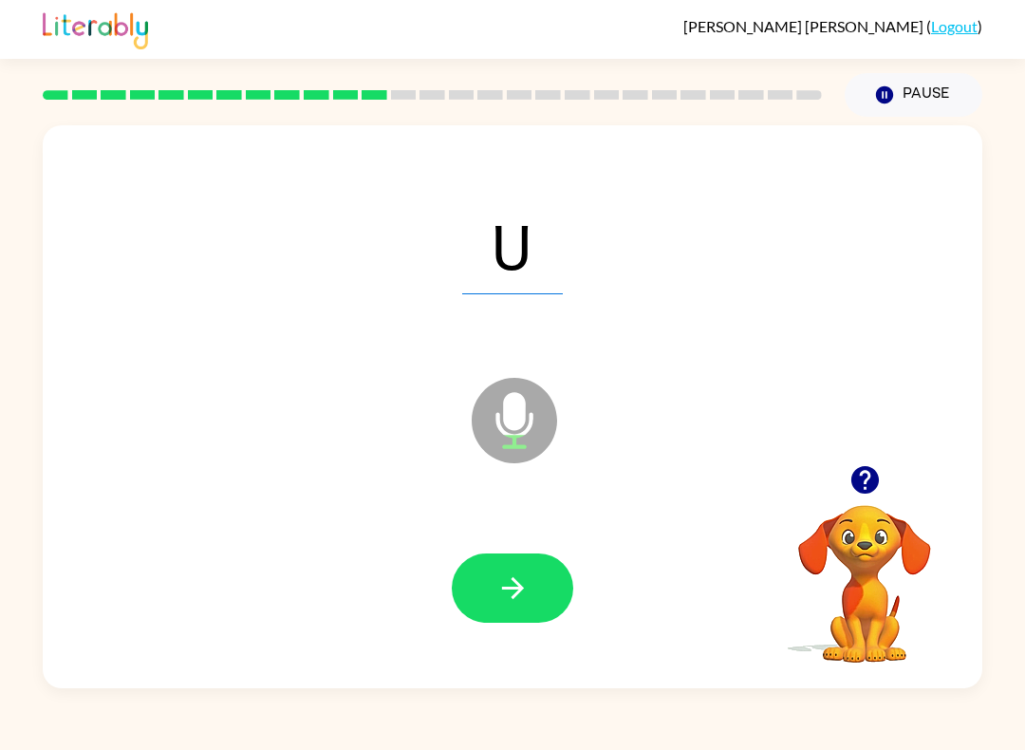
click at [533, 581] on button "button" at bounding box center [513, 587] width 122 height 69
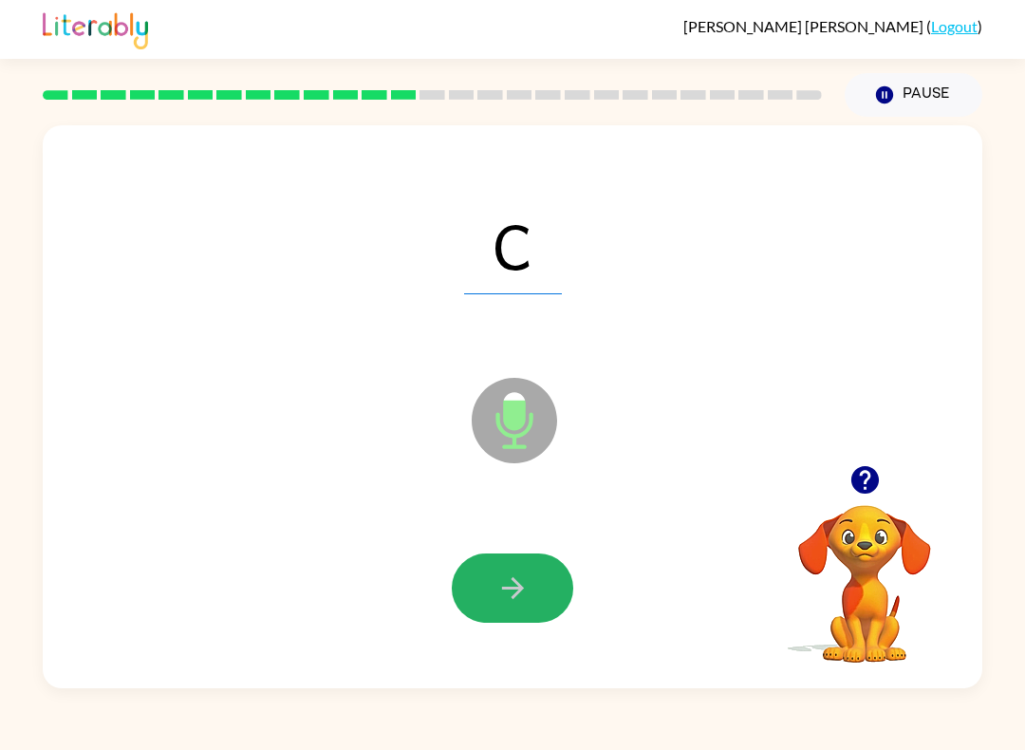
click at [518, 616] on button "button" at bounding box center [513, 587] width 122 height 69
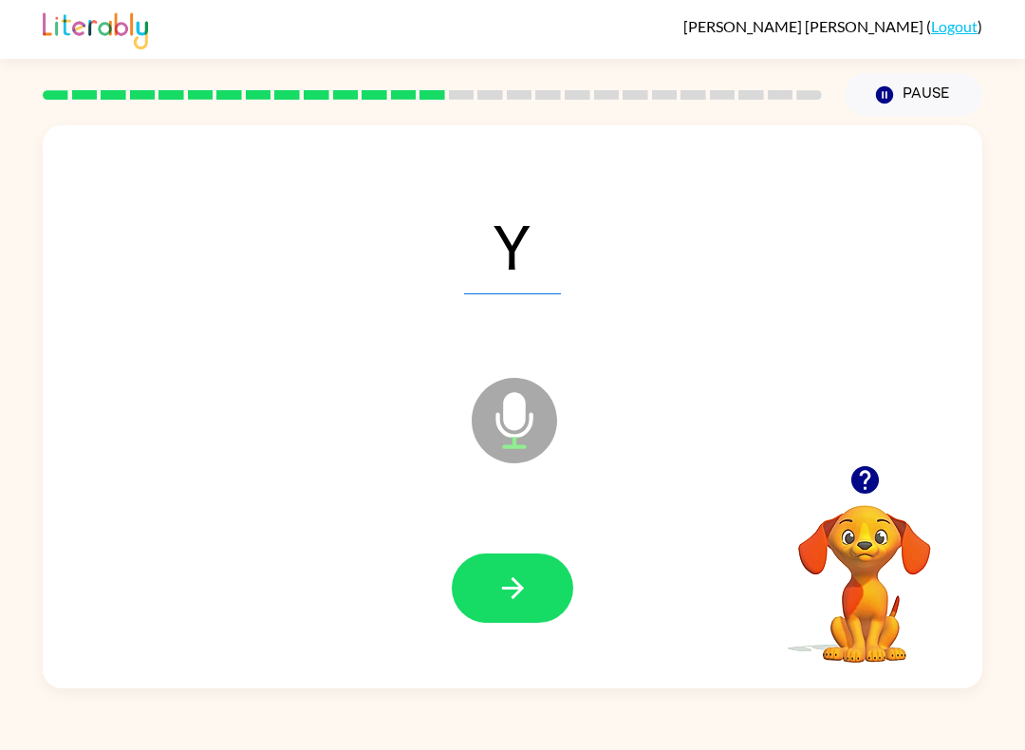
click at [530, 571] on button "button" at bounding box center [513, 587] width 122 height 69
click at [533, 505] on icon "Microphone The Microphone is here when it is your turn to talk" at bounding box center [609, 444] width 285 height 142
click at [529, 586] on icon "button" at bounding box center [513, 587] width 33 height 33
click at [530, 578] on button "button" at bounding box center [513, 587] width 122 height 69
click at [520, 600] on icon "button" at bounding box center [513, 587] width 33 height 33
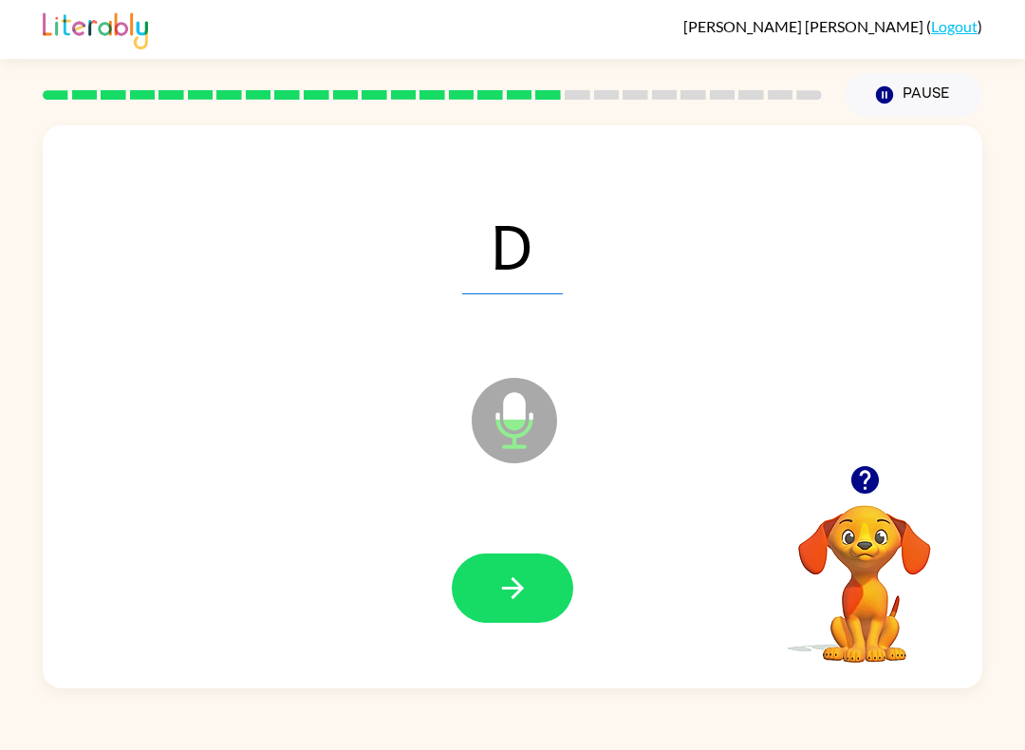
click at [512, 579] on icon "button" at bounding box center [513, 587] width 33 height 33
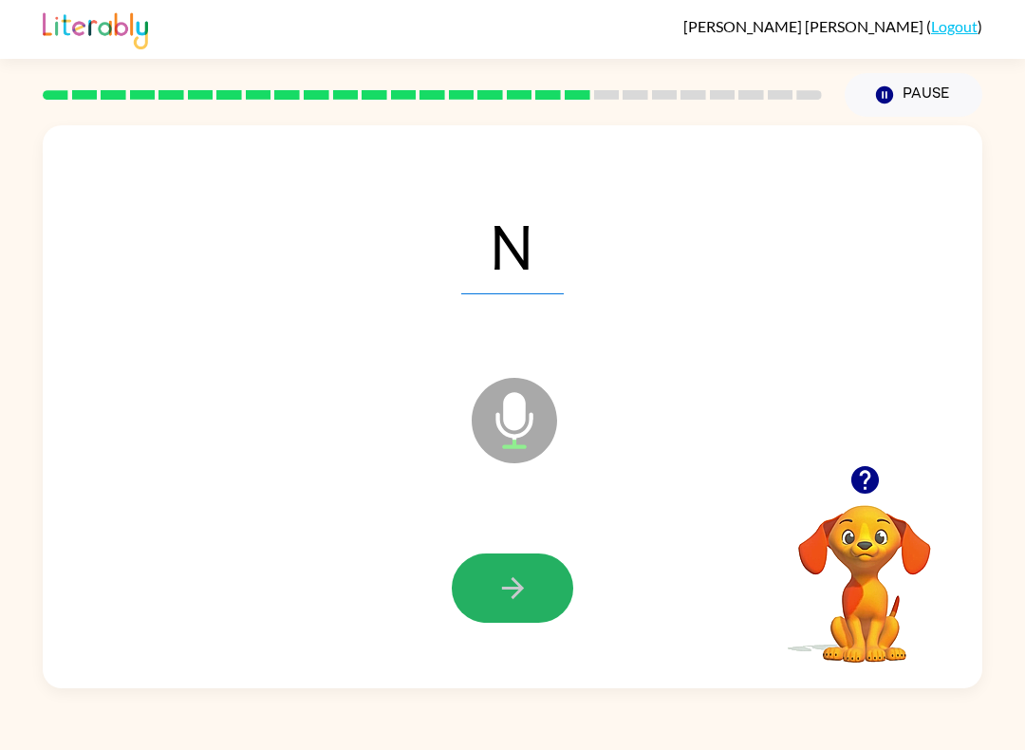
click at [517, 586] on icon "button" at bounding box center [512, 588] width 22 height 22
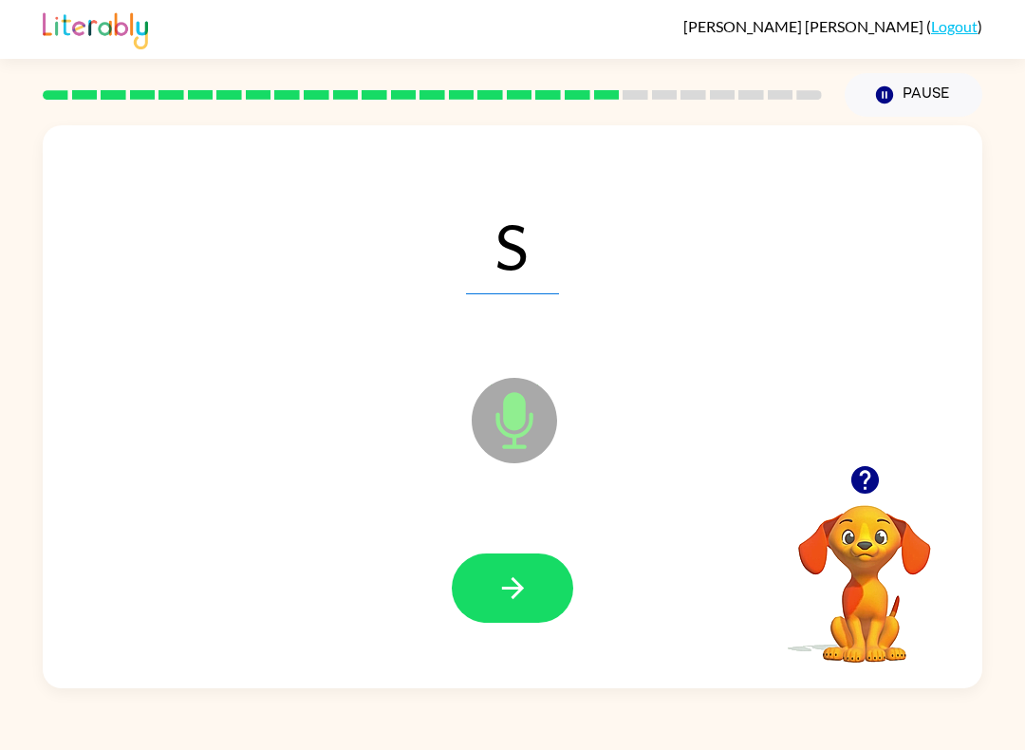
click at [505, 596] on icon "button" at bounding box center [513, 587] width 33 height 33
click at [503, 576] on icon "button" at bounding box center [513, 587] width 33 height 33
click at [518, 591] on icon "button" at bounding box center [512, 588] width 22 height 22
click at [521, 593] on icon "button" at bounding box center [513, 587] width 33 height 33
click at [546, 581] on button "button" at bounding box center [513, 587] width 122 height 69
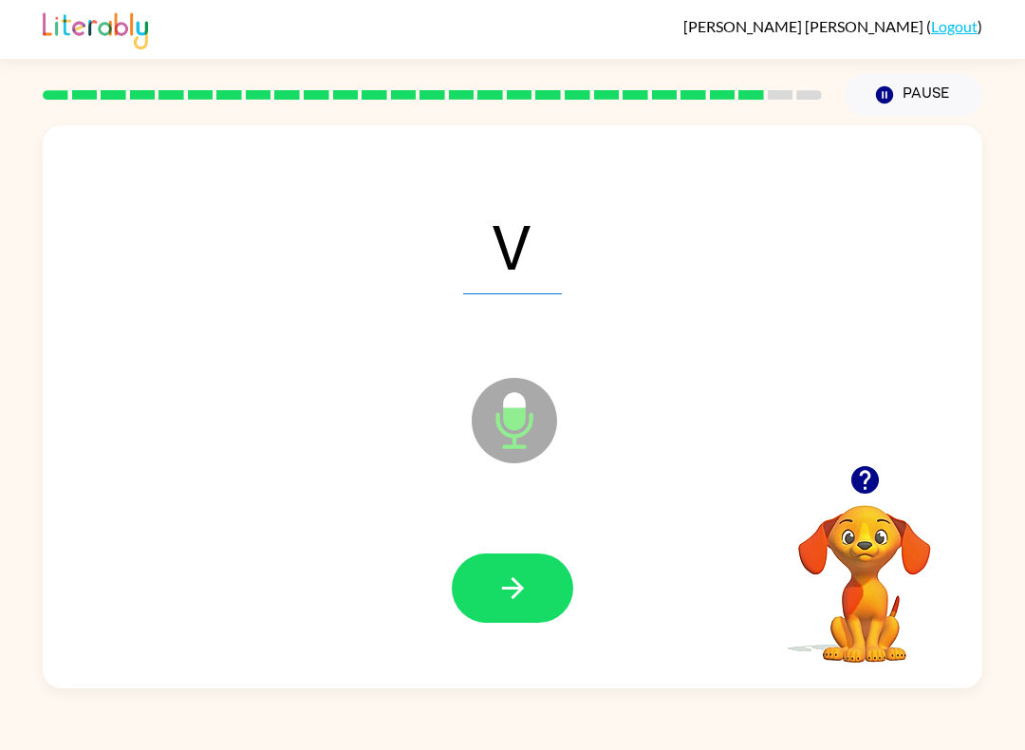
click at [523, 586] on icon "button" at bounding box center [513, 587] width 33 height 33
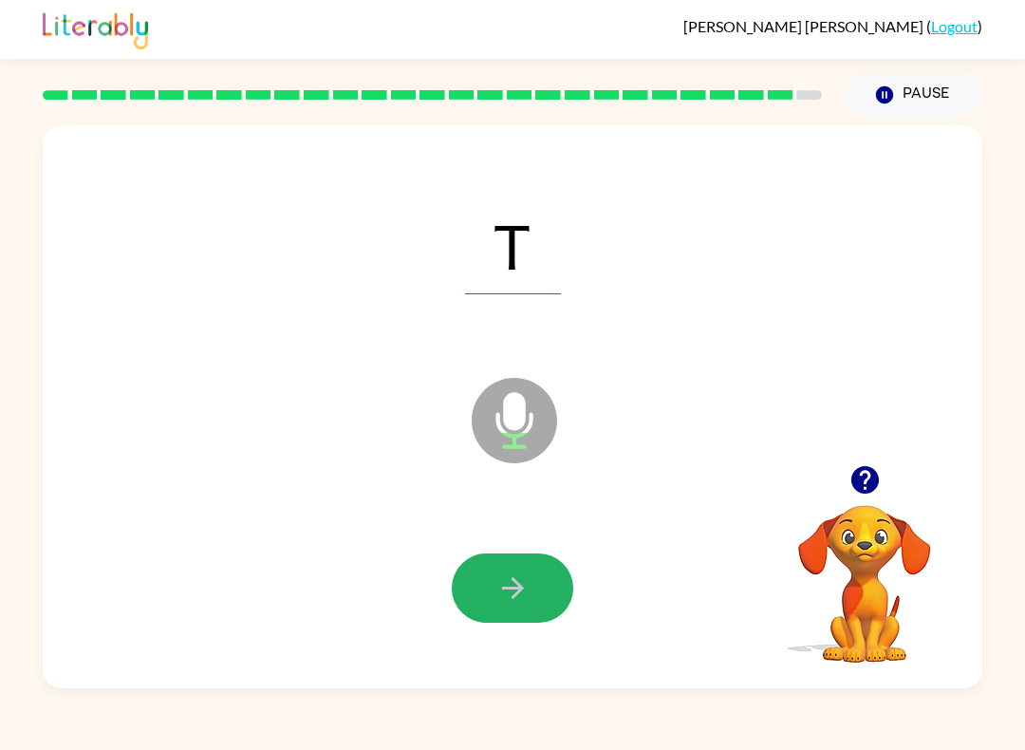
click at [519, 587] on icon "button" at bounding box center [512, 588] width 22 height 22
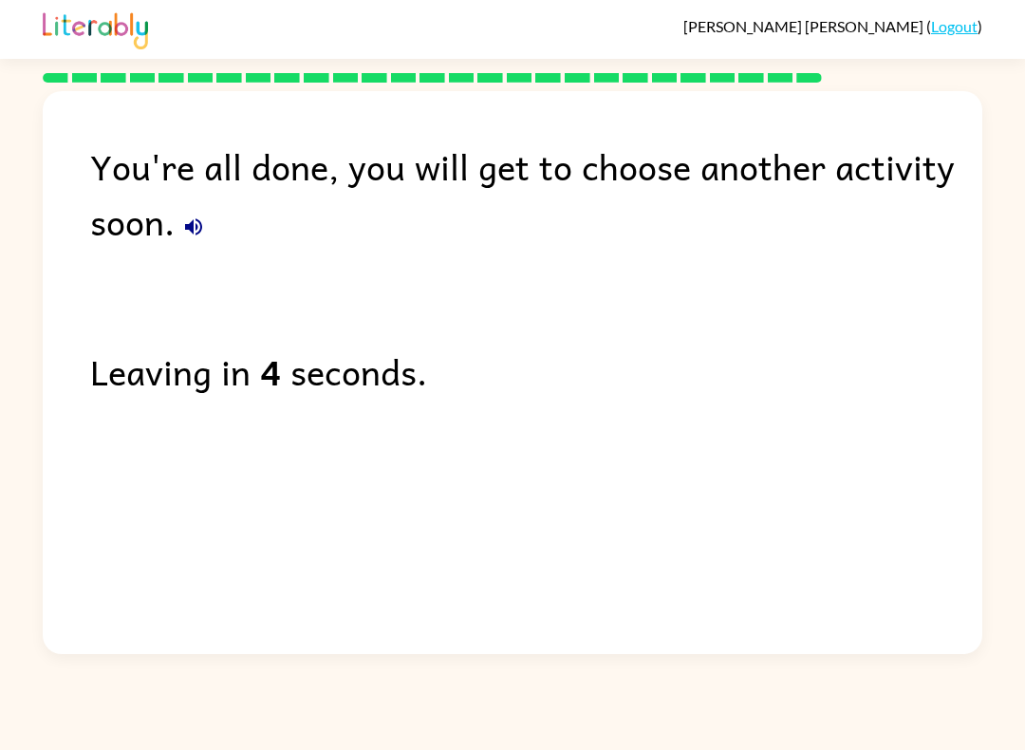
click at [956, 29] on link "Logout" at bounding box center [954, 26] width 47 height 18
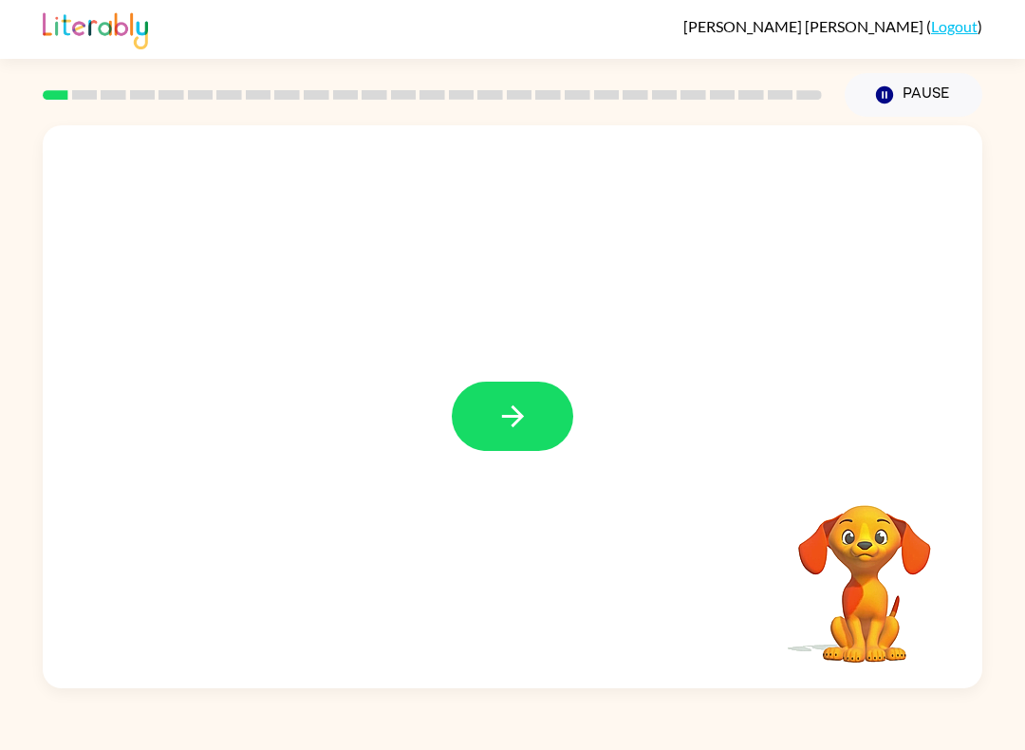
click at [570, 430] on button "button" at bounding box center [513, 416] width 122 height 69
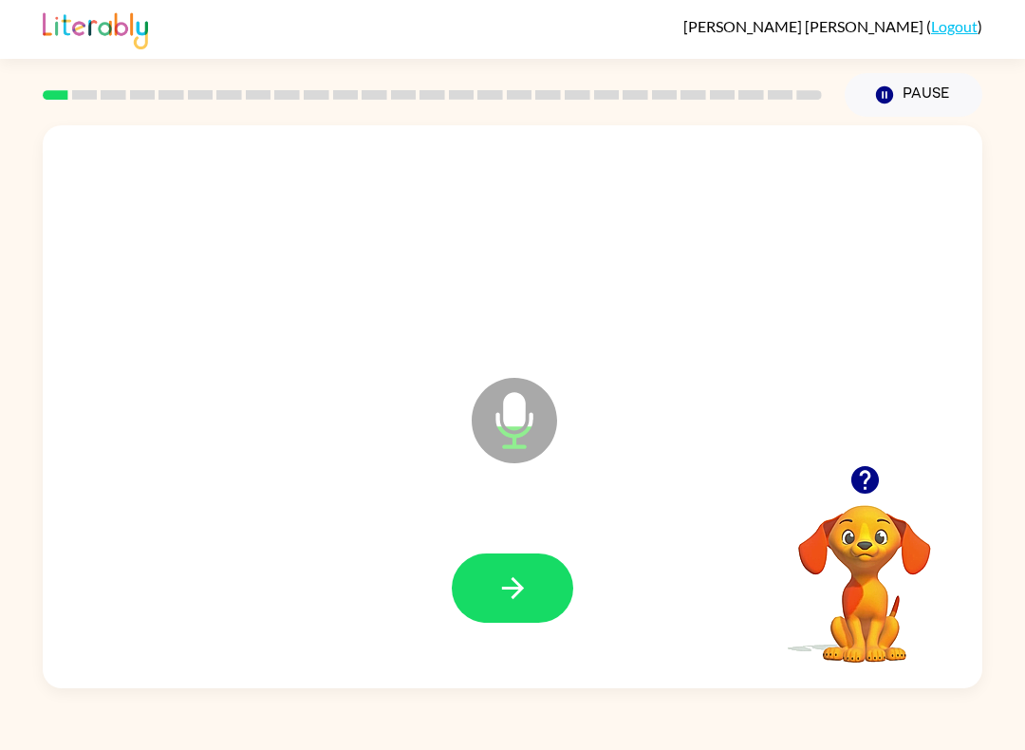
click at [506, 616] on button "button" at bounding box center [513, 587] width 122 height 69
click at [517, 585] on icon "button" at bounding box center [512, 588] width 22 height 22
click at [541, 572] on button "button" at bounding box center [513, 587] width 122 height 69
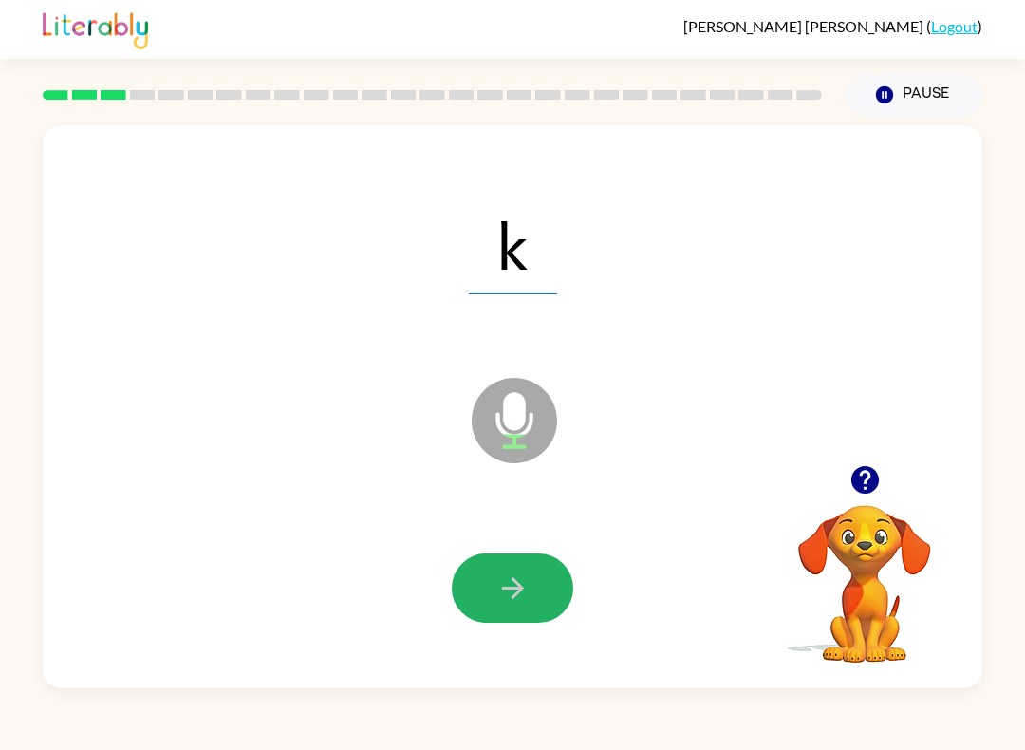
click at [526, 579] on icon "button" at bounding box center [513, 587] width 33 height 33
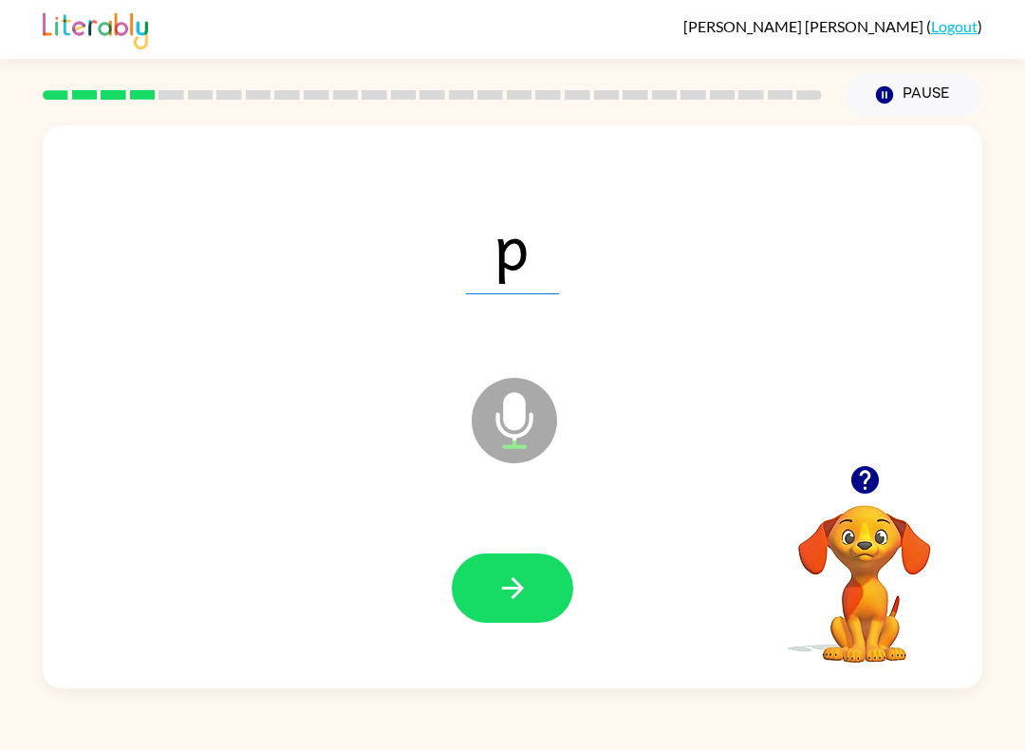
click at [532, 571] on button "button" at bounding box center [513, 587] width 122 height 69
click at [521, 574] on icon "button" at bounding box center [513, 587] width 33 height 33
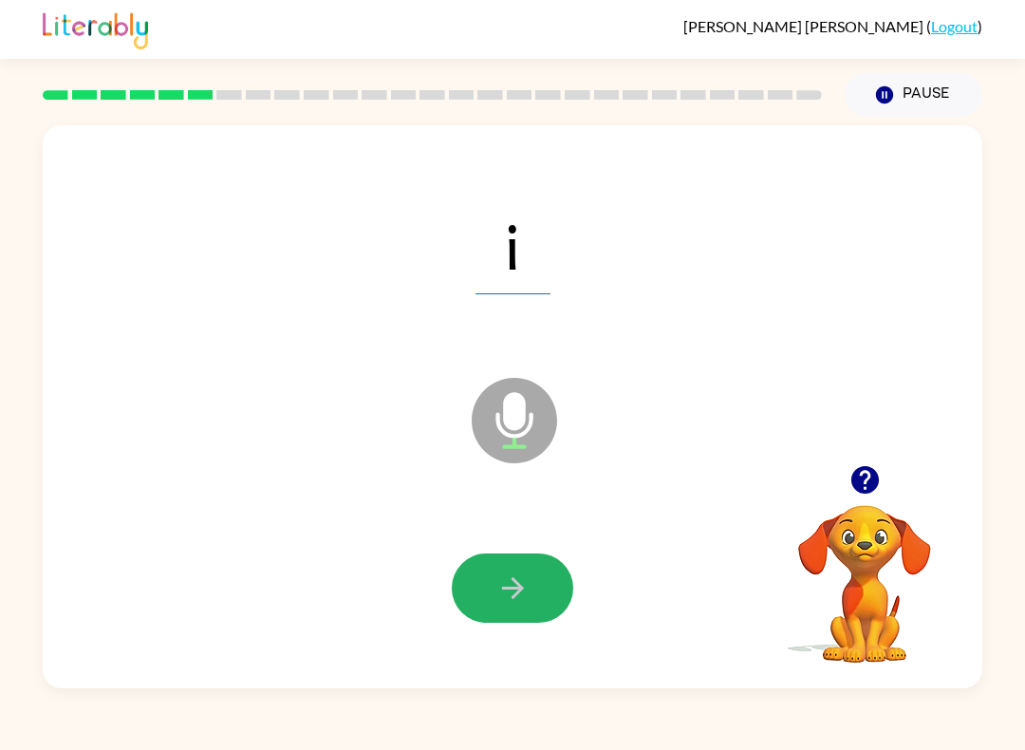
click at [515, 568] on button "button" at bounding box center [513, 587] width 122 height 69
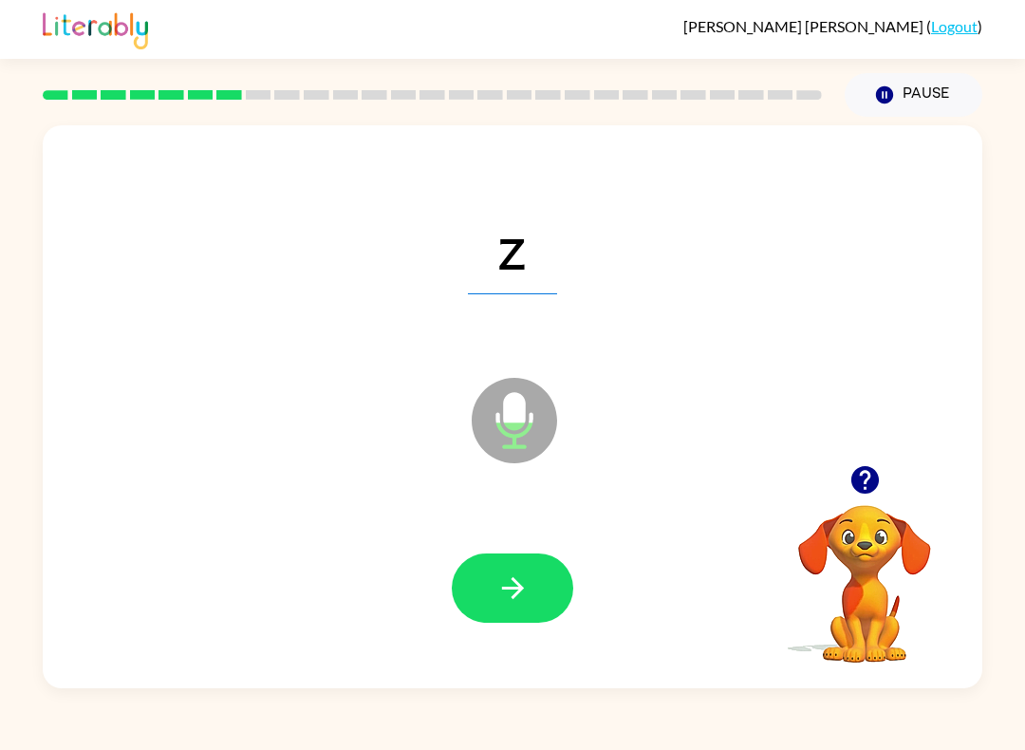
click at [484, 576] on button "button" at bounding box center [513, 587] width 122 height 69
click at [524, 569] on button "button" at bounding box center [513, 587] width 122 height 69
click at [516, 582] on icon "button" at bounding box center [512, 588] width 22 height 22
click at [508, 586] on icon "button" at bounding box center [513, 587] width 33 height 33
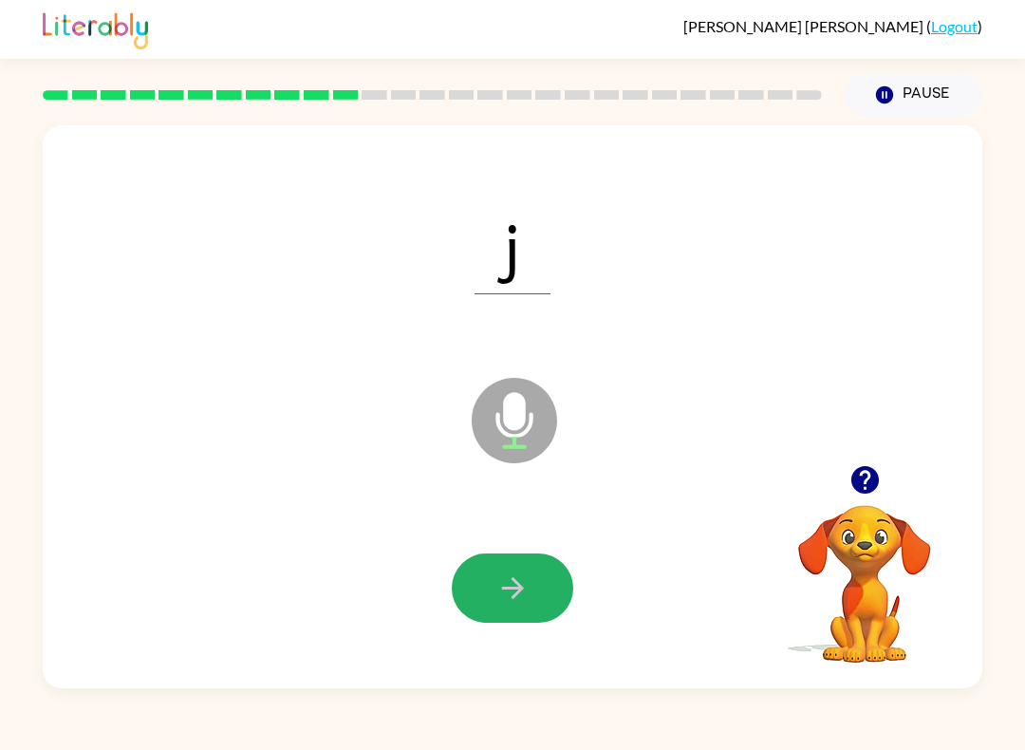
click at [542, 597] on button "button" at bounding box center [513, 587] width 122 height 69
click at [508, 590] on icon "button" at bounding box center [512, 588] width 22 height 22
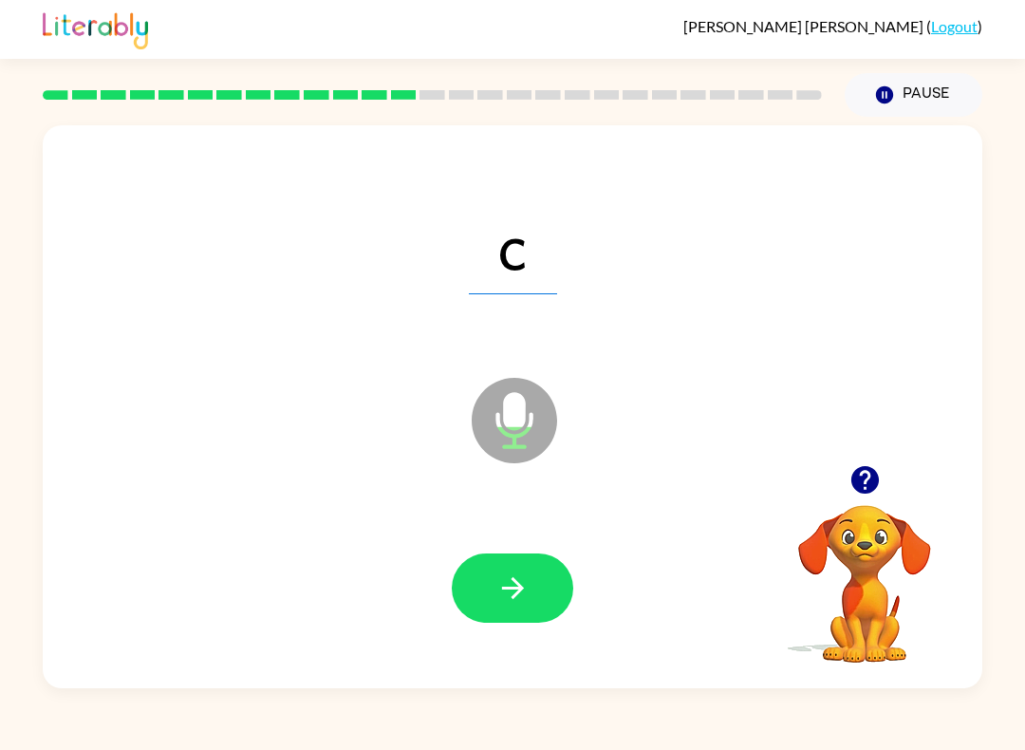
click at [523, 609] on button "button" at bounding box center [513, 587] width 122 height 69
click at [531, 582] on button "button" at bounding box center [513, 587] width 122 height 69
click at [525, 590] on icon "button" at bounding box center [513, 587] width 33 height 33
click at [551, 621] on button "button" at bounding box center [513, 587] width 122 height 69
click at [537, 591] on button "button" at bounding box center [513, 587] width 122 height 69
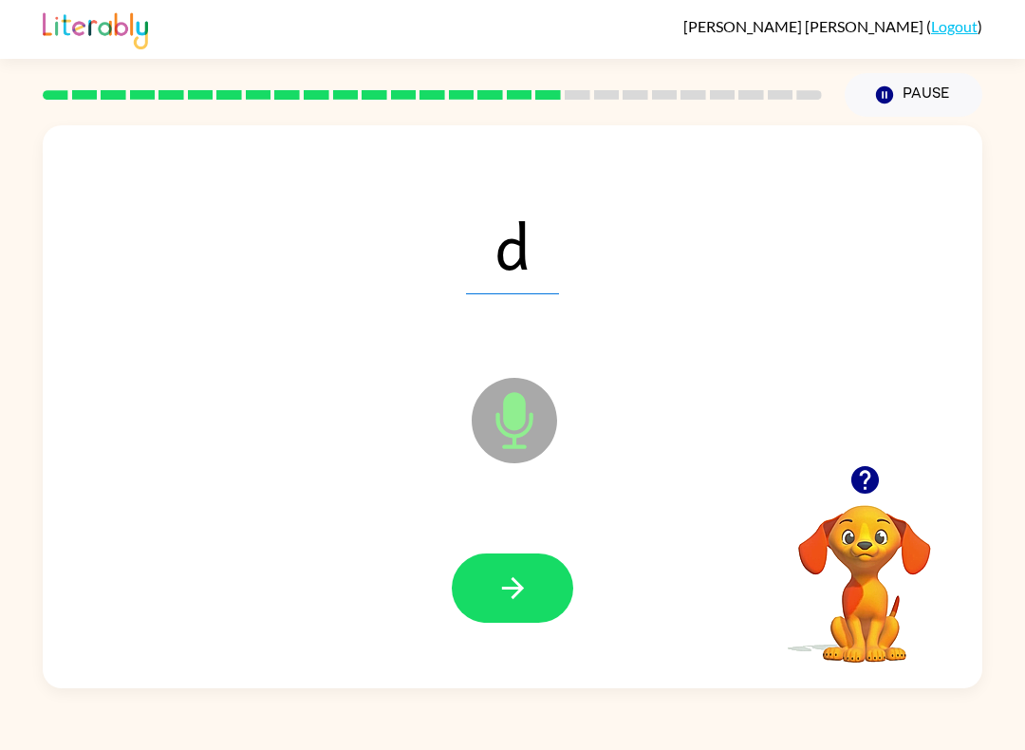
click at [527, 591] on icon "button" at bounding box center [513, 587] width 33 height 33
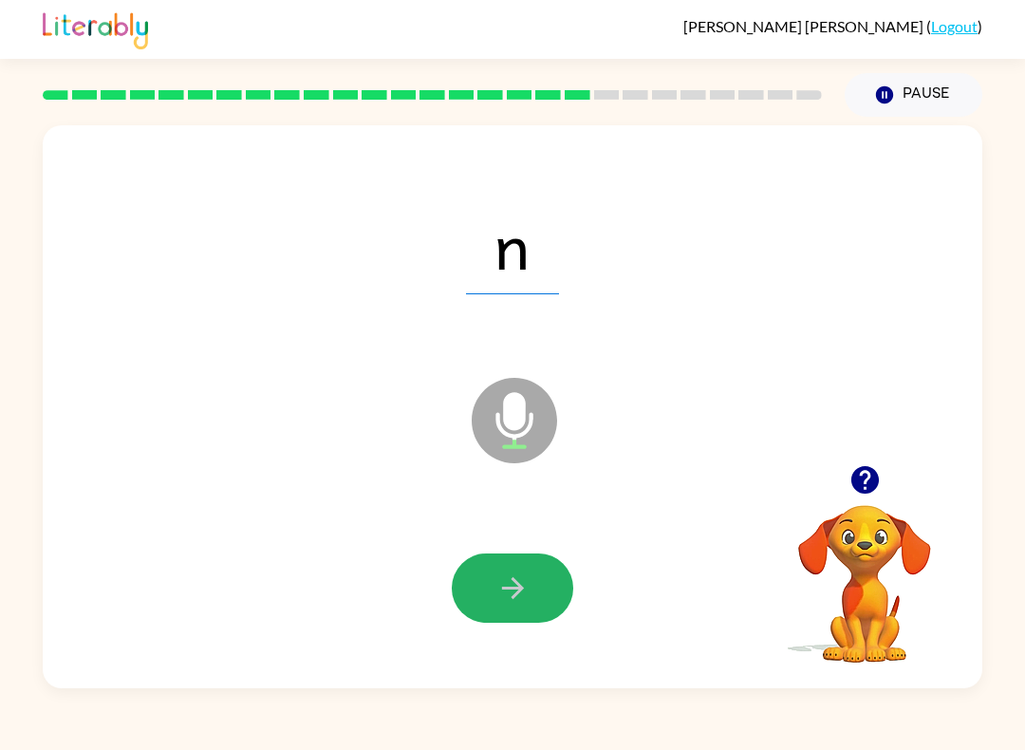
click at [487, 581] on button "button" at bounding box center [513, 587] width 122 height 69
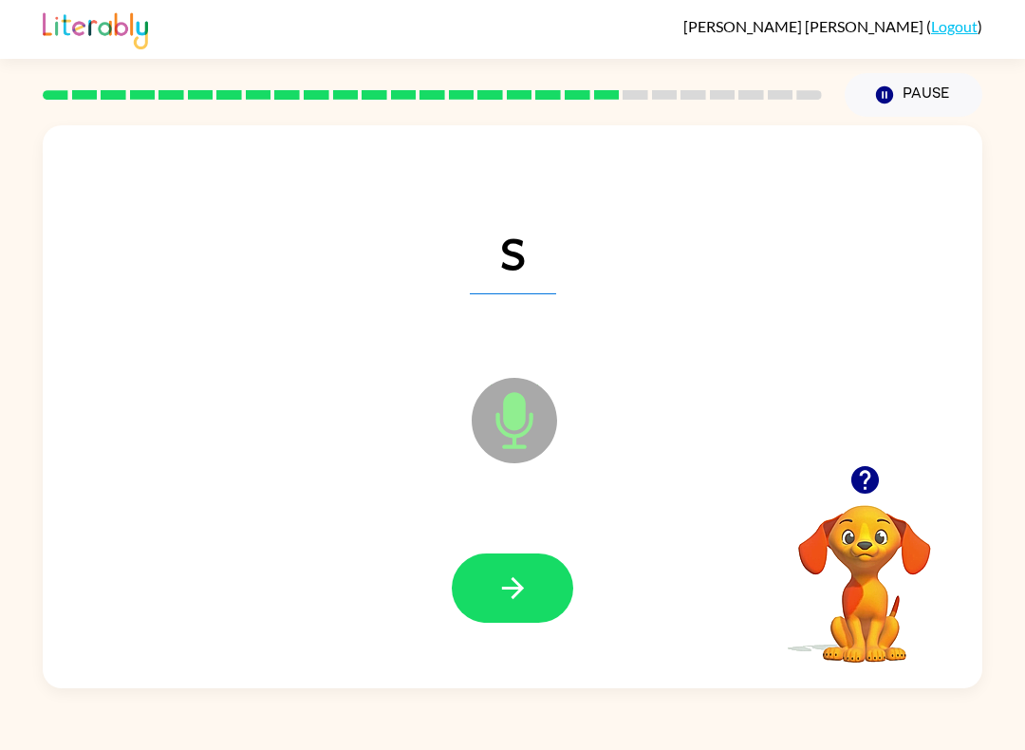
click at [536, 565] on button "button" at bounding box center [513, 587] width 122 height 69
click at [527, 578] on icon "button" at bounding box center [513, 587] width 33 height 33
click at [520, 595] on icon "button" at bounding box center [513, 587] width 33 height 33
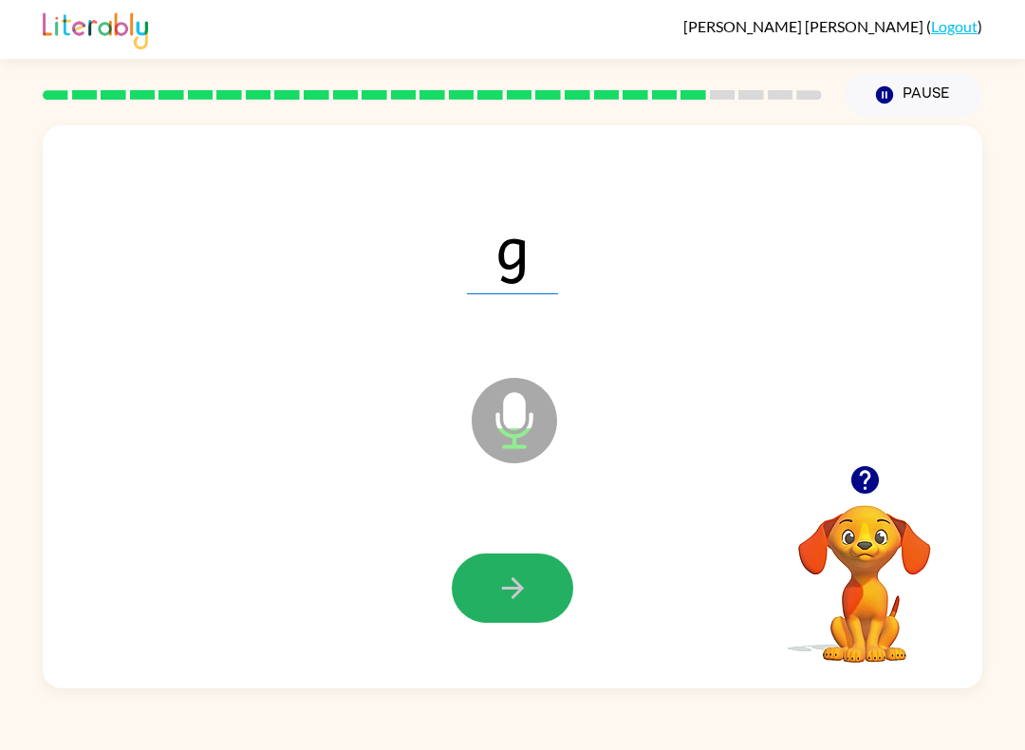
click at [538, 591] on button "button" at bounding box center [513, 587] width 122 height 69
click at [523, 598] on icon "button" at bounding box center [513, 587] width 33 height 33
click at [531, 577] on button "button" at bounding box center [513, 587] width 122 height 69
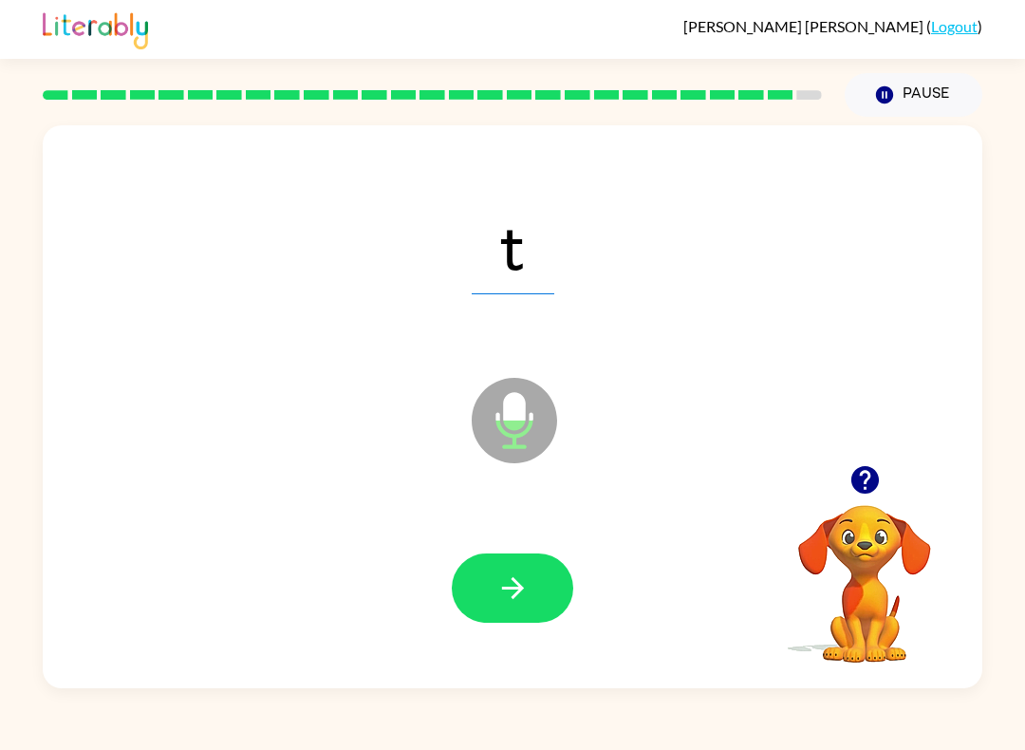
click at [540, 595] on button "button" at bounding box center [513, 587] width 122 height 69
